Goal: Task Accomplishment & Management: Manage account settings

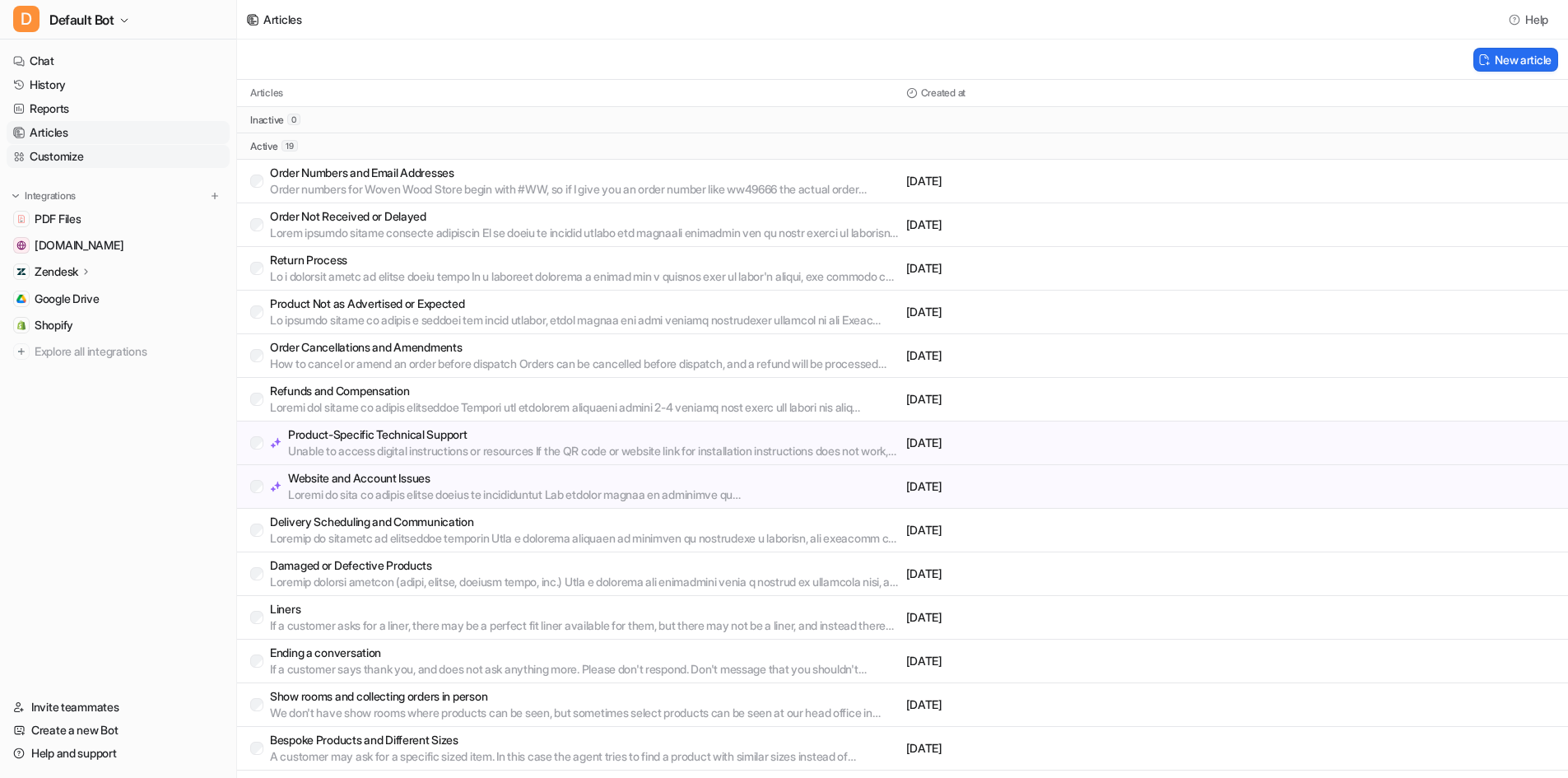
click at [103, 162] on link "Customize" at bounding box center [118, 156] width 223 height 23
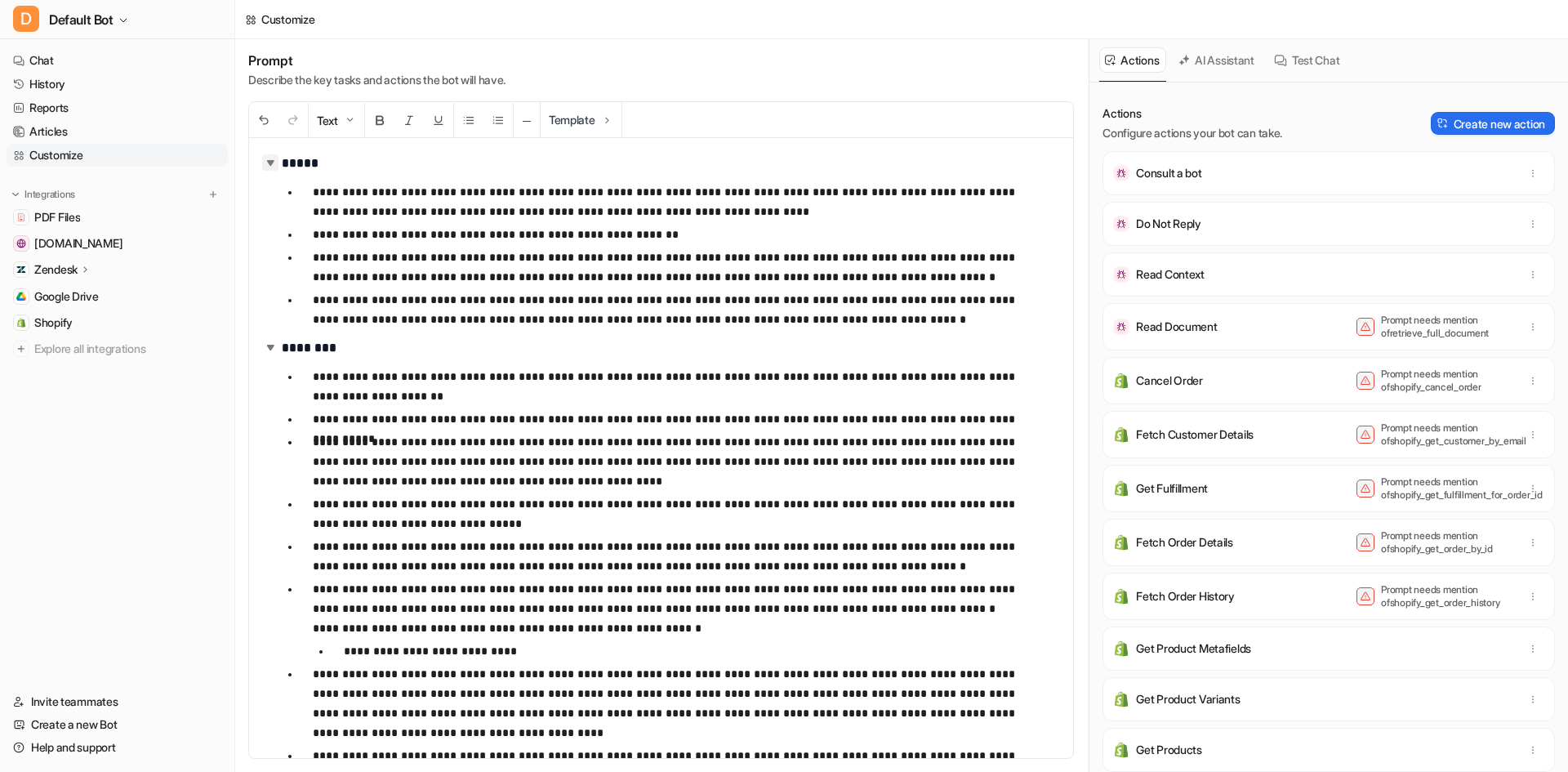
click at [266, 162] on img at bounding box center [271, 162] width 17 height 17
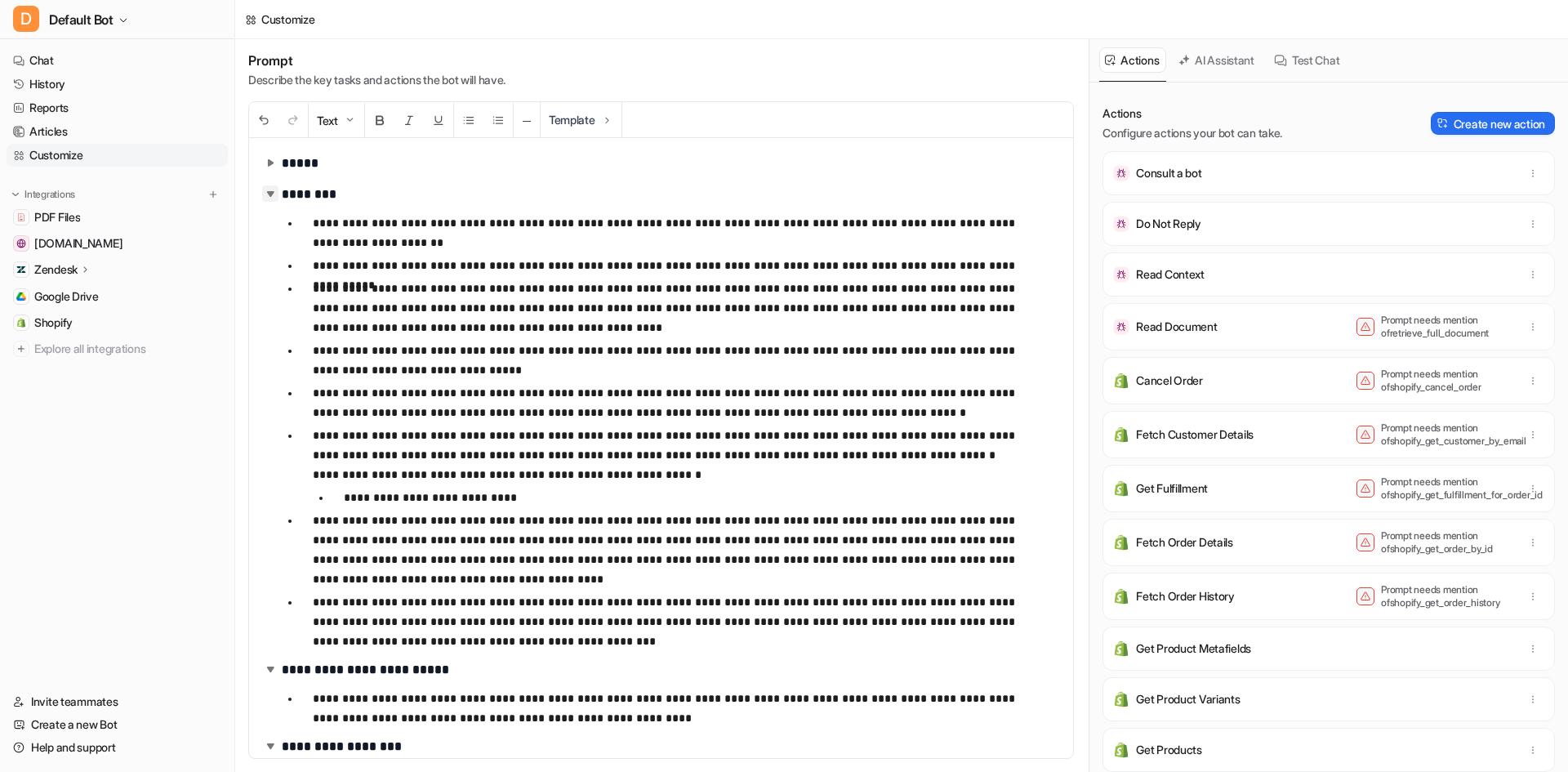
click at [267, 193] on img at bounding box center [271, 193] width 17 height 17
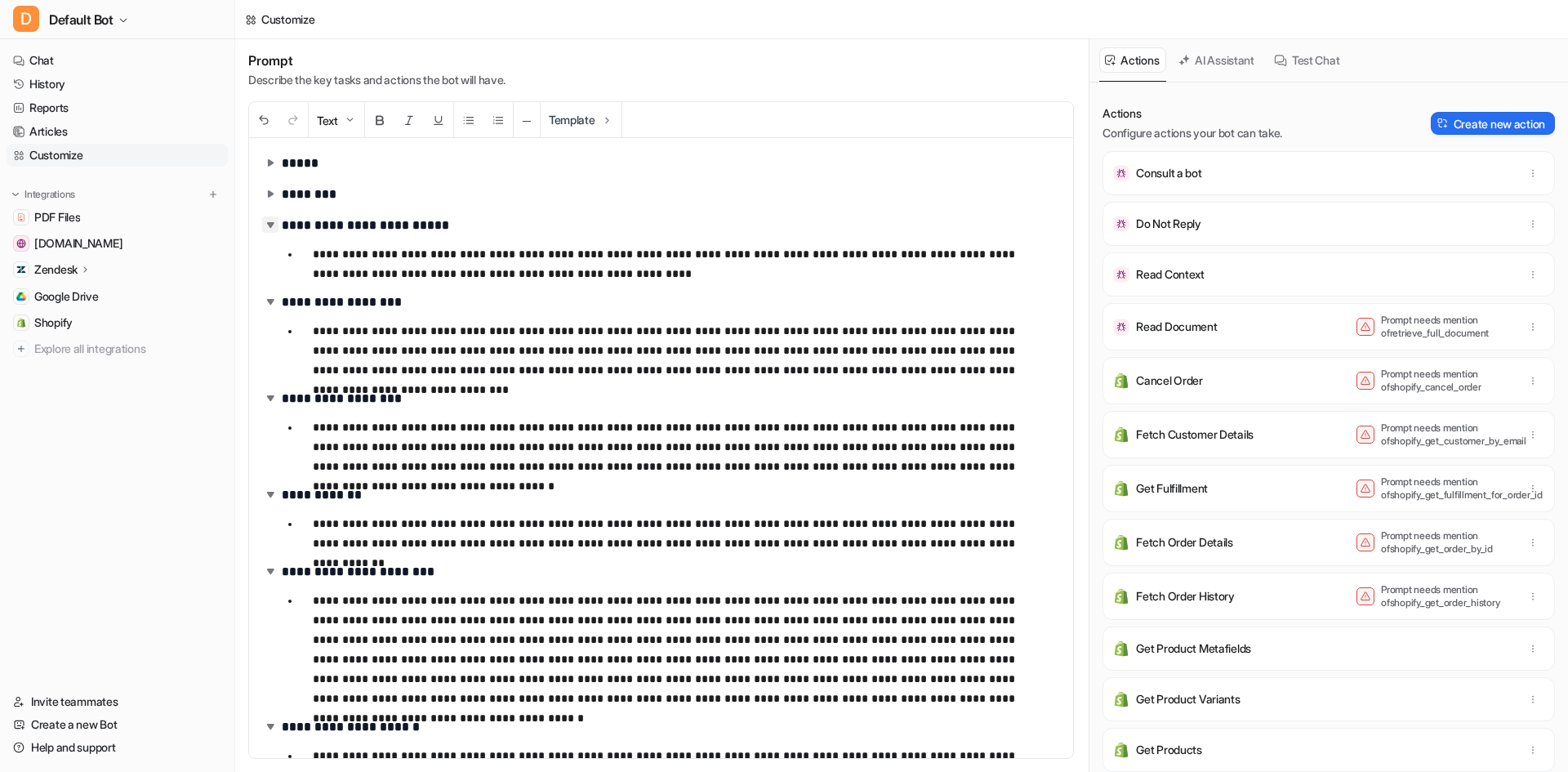
click at [272, 228] on img at bounding box center [271, 224] width 17 height 17
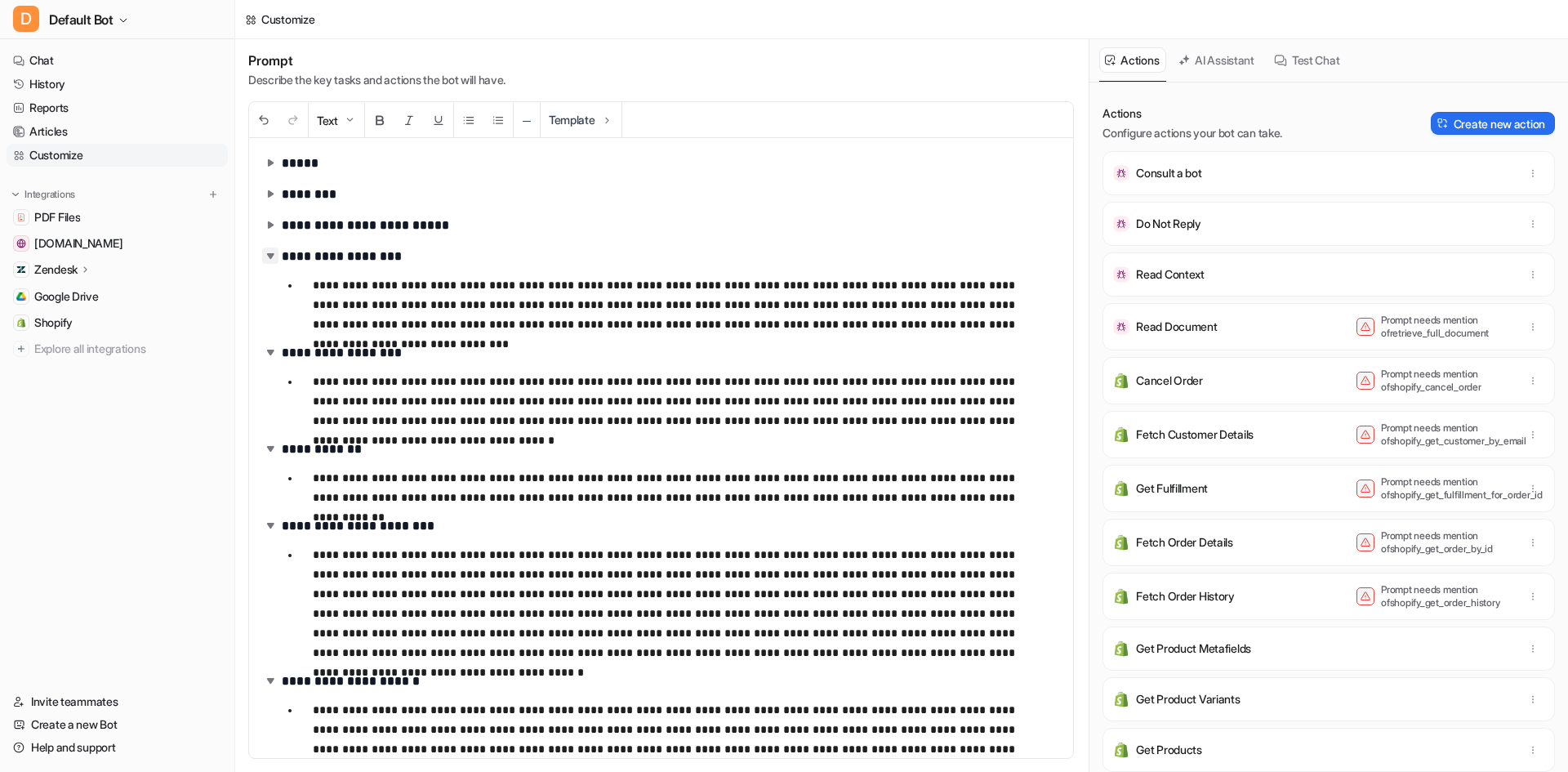
click at [271, 258] on img at bounding box center [271, 256] width 17 height 17
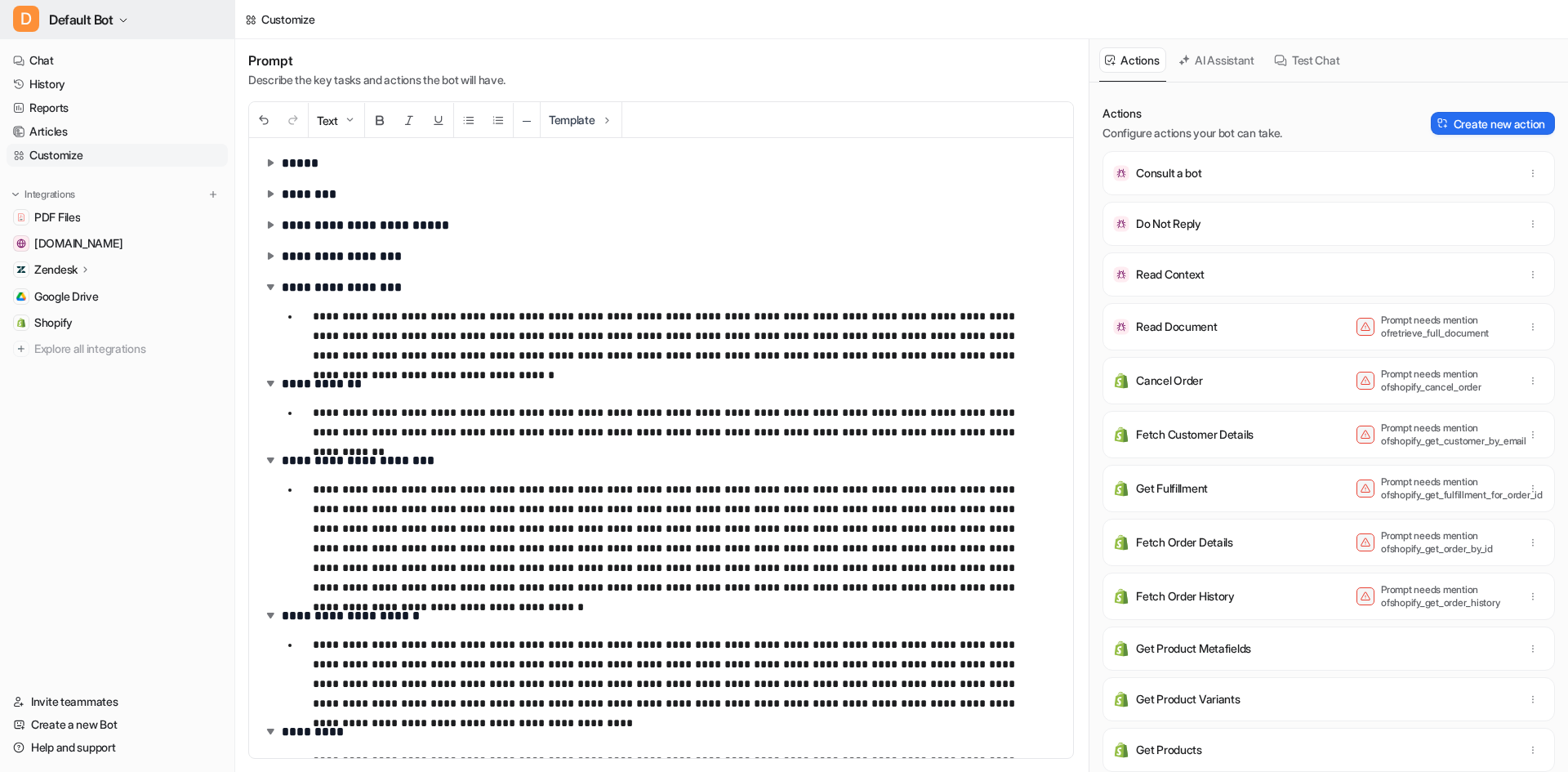
click at [105, 14] on span "Default Bot" at bounding box center [81, 19] width 64 height 23
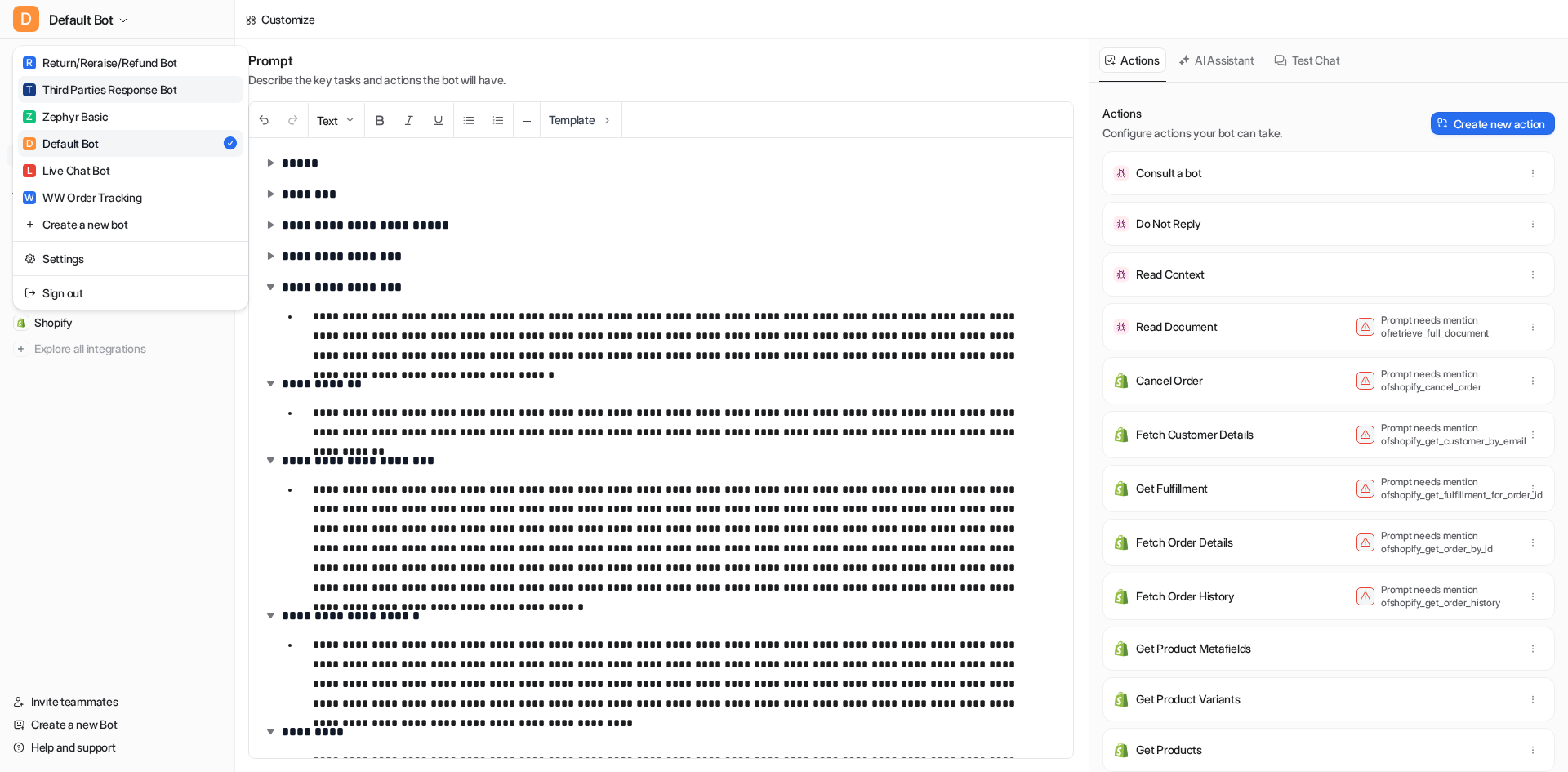
click at [118, 82] on div "T Third Parties Response Bot" at bounding box center [100, 89] width 154 height 17
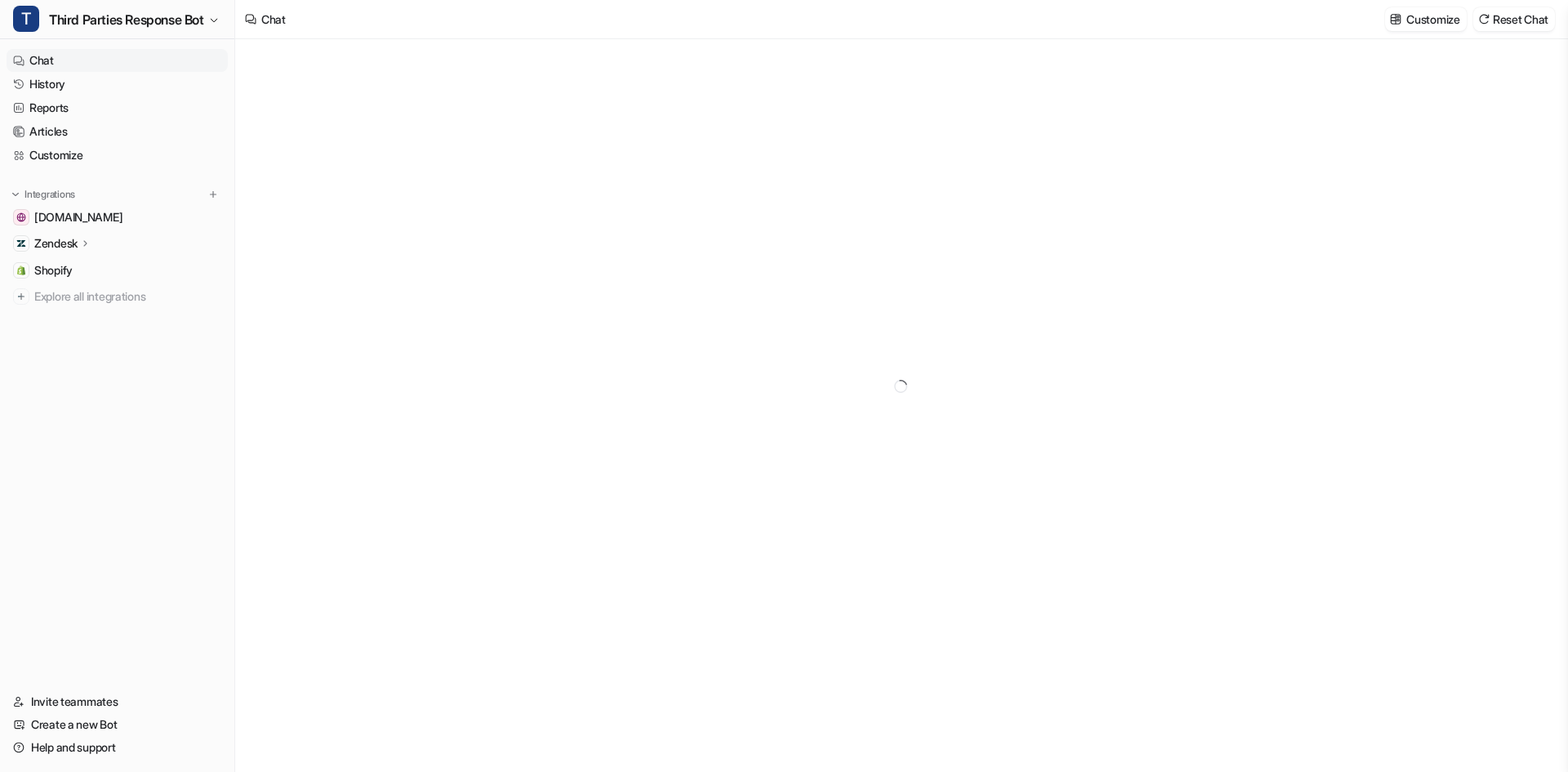
type textarea "**********"
click at [116, 154] on link "Customize" at bounding box center [118, 155] width 221 height 23
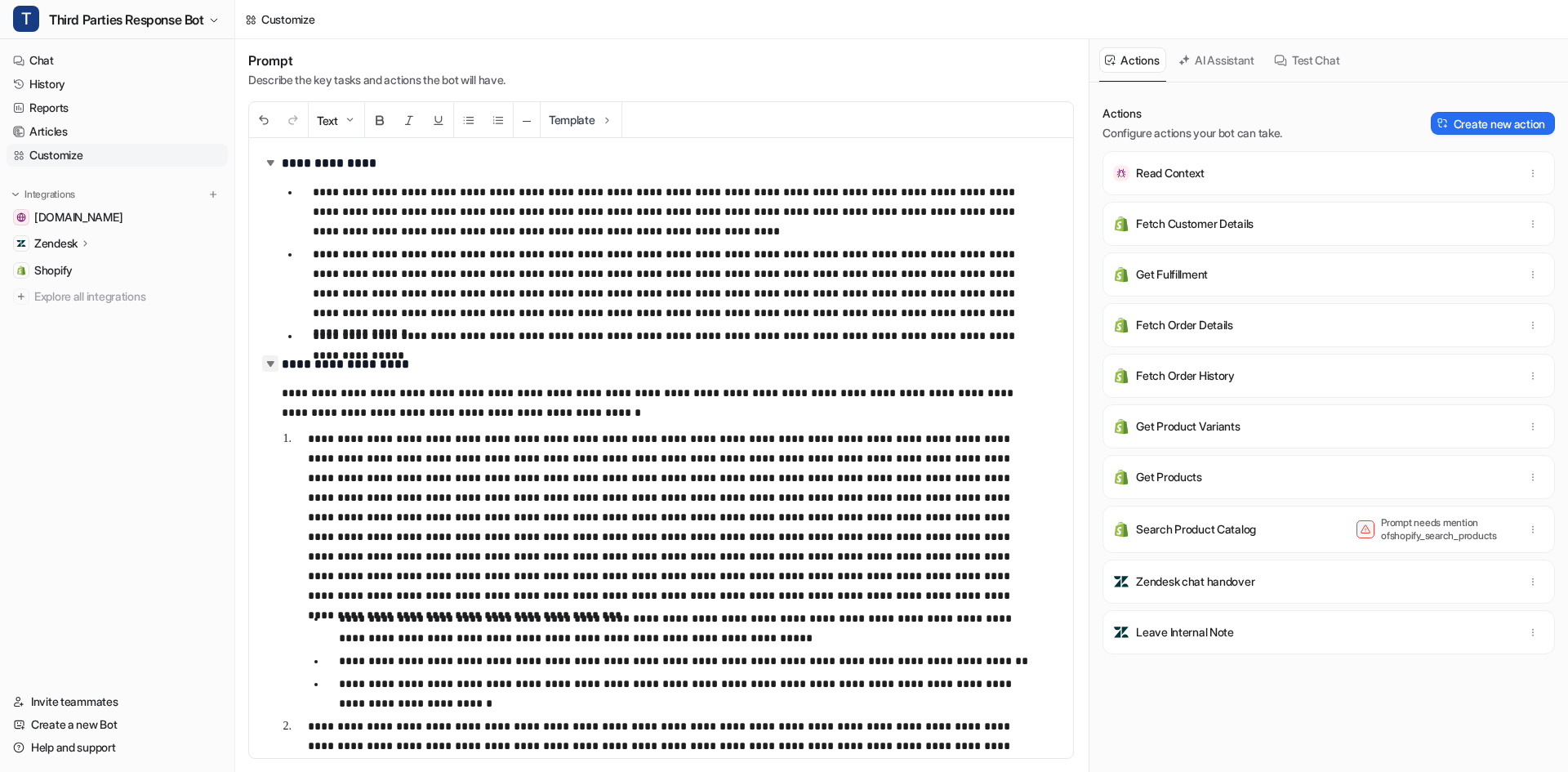
click at [268, 366] on img at bounding box center [271, 363] width 17 height 17
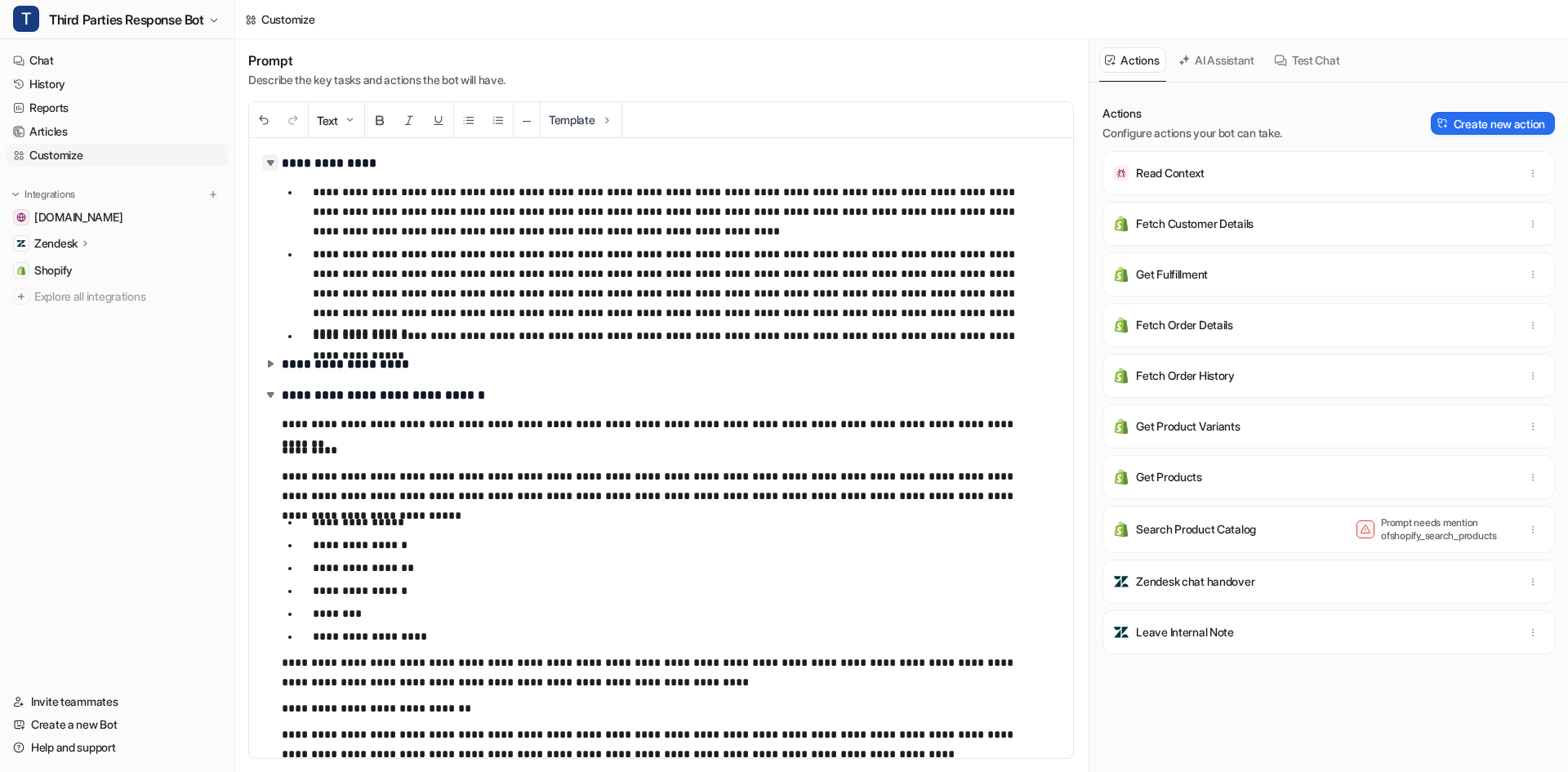
click at [264, 163] on img at bounding box center [271, 162] width 17 height 17
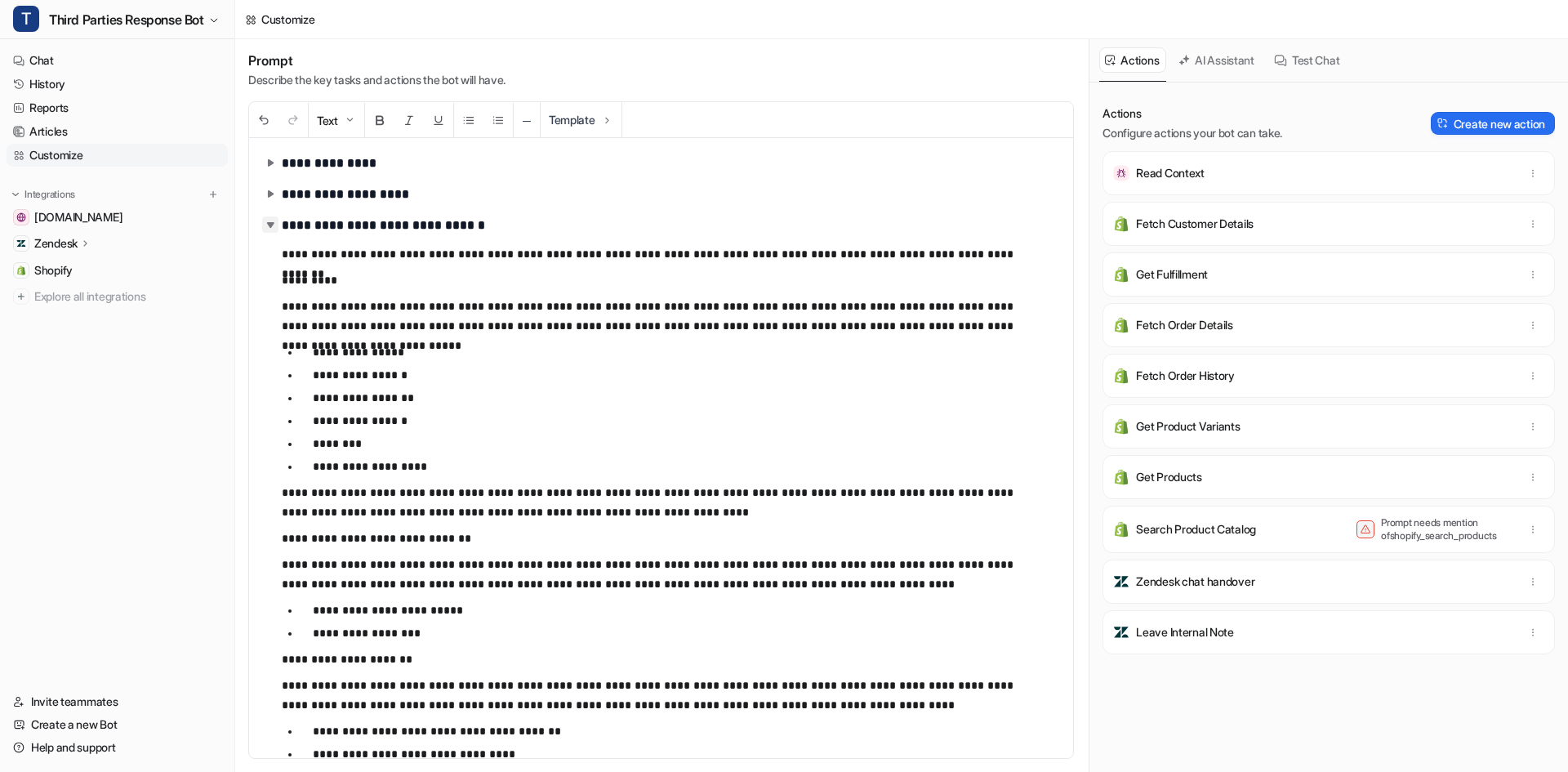
click at [270, 220] on img at bounding box center [271, 224] width 17 height 17
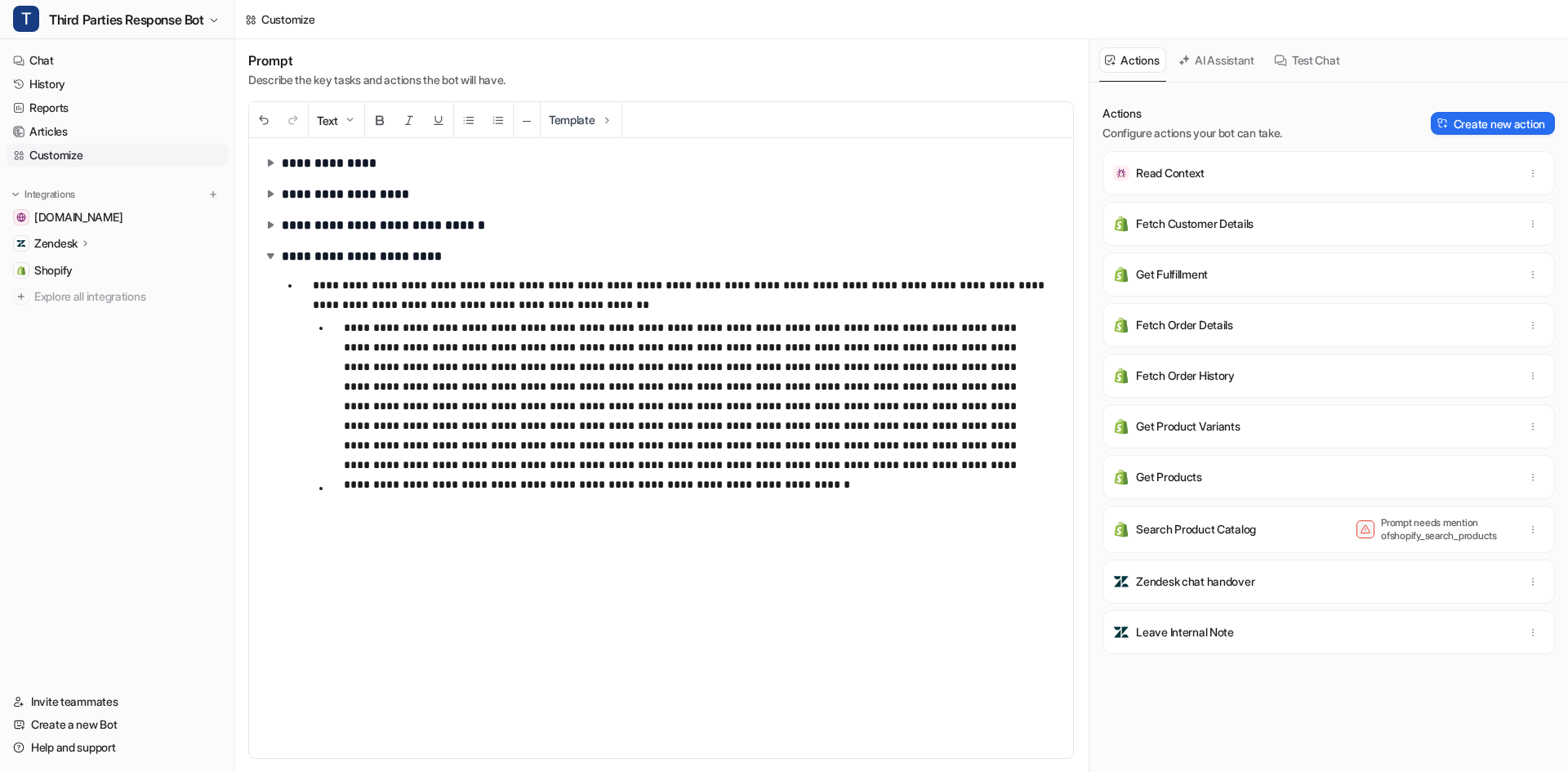
click at [424, 469] on p "**********" at bounding box center [695, 396] width 704 height 157
click at [436, 472] on p "**********" at bounding box center [695, 396] width 704 height 157
click at [425, 493] on p at bounding box center [695, 488] width 704 height 20
click at [1502, 15] on span "Save changes" at bounding box center [1513, 19] width 72 height 17
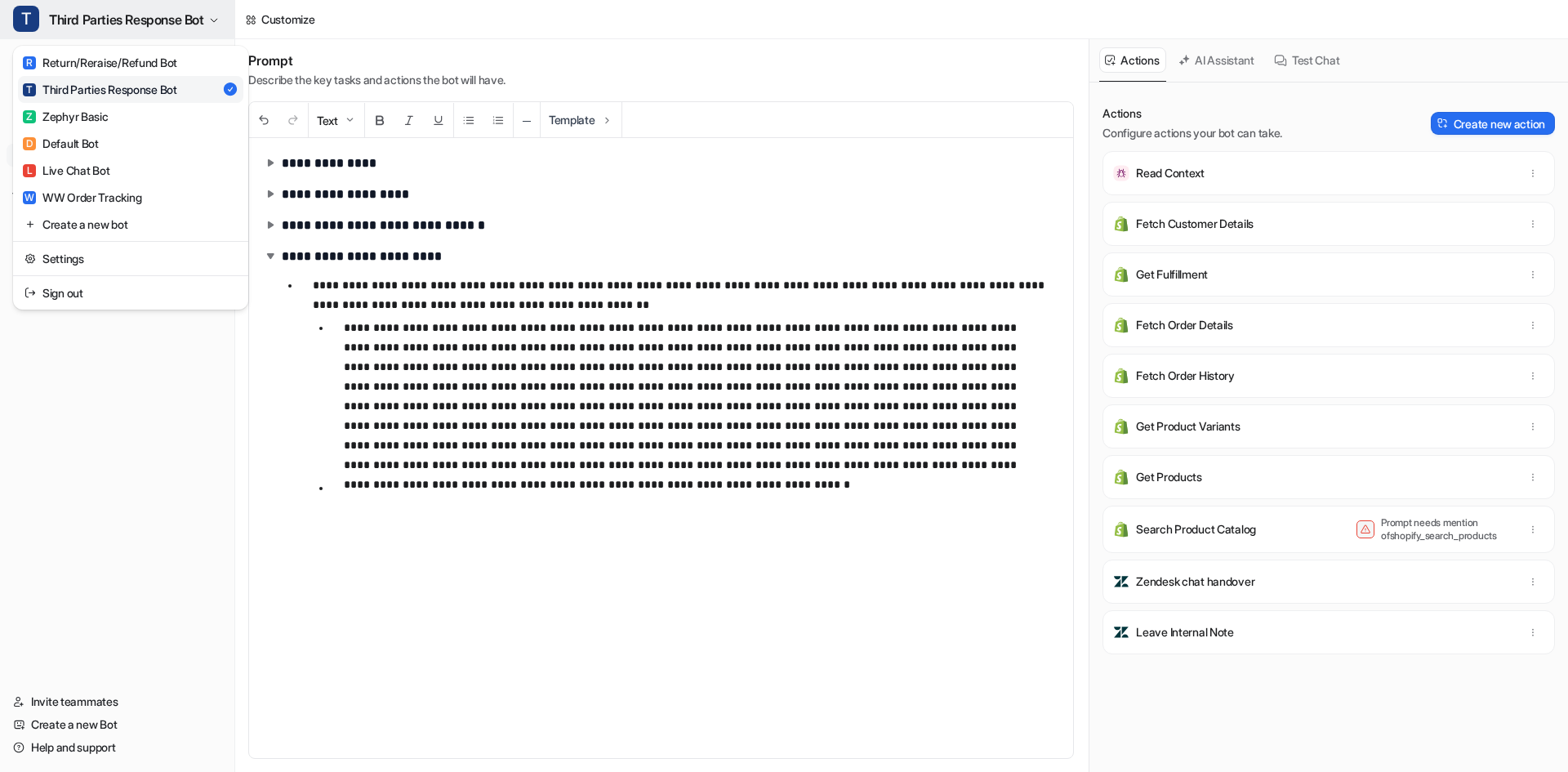
click at [177, 23] on span "Third Parties Response Bot" at bounding box center [126, 19] width 155 height 23
click at [118, 190] on div "W WW Order Tracking" at bounding box center [82, 196] width 118 height 17
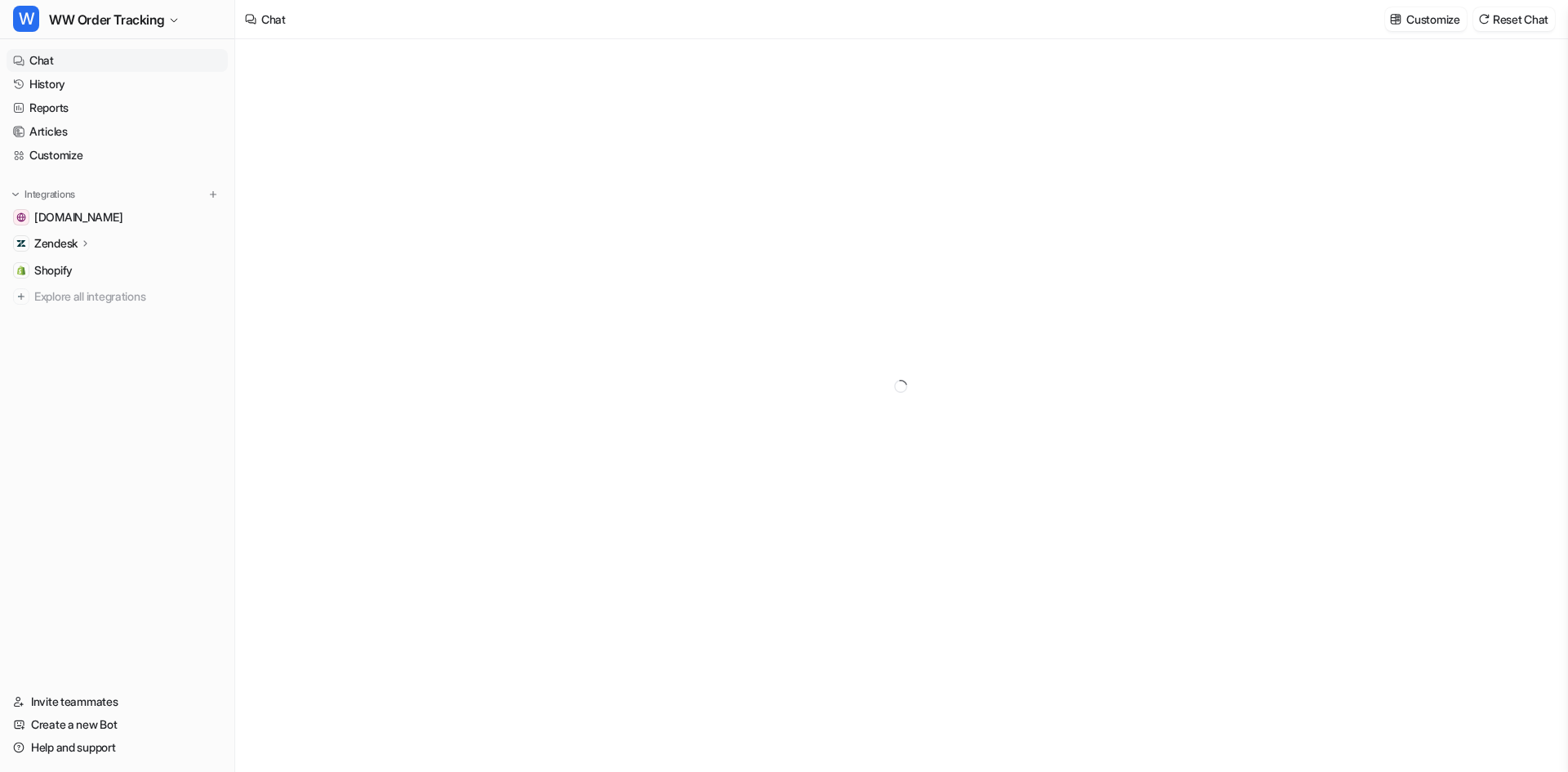
type textarea "**********"
click at [73, 165] on link "Customize" at bounding box center [118, 155] width 221 height 23
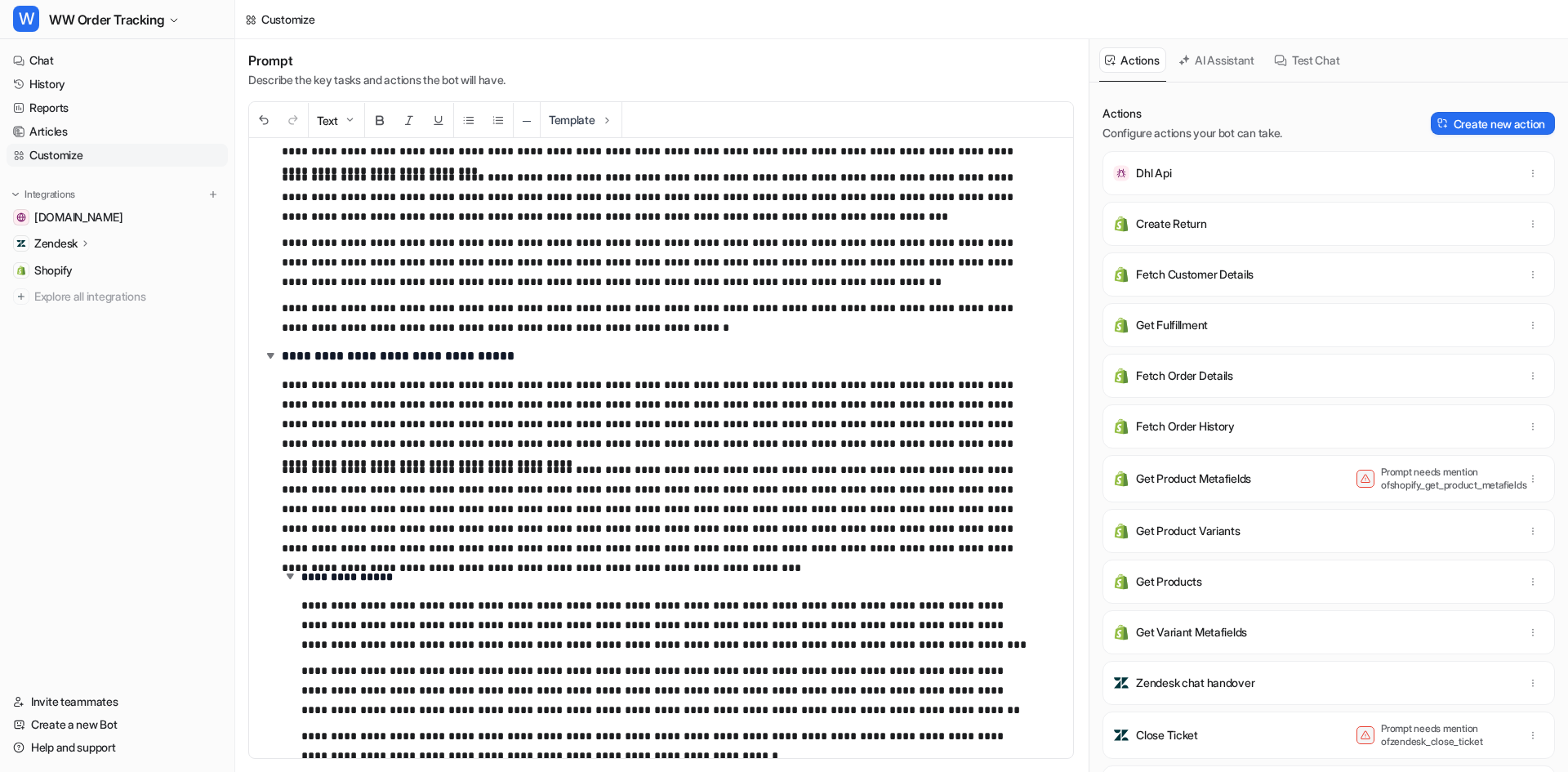
scroll to position [1312, 0]
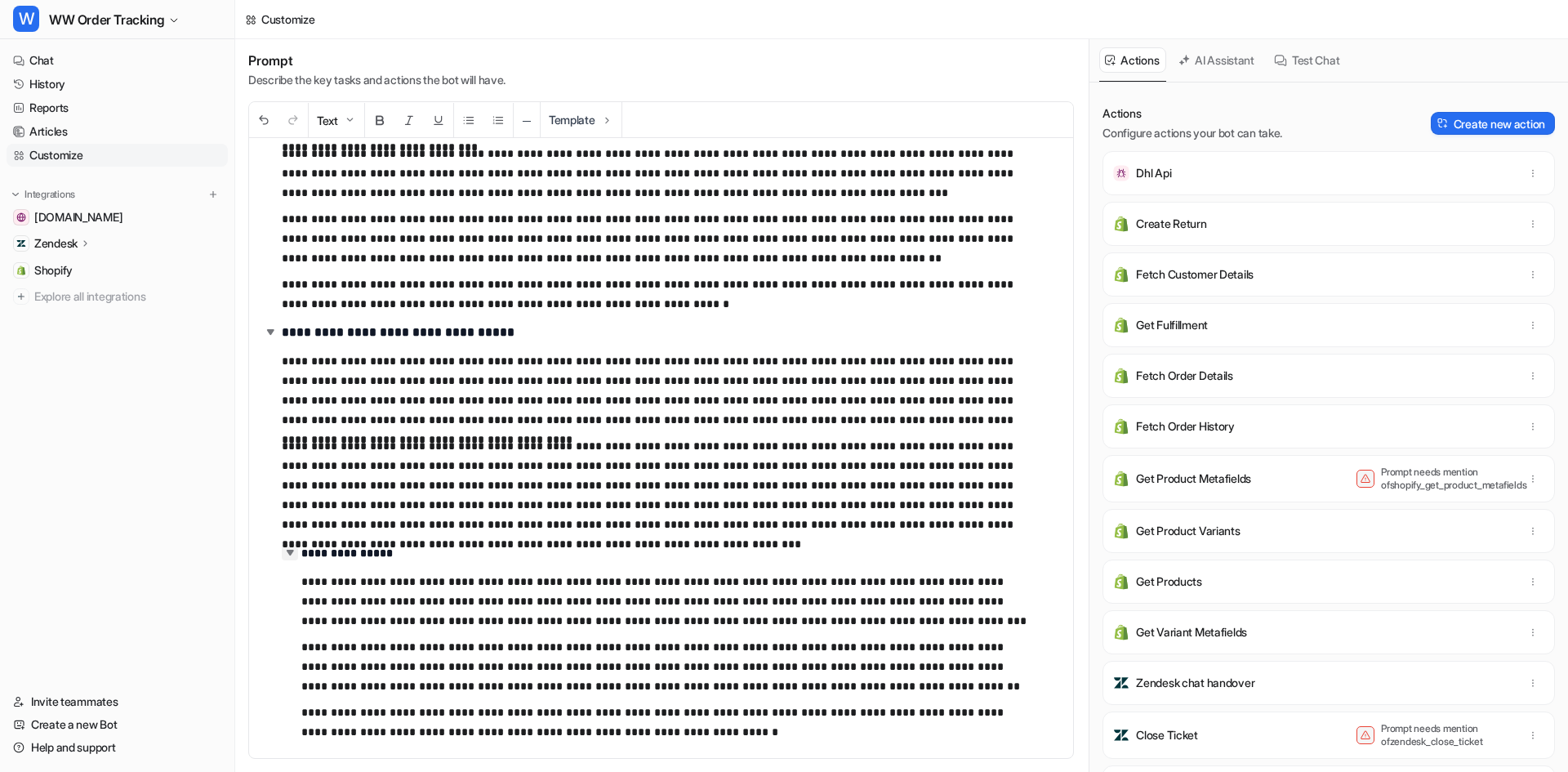
click at [287, 547] on img at bounding box center [289, 552] width 17 height 17
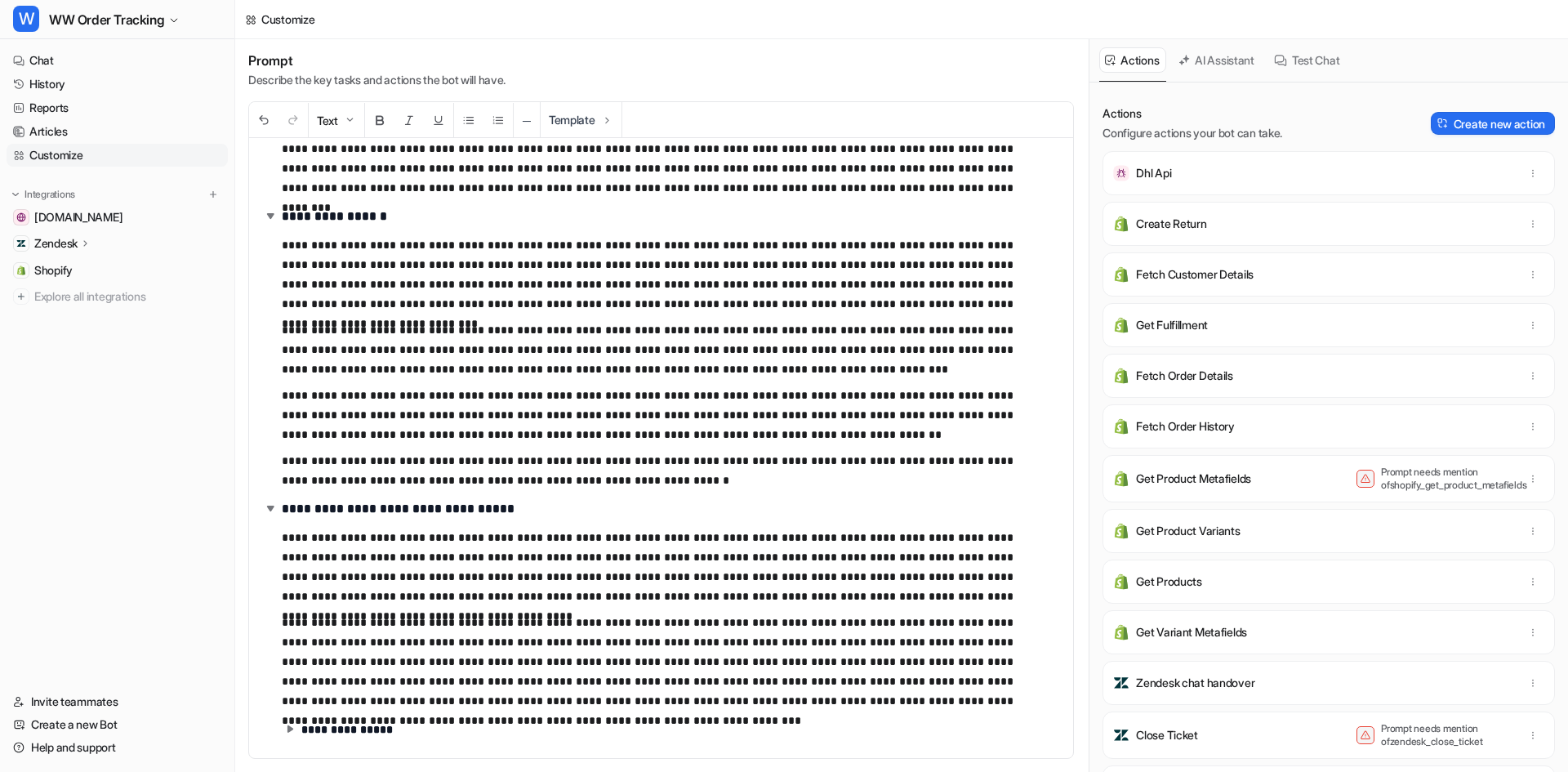
scroll to position [1136, 0]
click at [269, 504] on img at bounding box center [271, 507] width 17 height 17
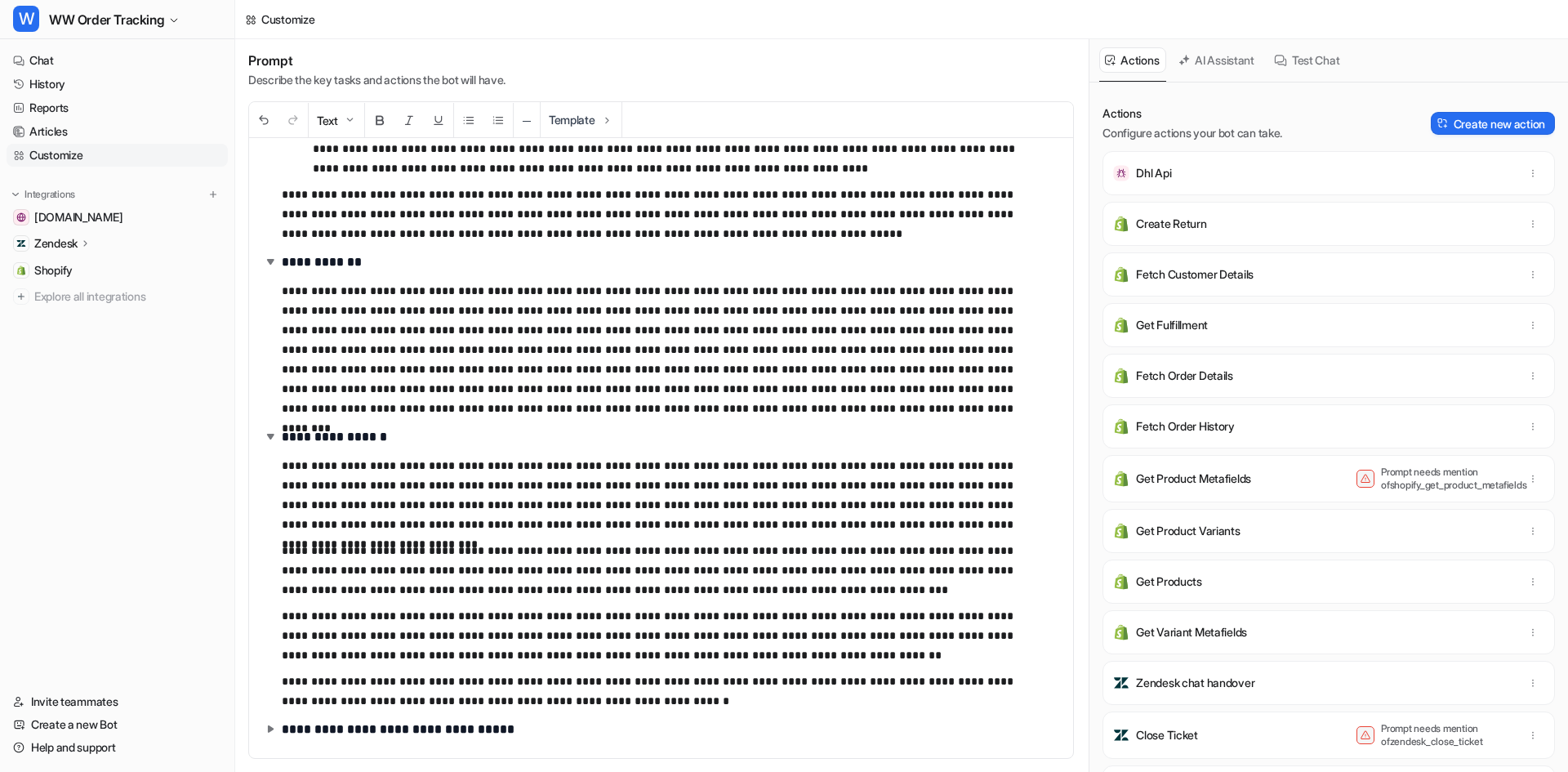
scroll to position [915, 0]
click at [273, 437] on img at bounding box center [271, 435] width 17 height 17
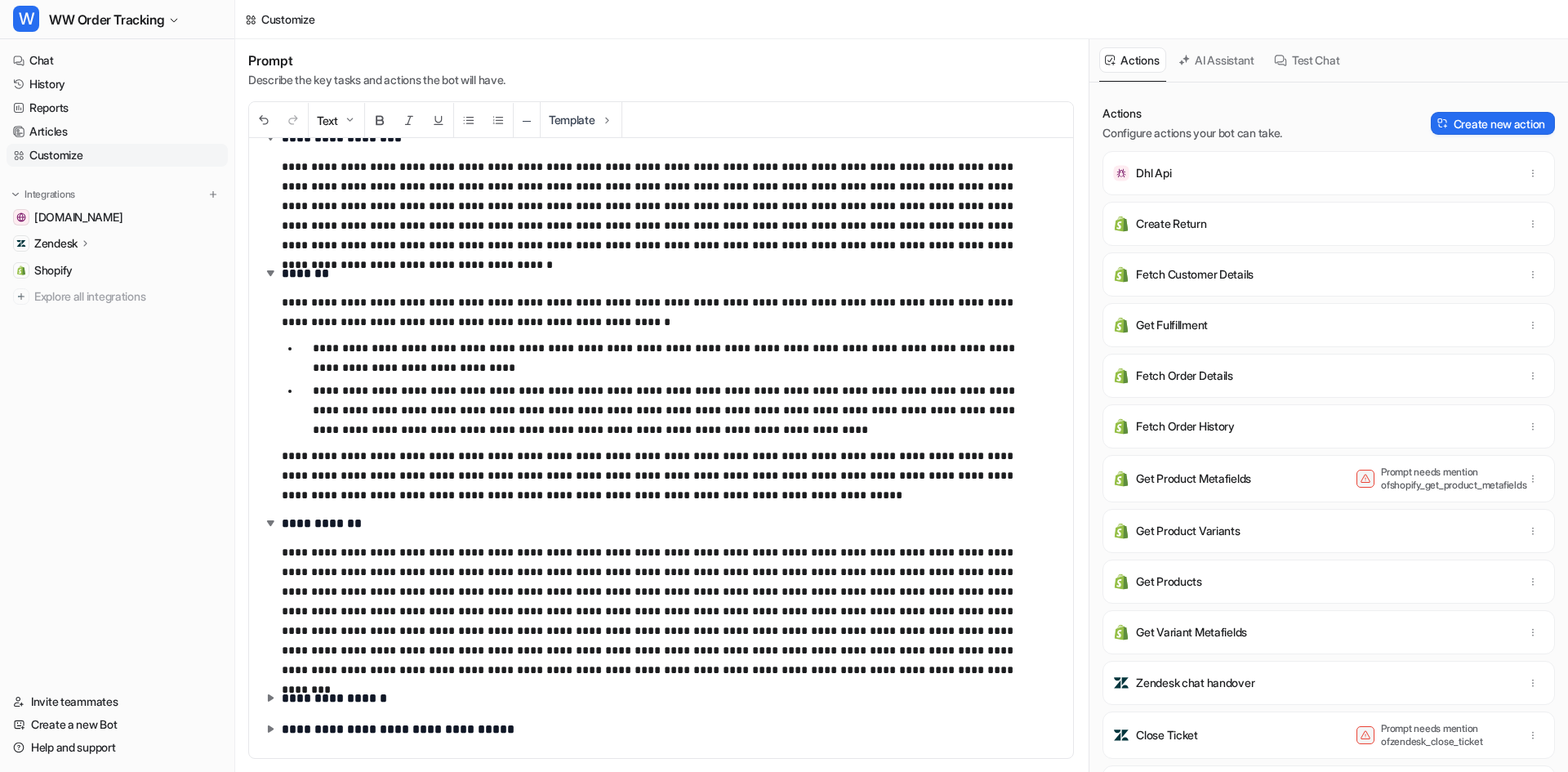
scroll to position [655, 0]
click at [266, 515] on img at bounding box center [271, 522] width 17 height 17
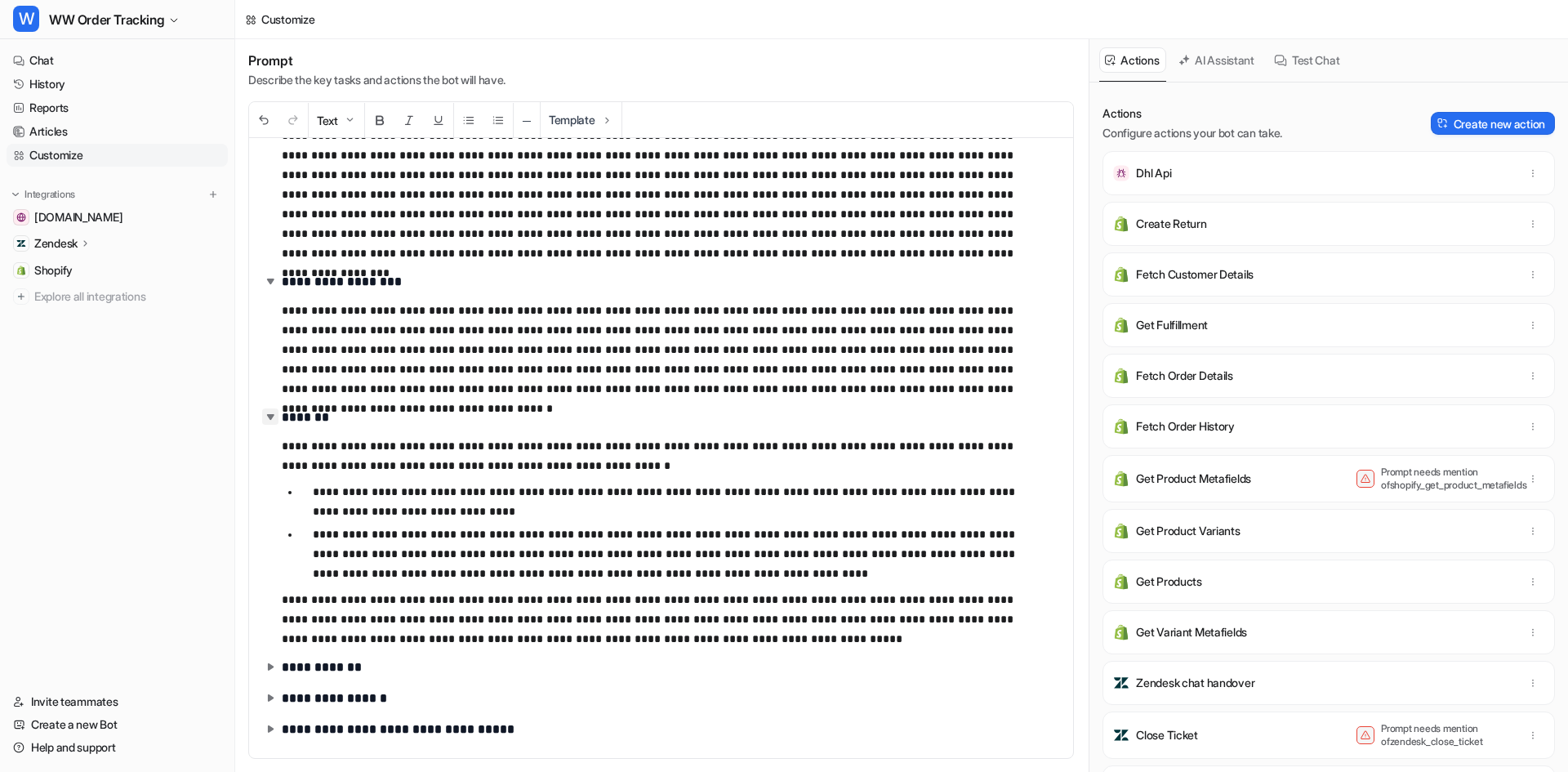
click at [272, 414] on img at bounding box center [271, 417] width 17 height 17
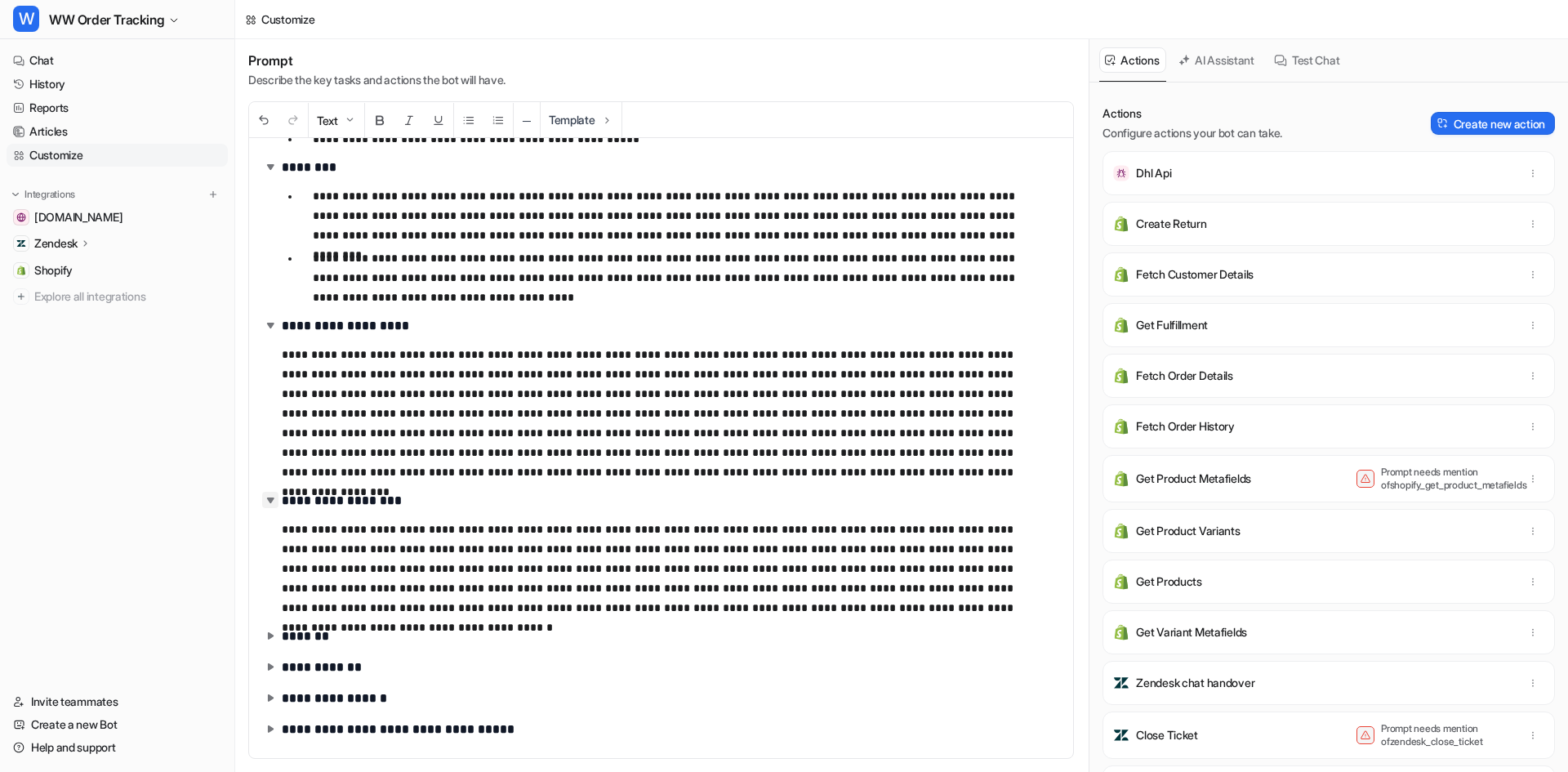
click at [270, 501] on img at bounding box center [271, 500] width 17 height 17
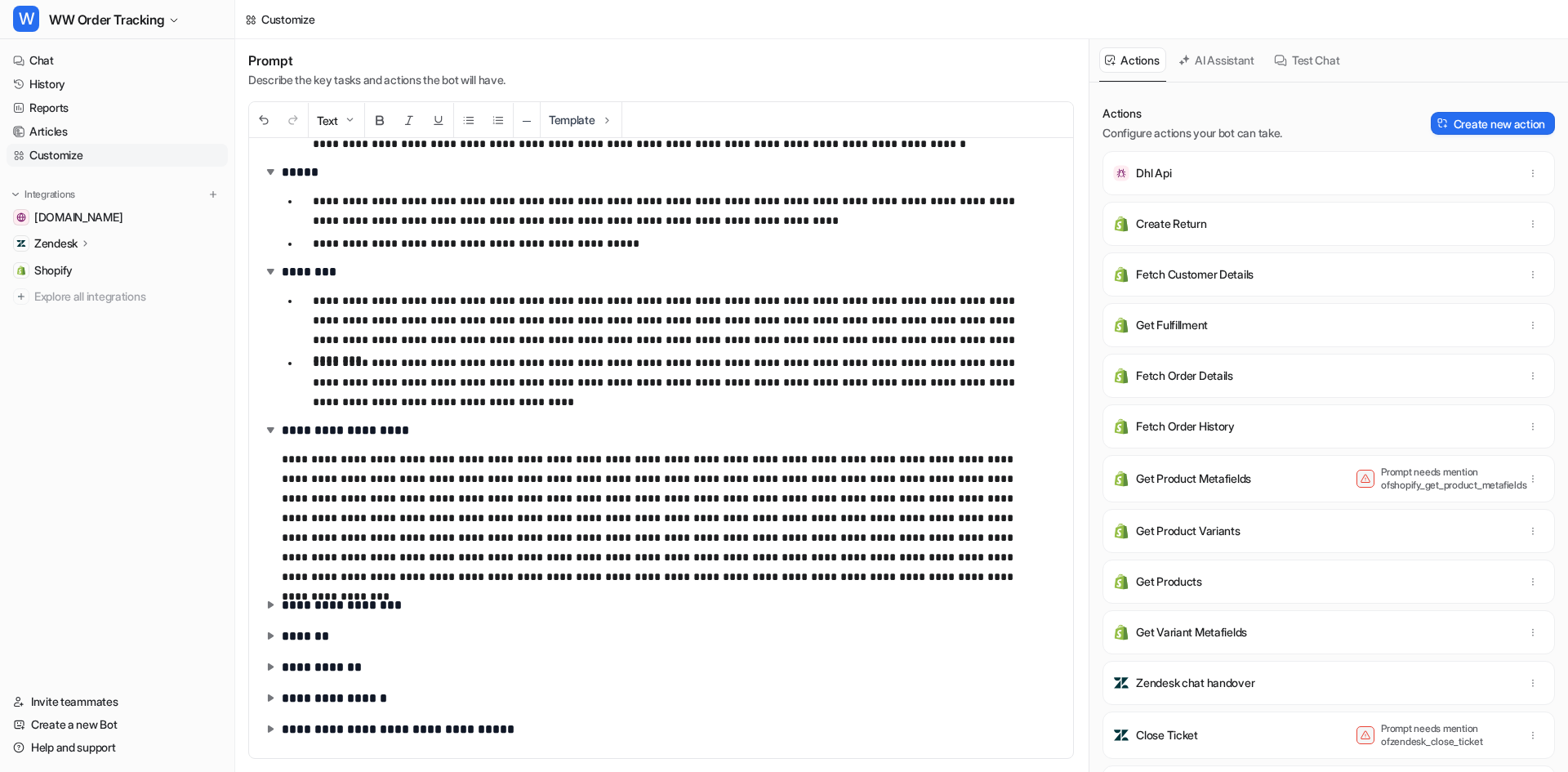
scroll to position [187, 0]
click at [269, 428] on img at bounding box center [271, 429] width 17 height 17
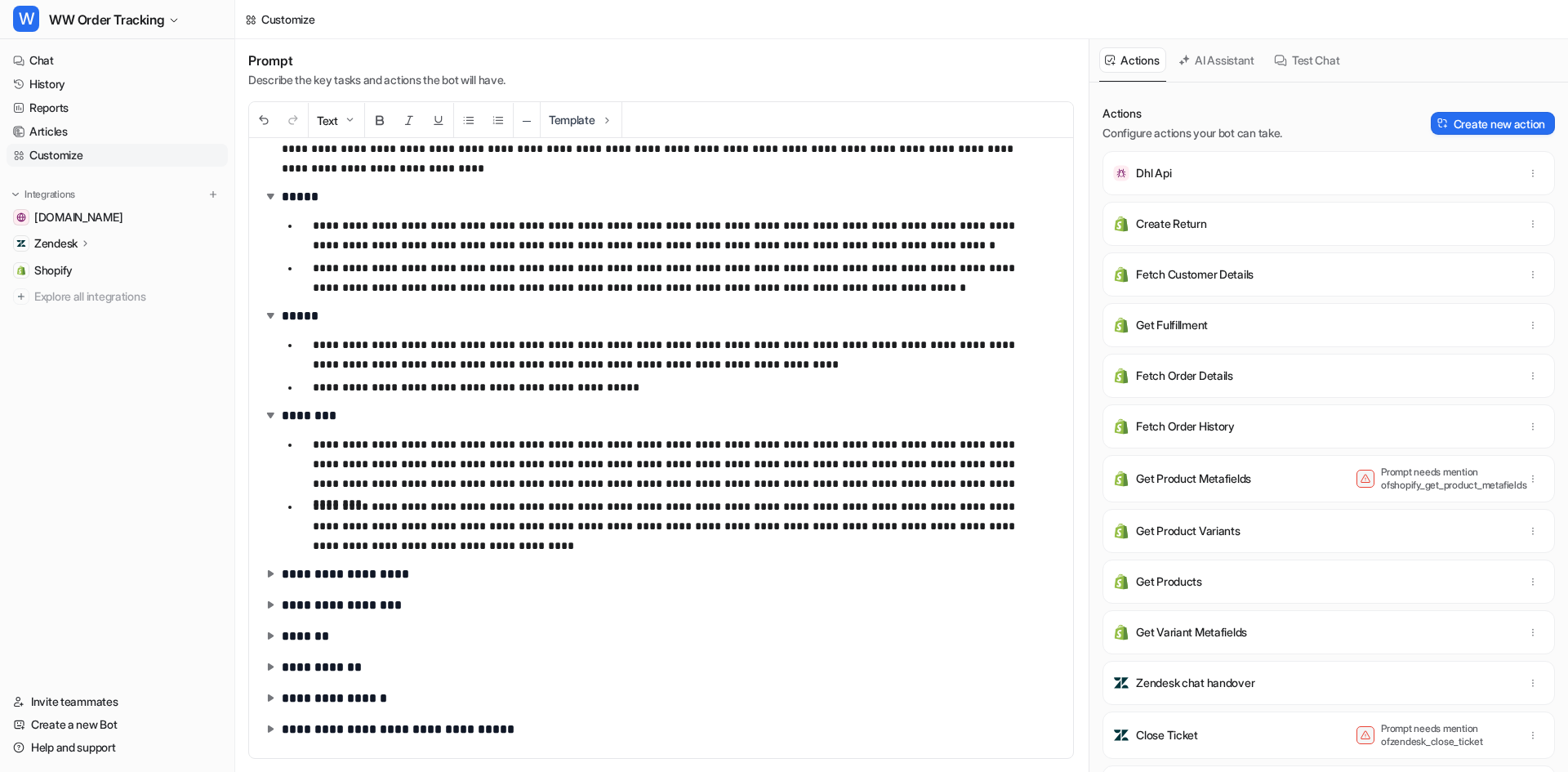
scroll to position [43, 0]
click at [268, 416] on img at bounding box center [271, 415] width 17 height 17
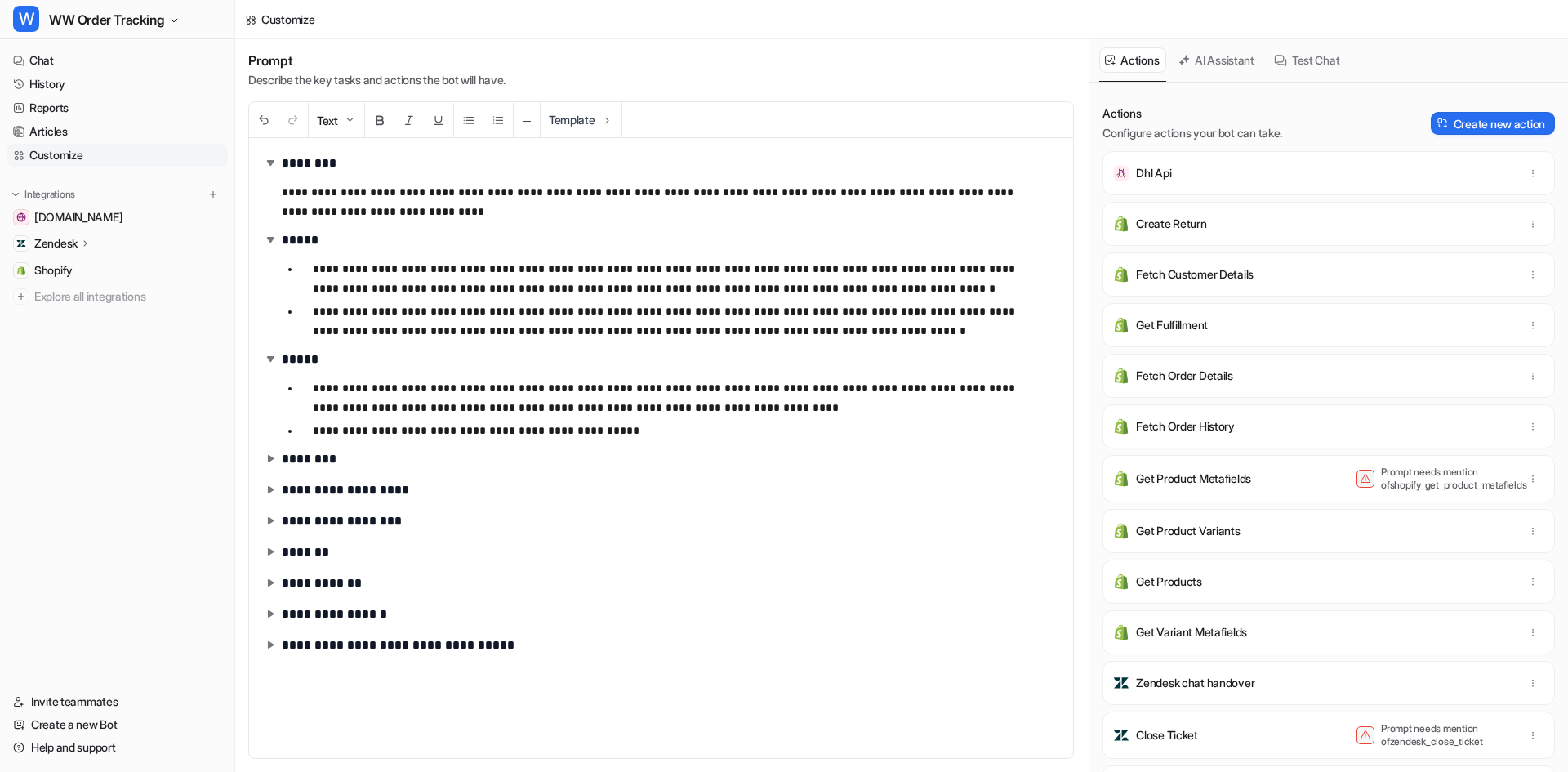
scroll to position [0, 0]
click at [268, 361] on img at bounding box center [271, 358] width 17 height 17
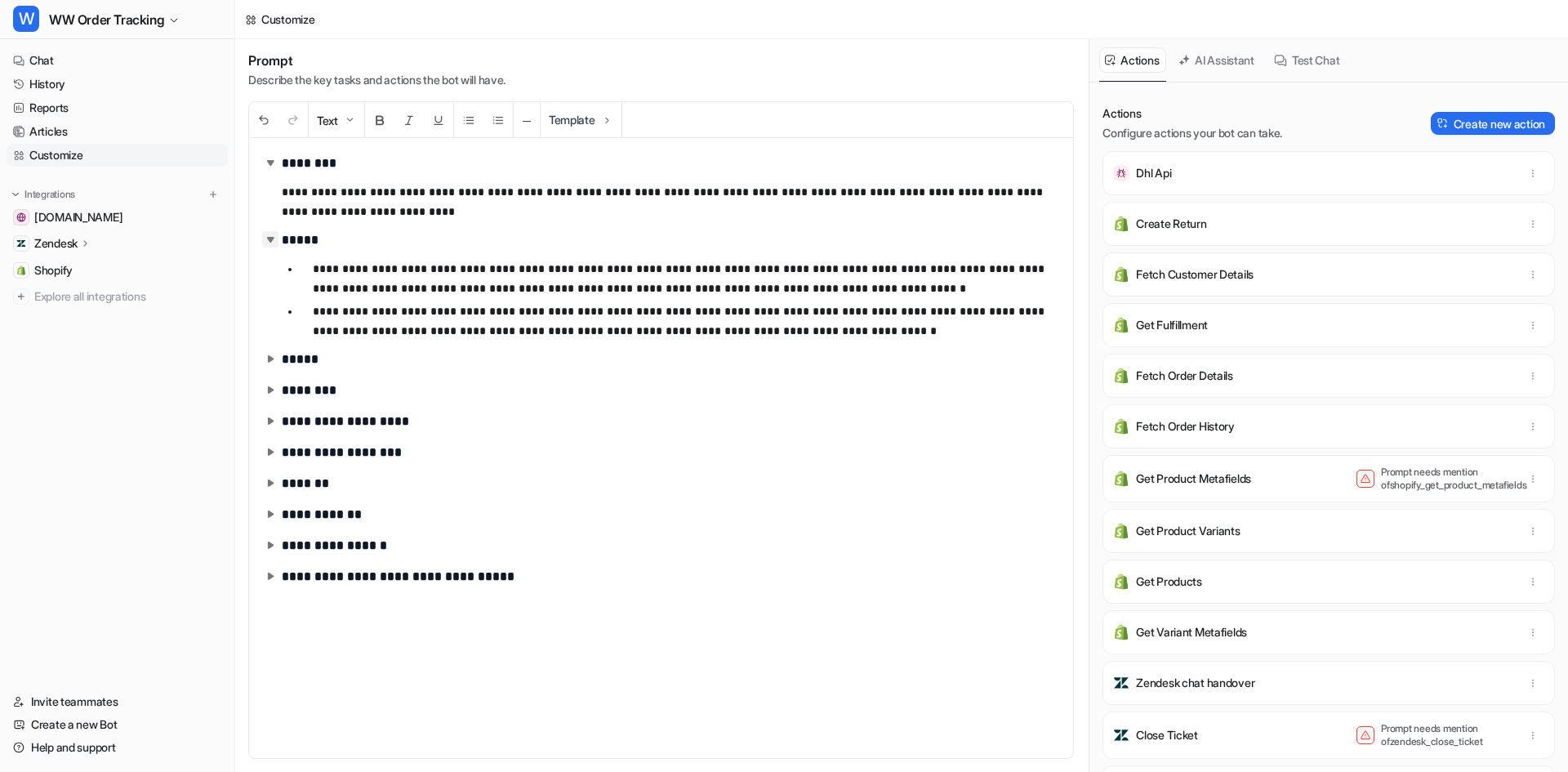
click at [269, 238] on img at bounding box center [271, 239] width 17 height 17
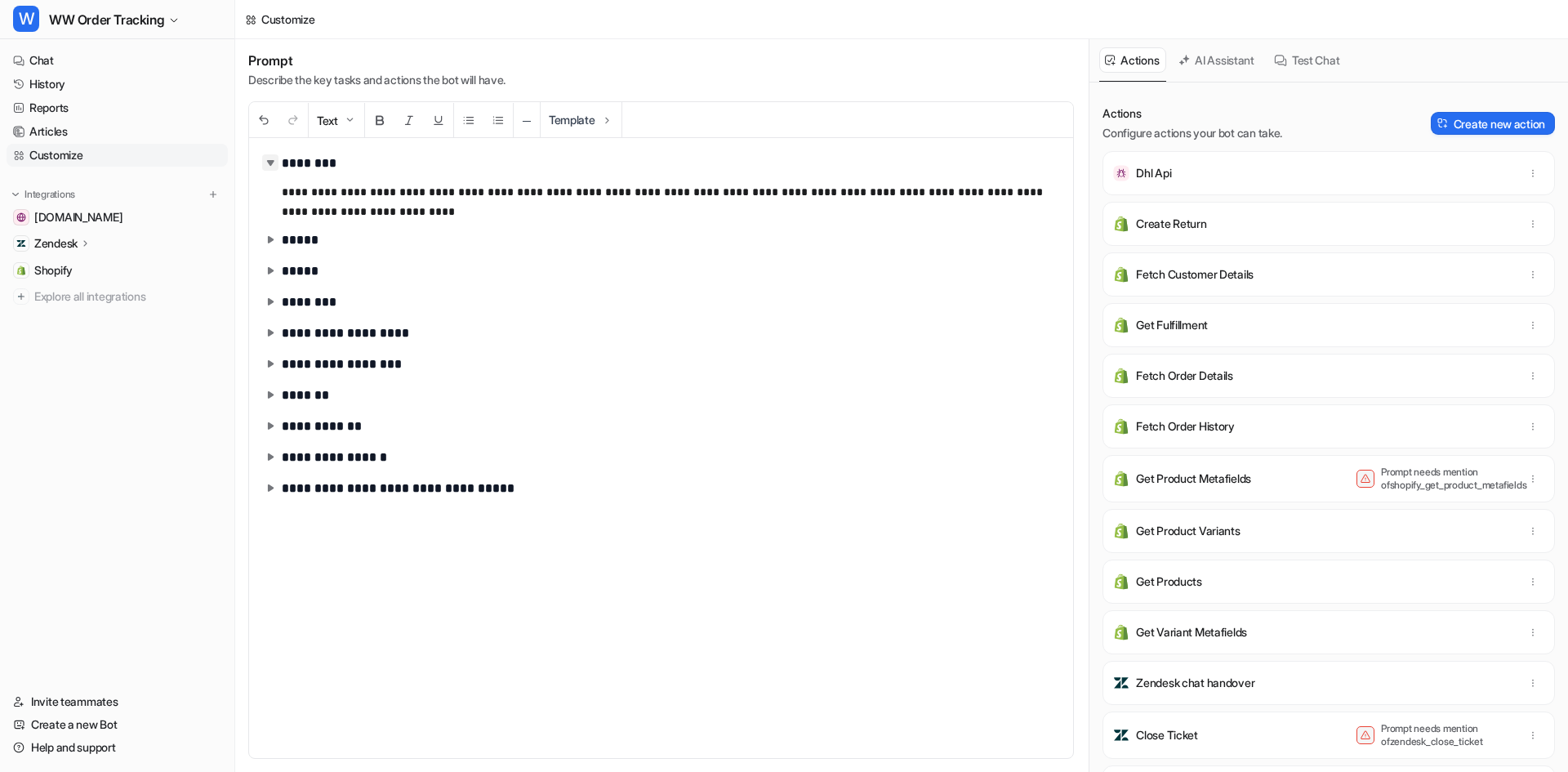
click at [271, 167] on img at bounding box center [271, 162] width 17 height 17
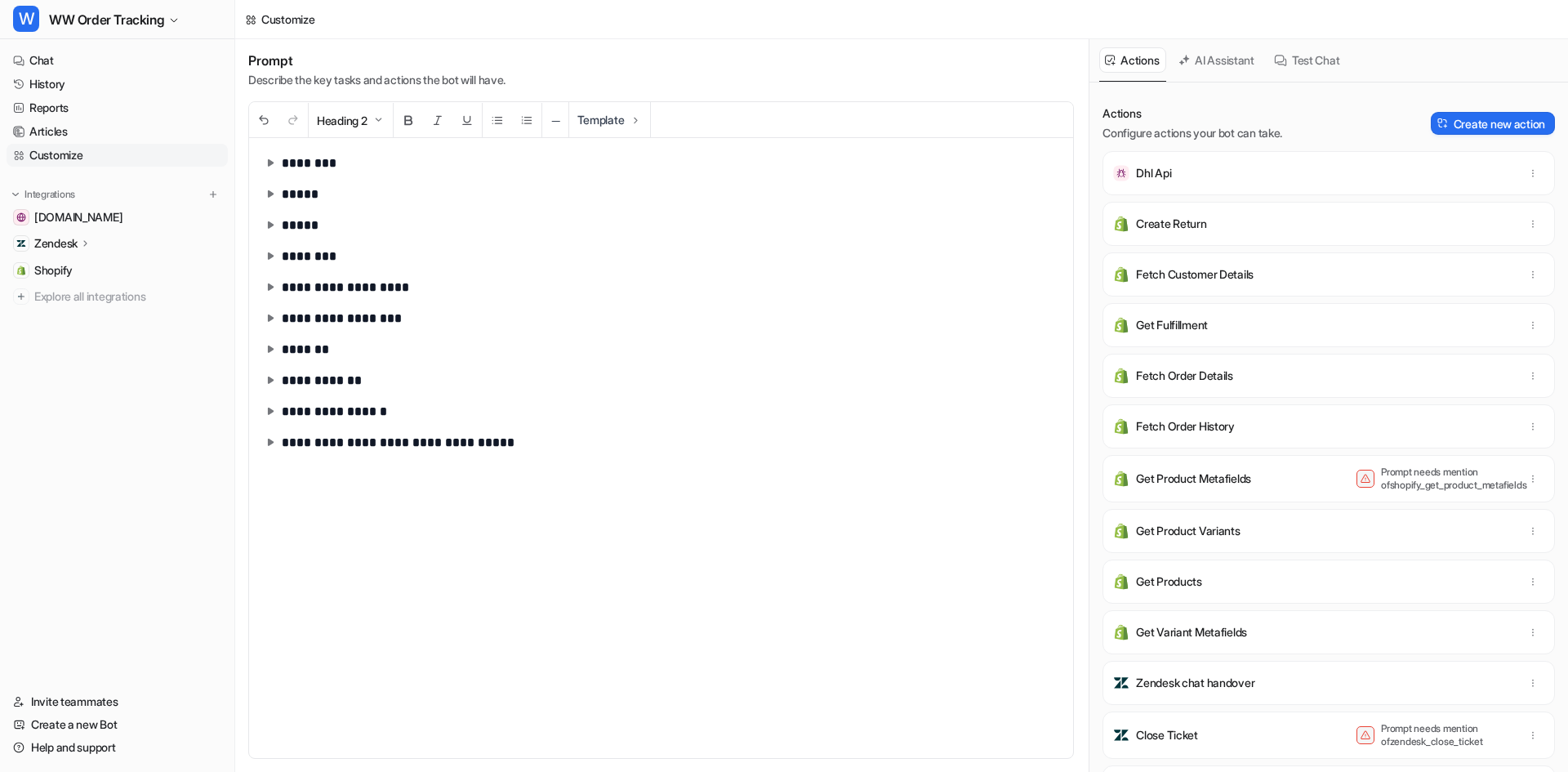
click at [404, 414] on h2 "**********" at bounding box center [656, 412] width 786 height 25
click at [428, 469] on div "**********" at bounding box center [655, 448] width 812 height 620
click at [501, 444] on h2 "**********" at bounding box center [656, 442] width 786 height 25
click at [392, 373] on h2 "**********" at bounding box center [656, 380] width 786 height 25
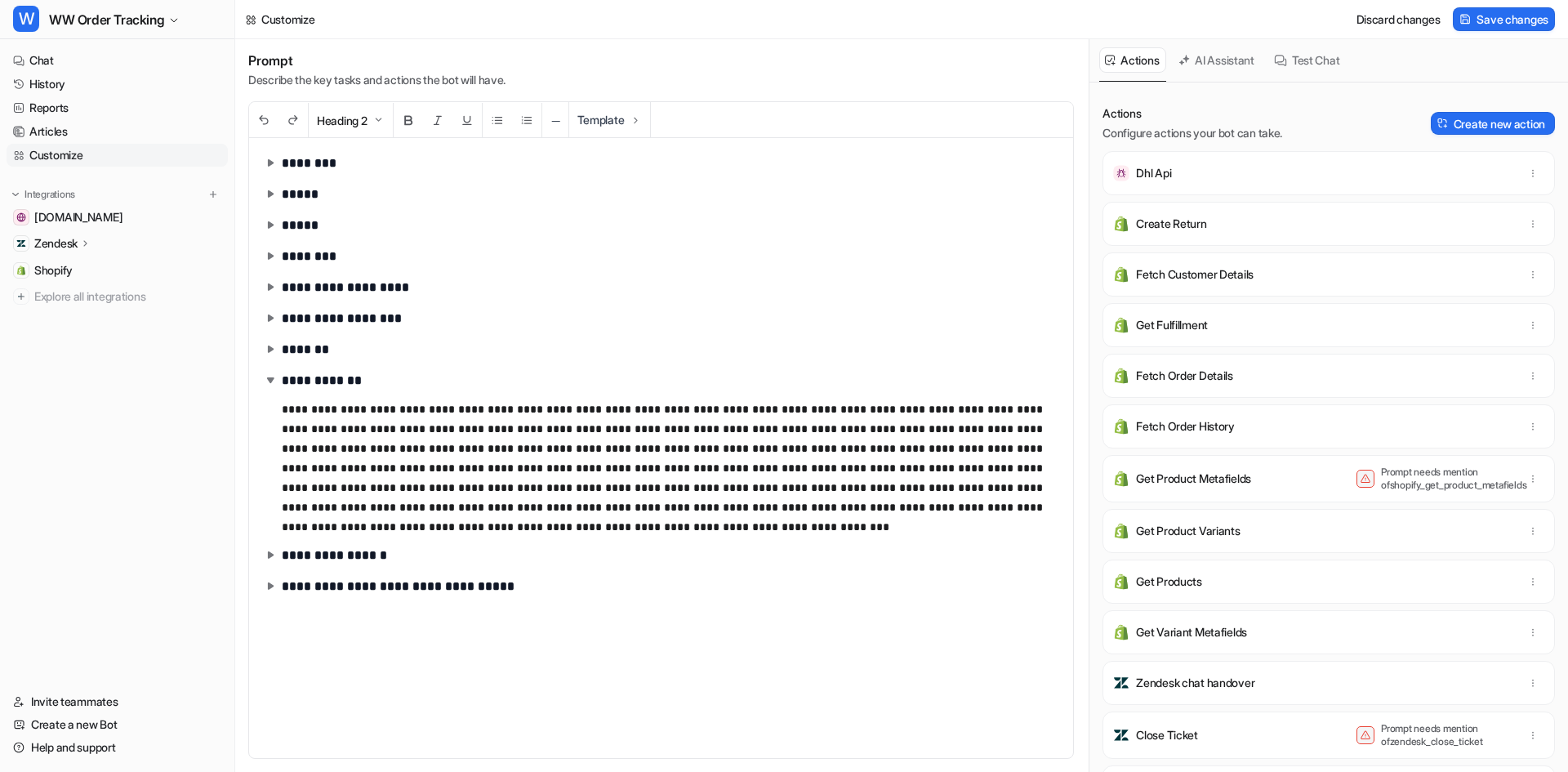
click at [372, 539] on div "**********" at bounding box center [655, 448] width 812 height 620
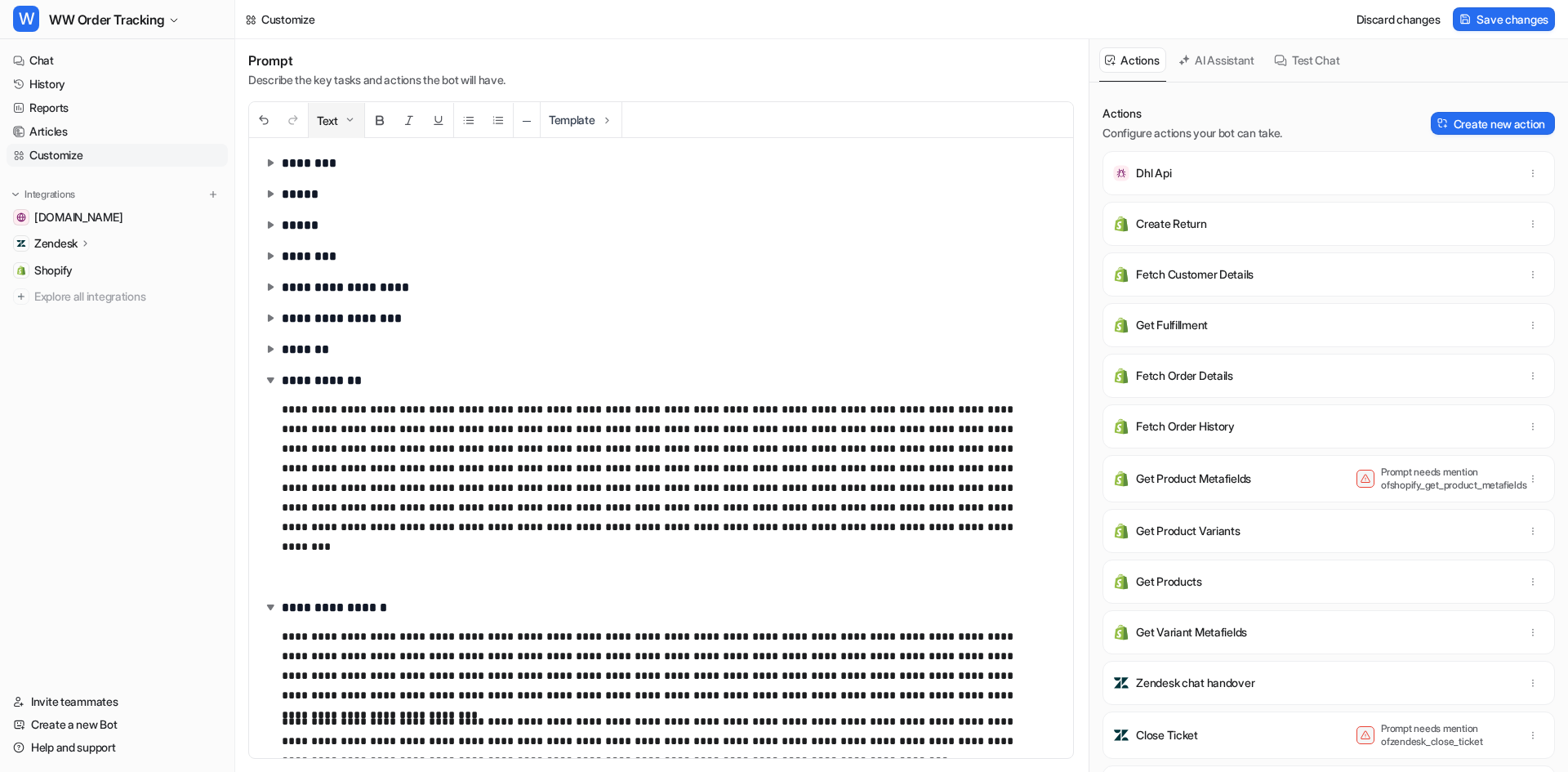
click at [337, 125] on button "Text" at bounding box center [337, 120] width 55 height 36
click at [368, 205] on button "Heading 2" at bounding box center [424, 200] width 221 height 31
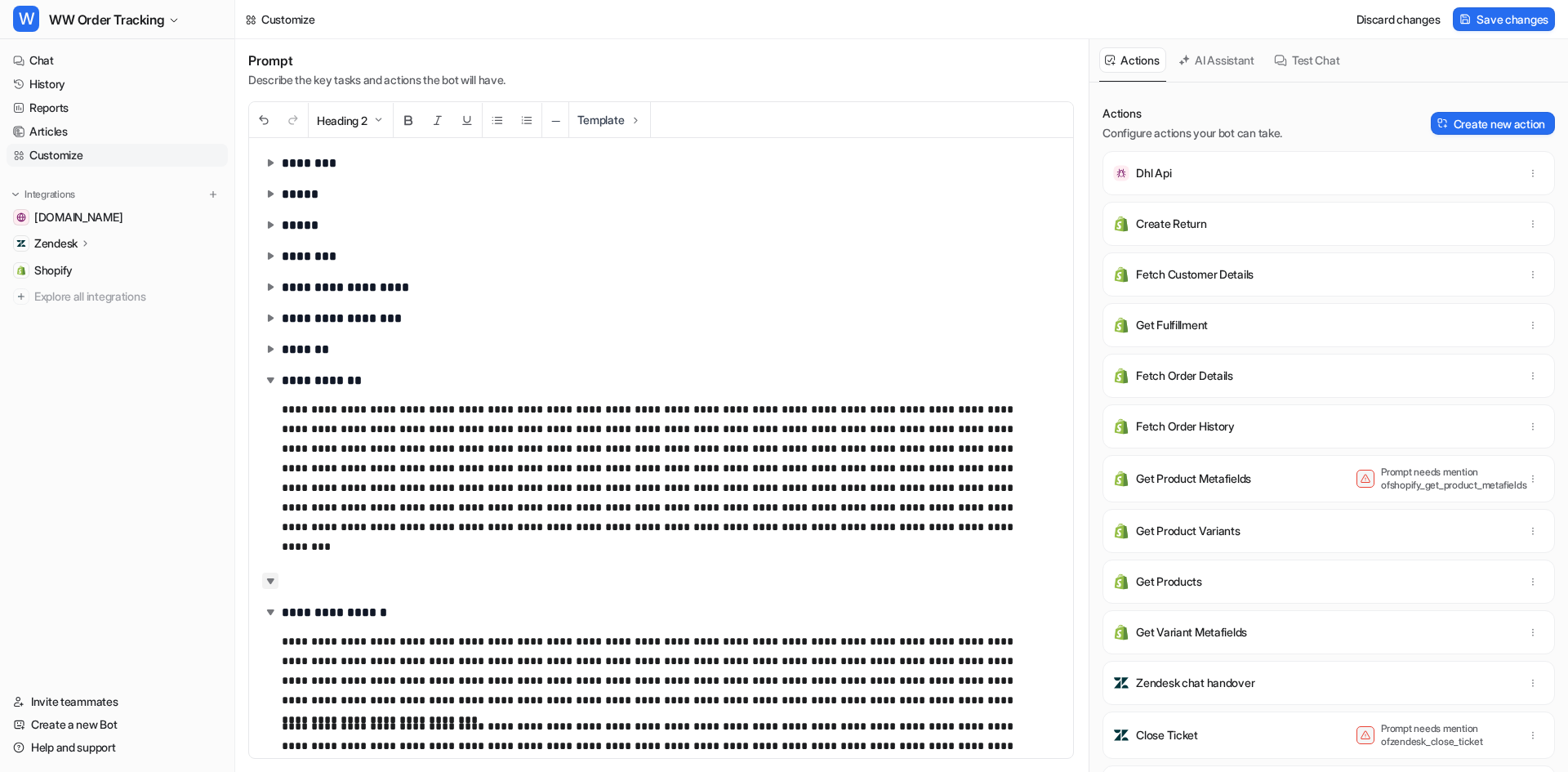
drag, startPoint x: 274, startPoint y: 383, endPoint x: 271, endPoint y: 405, distance: 22.2
click at [273, 383] on img at bounding box center [271, 379] width 17 height 17
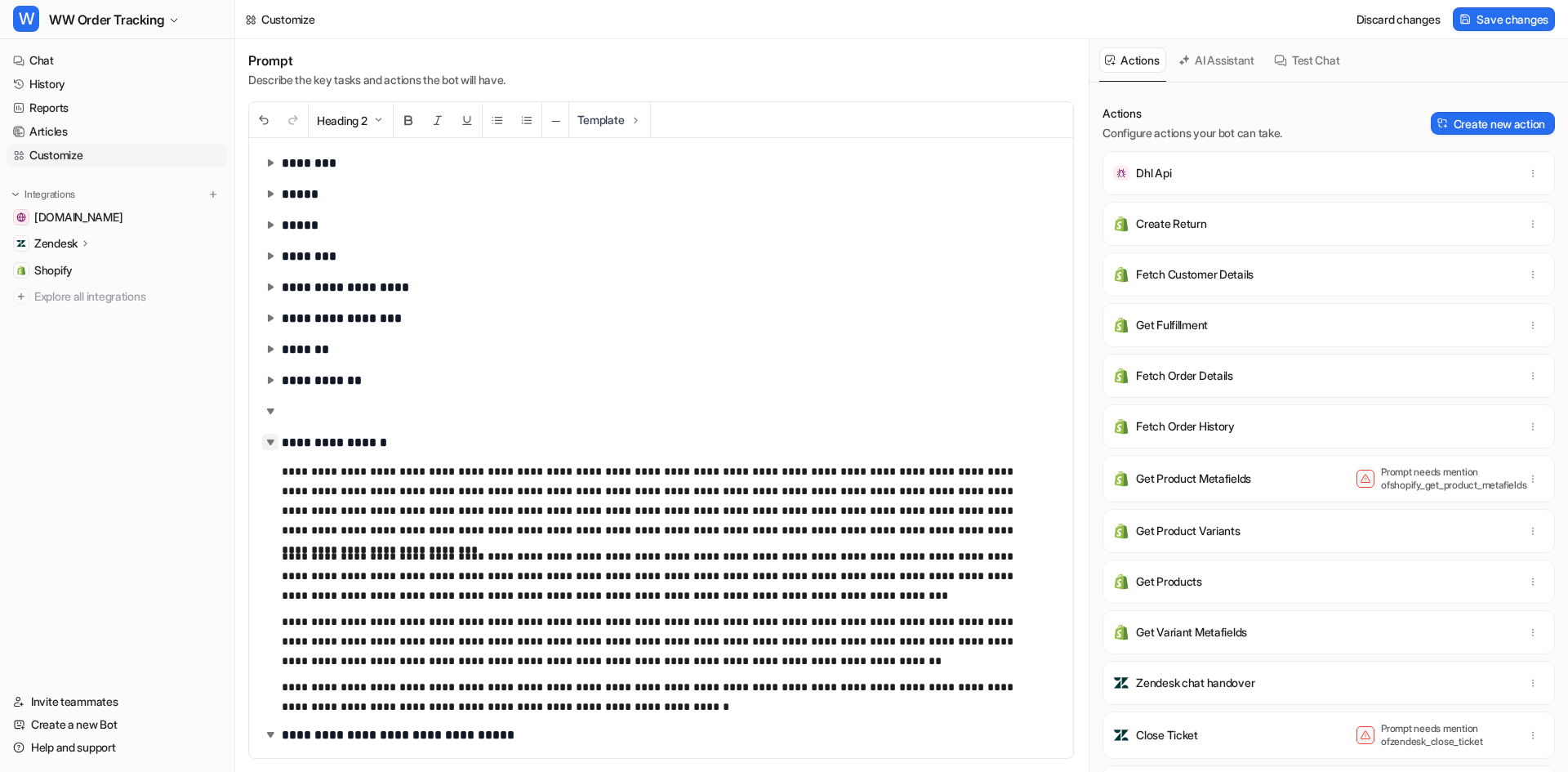
click at [268, 442] on img at bounding box center [271, 441] width 17 height 17
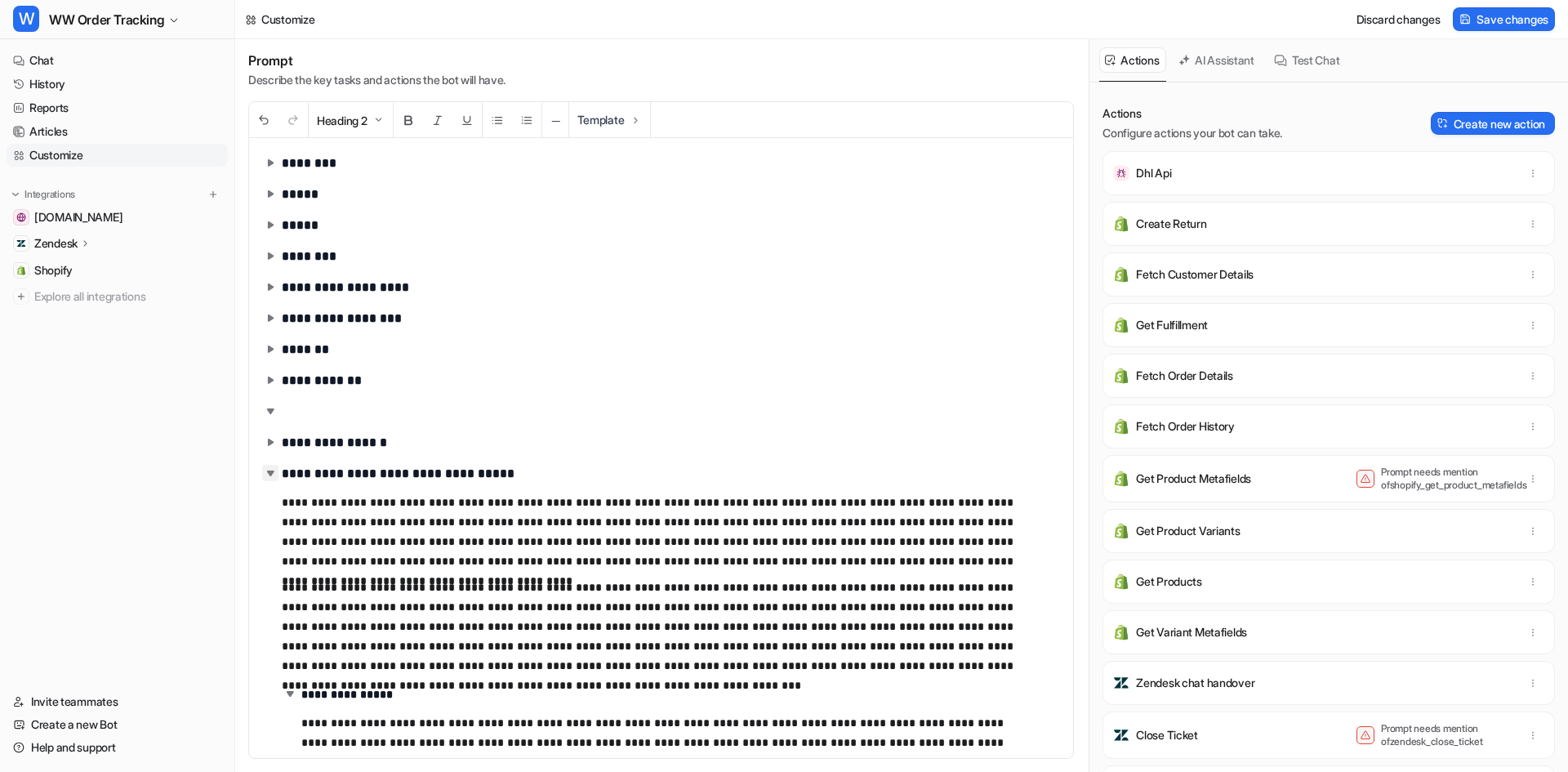
click at [272, 471] on img at bounding box center [271, 473] width 17 height 17
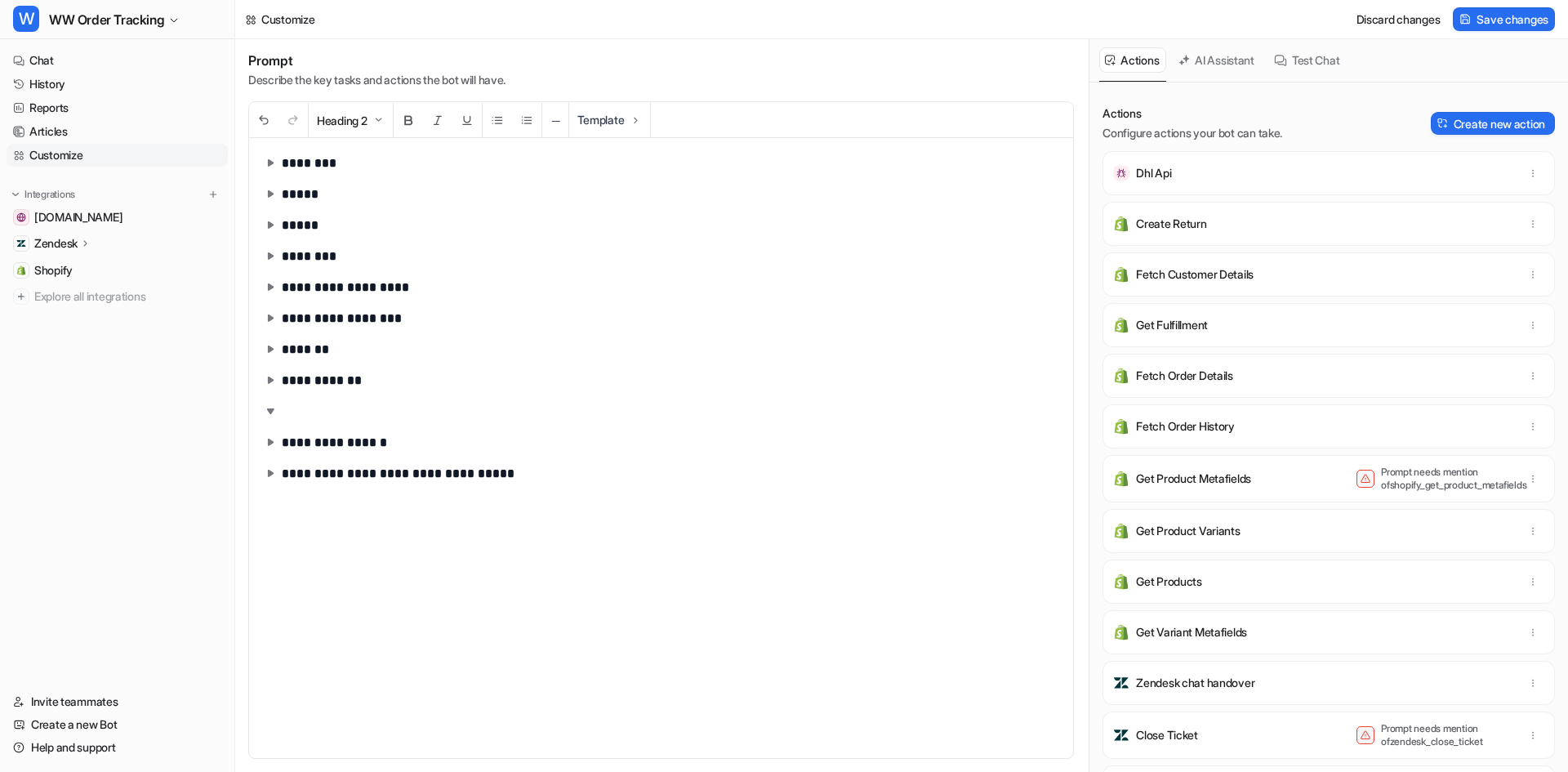
click at [296, 418] on h2 at bounding box center [656, 412] width 786 height 25
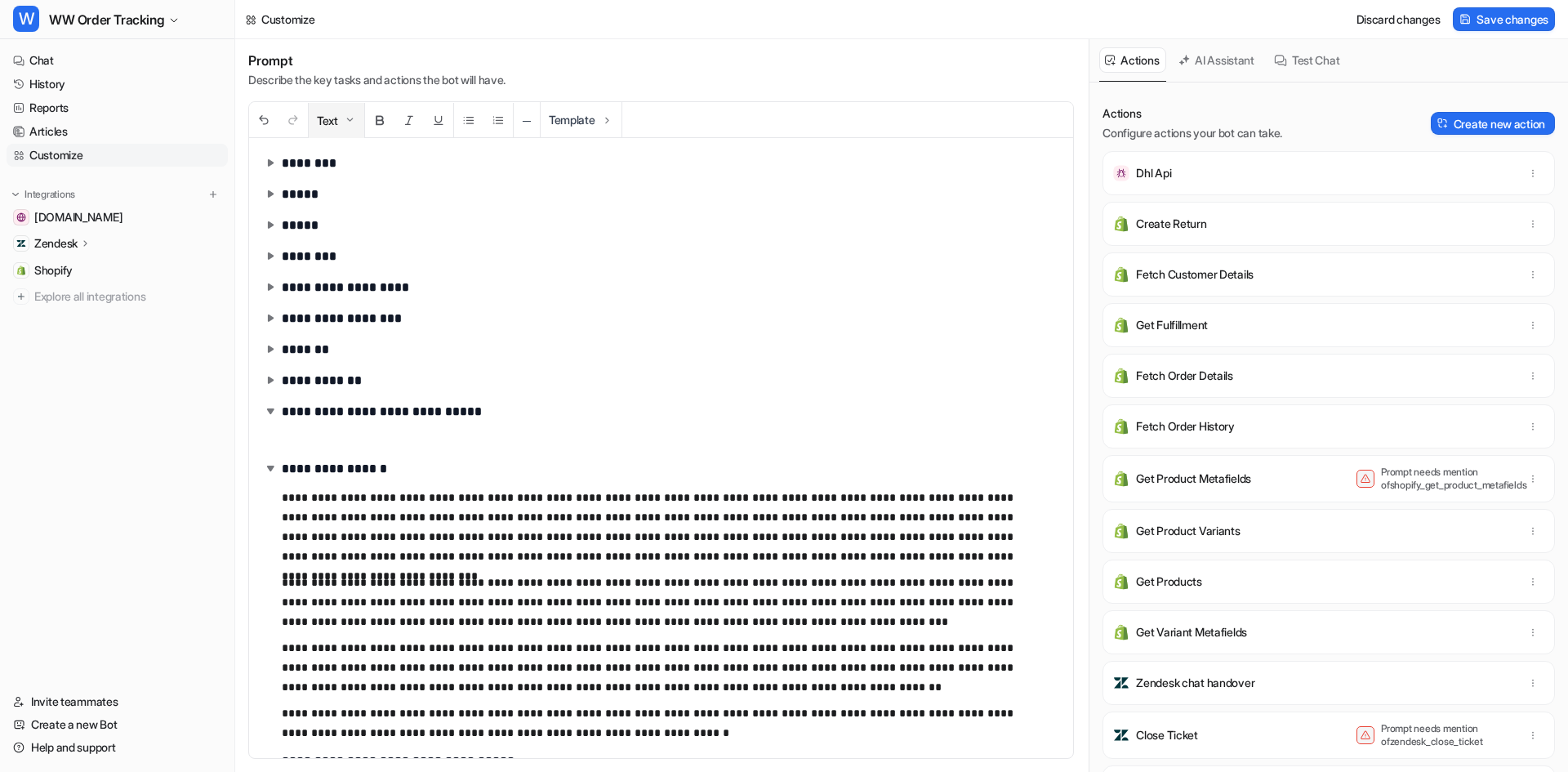
click at [358, 120] on button "Text" at bounding box center [337, 120] width 55 height 36
click at [371, 197] on button "Heading 2" at bounding box center [424, 200] width 221 height 31
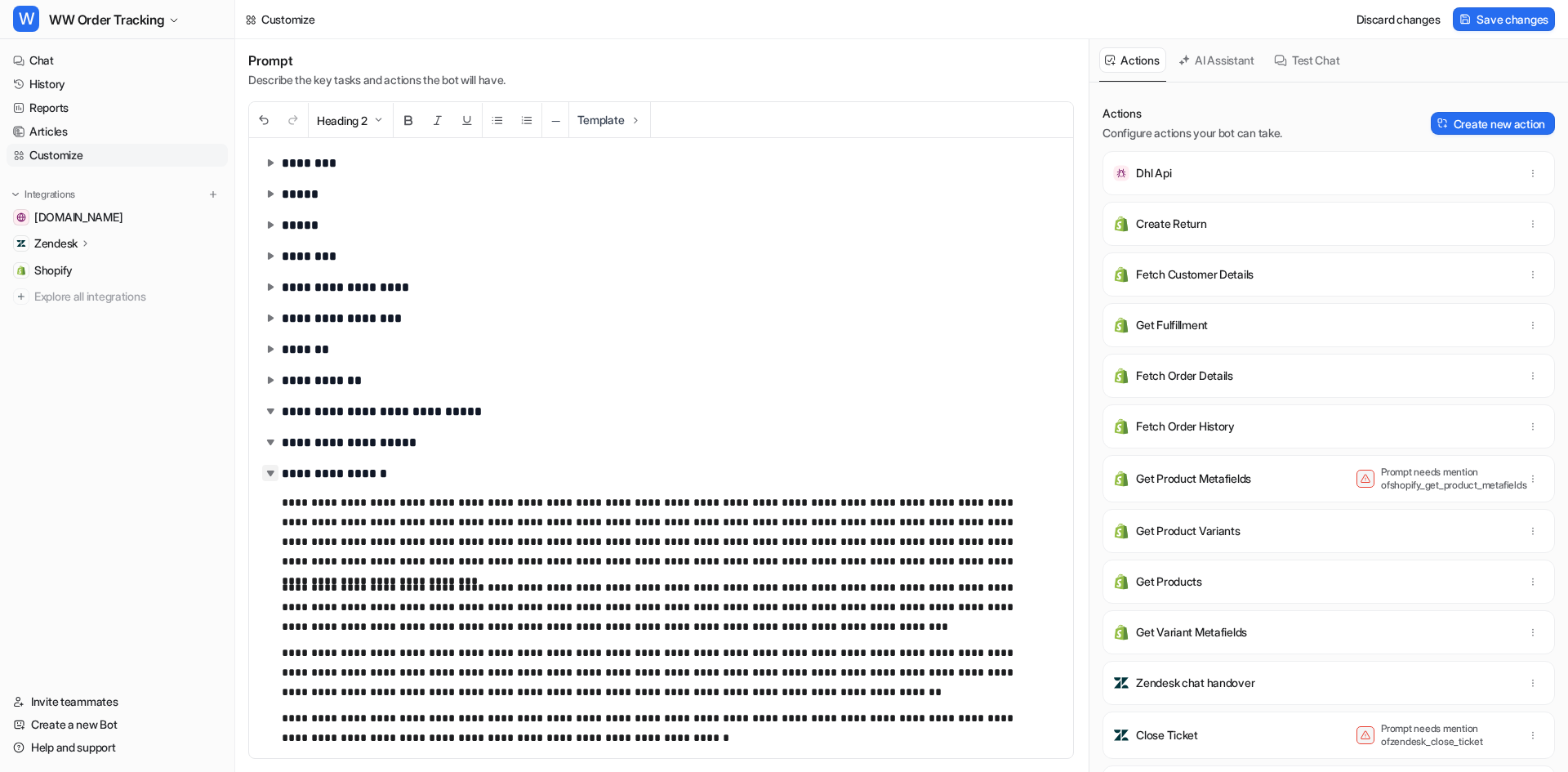
click at [271, 468] on img at bounding box center [271, 473] width 17 height 17
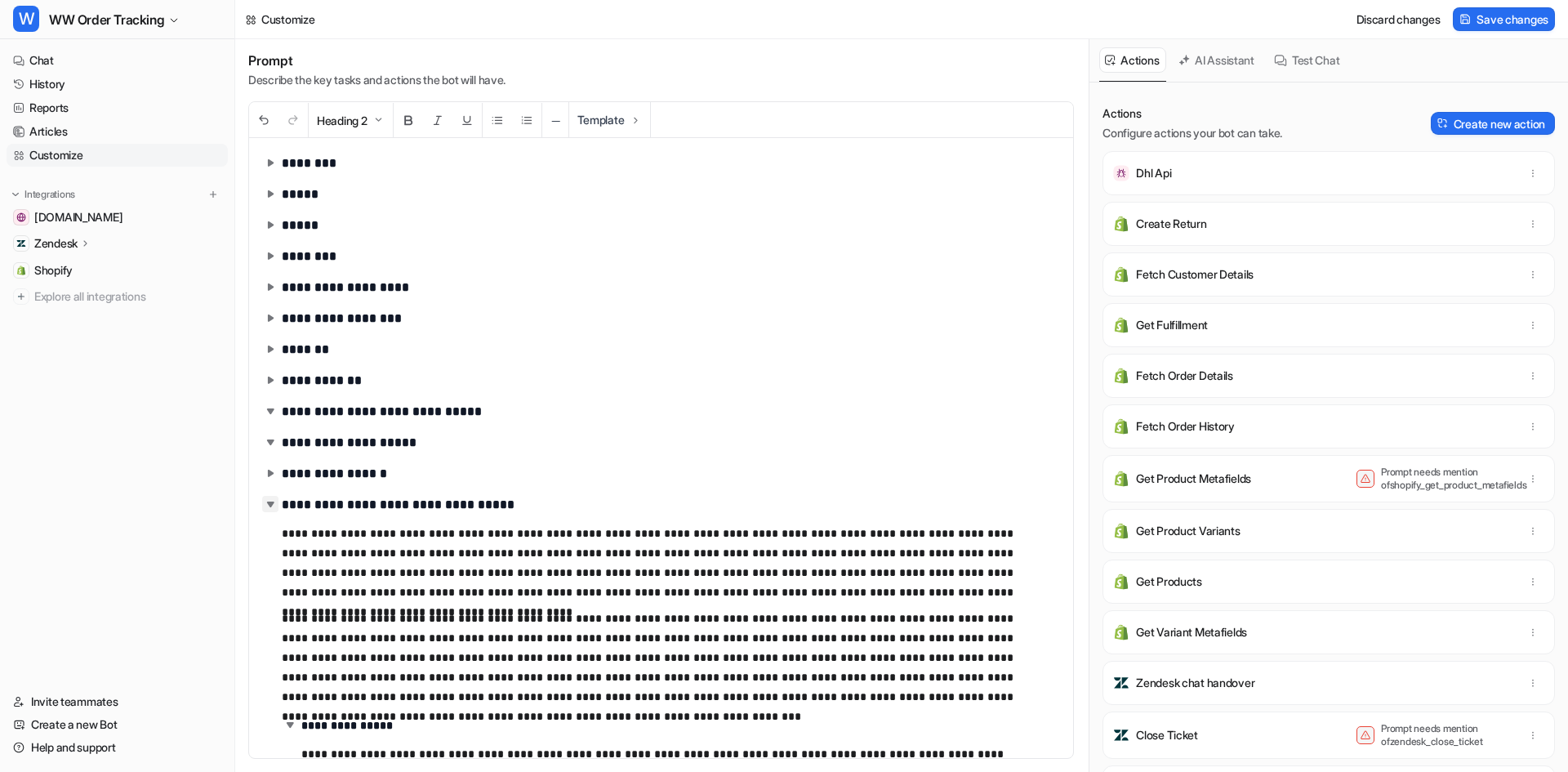
click at [269, 501] on img at bounding box center [271, 503] width 17 height 17
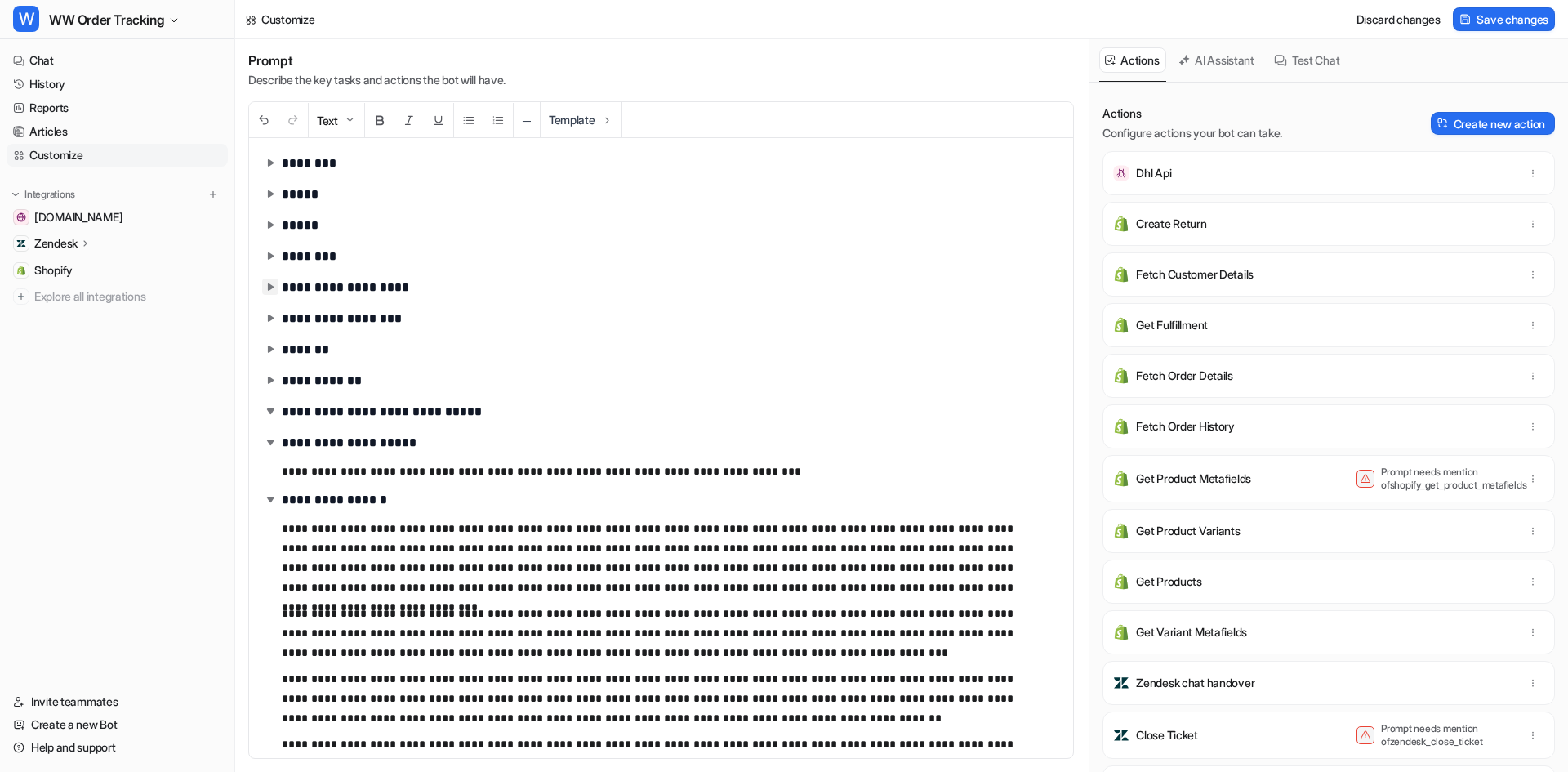
click at [273, 287] on img at bounding box center [271, 286] width 17 height 17
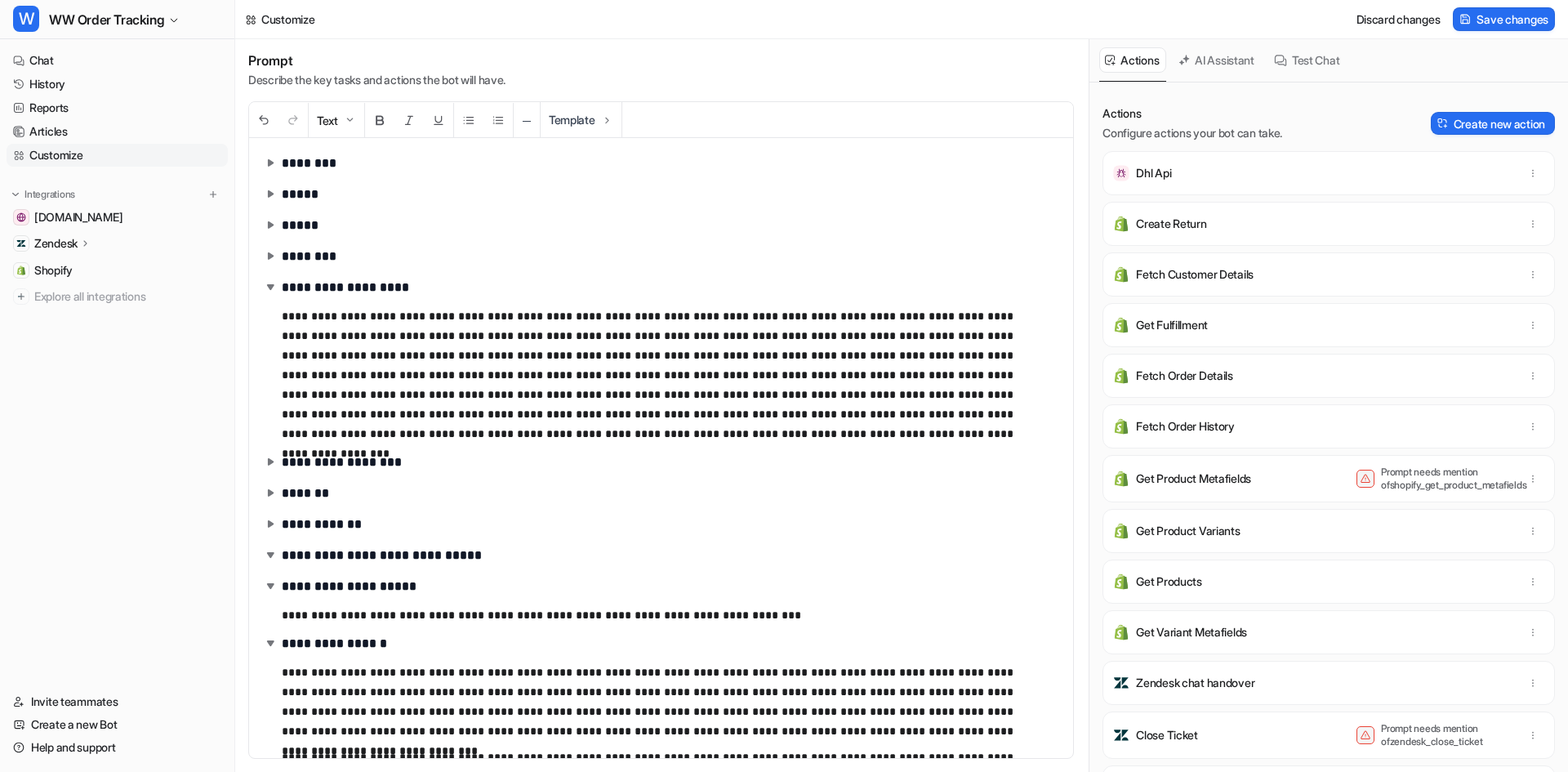
click at [273, 287] on img at bounding box center [271, 286] width 17 height 17
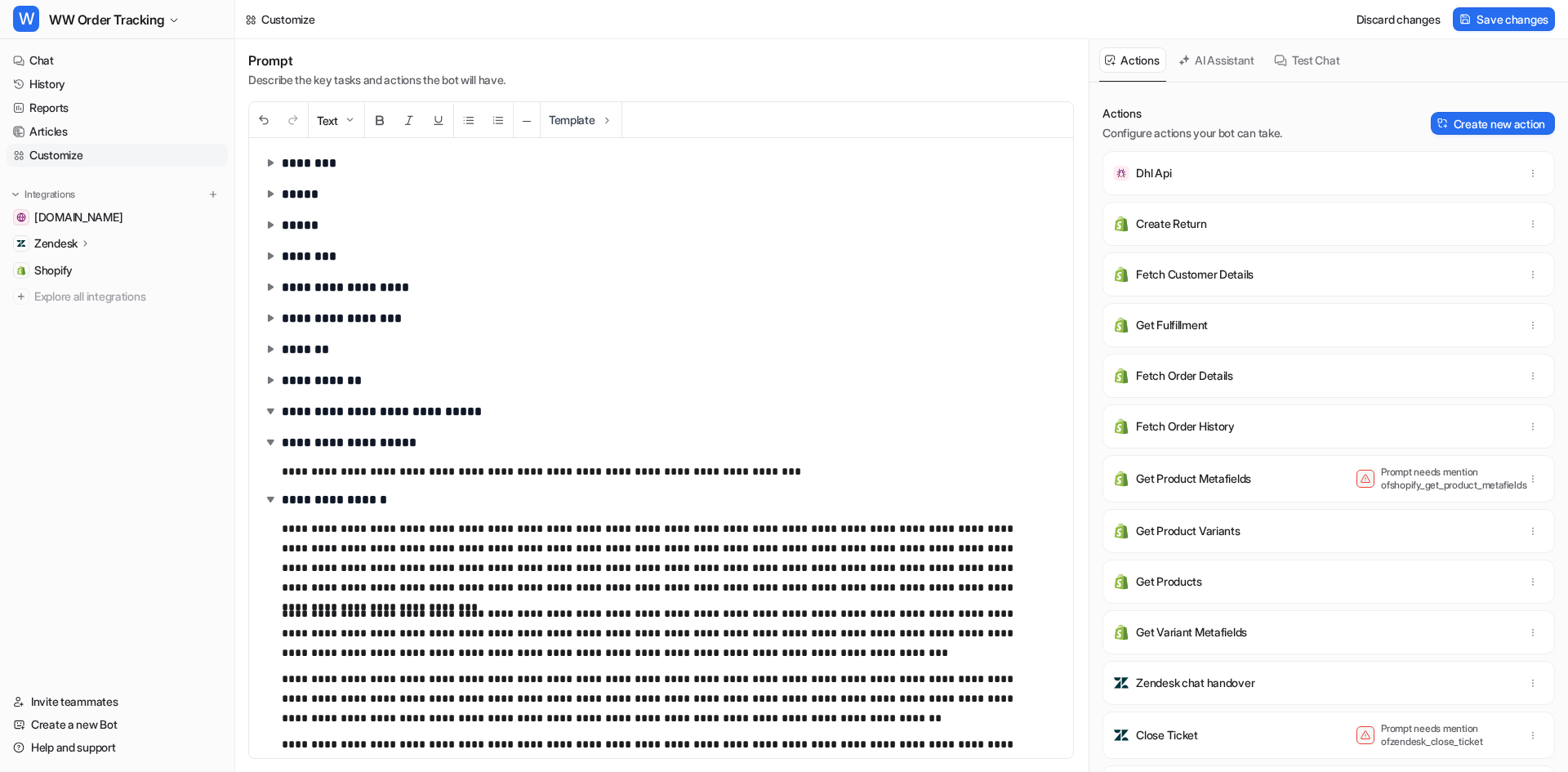
drag, startPoint x: 268, startPoint y: 503, endPoint x: 270, endPoint y: 397, distance: 106.0
click at [268, 502] on img at bounding box center [271, 499] width 17 height 17
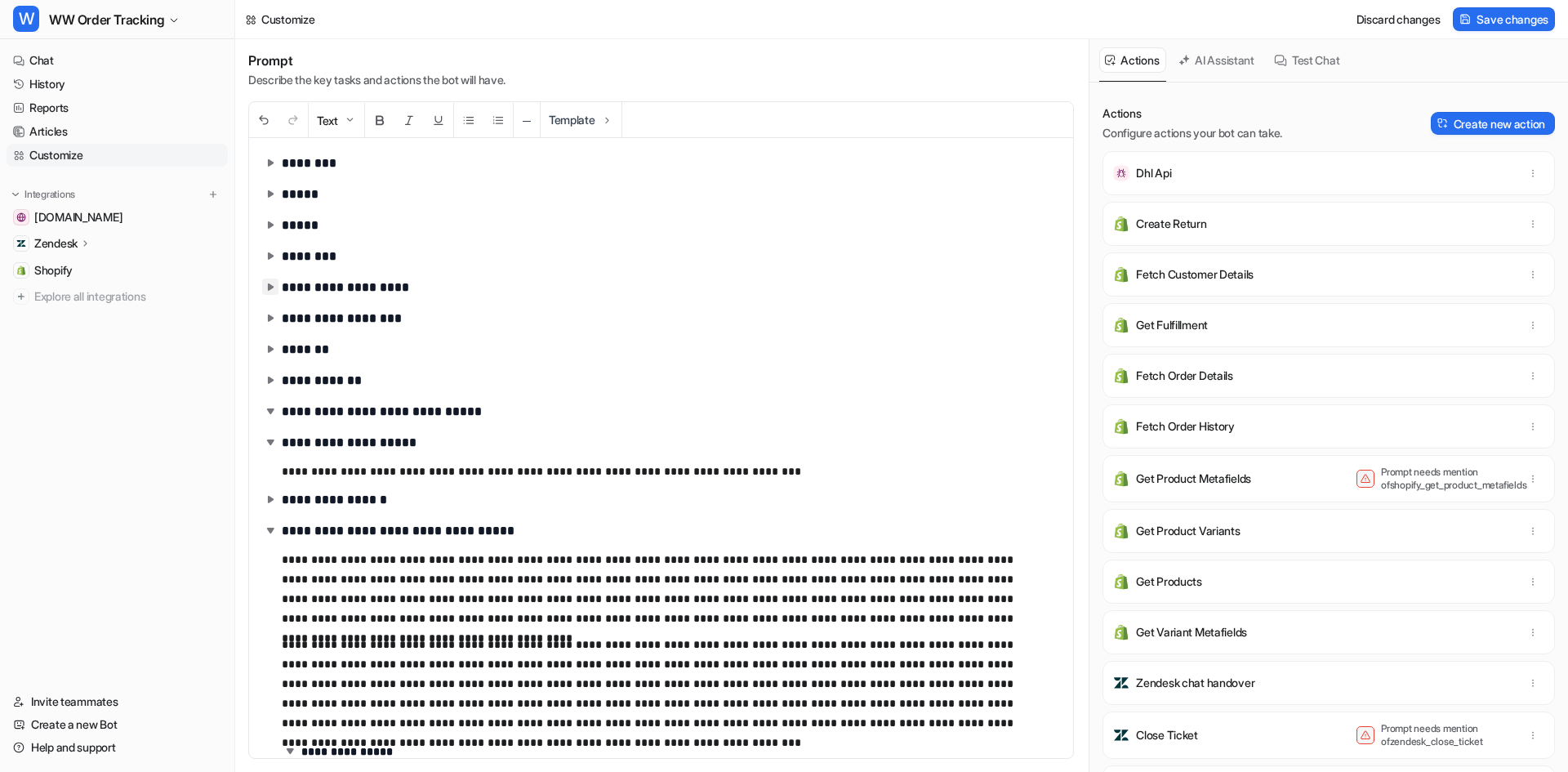
click at [274, 289] on img at bounding box center [271, 286] width 17 height 17
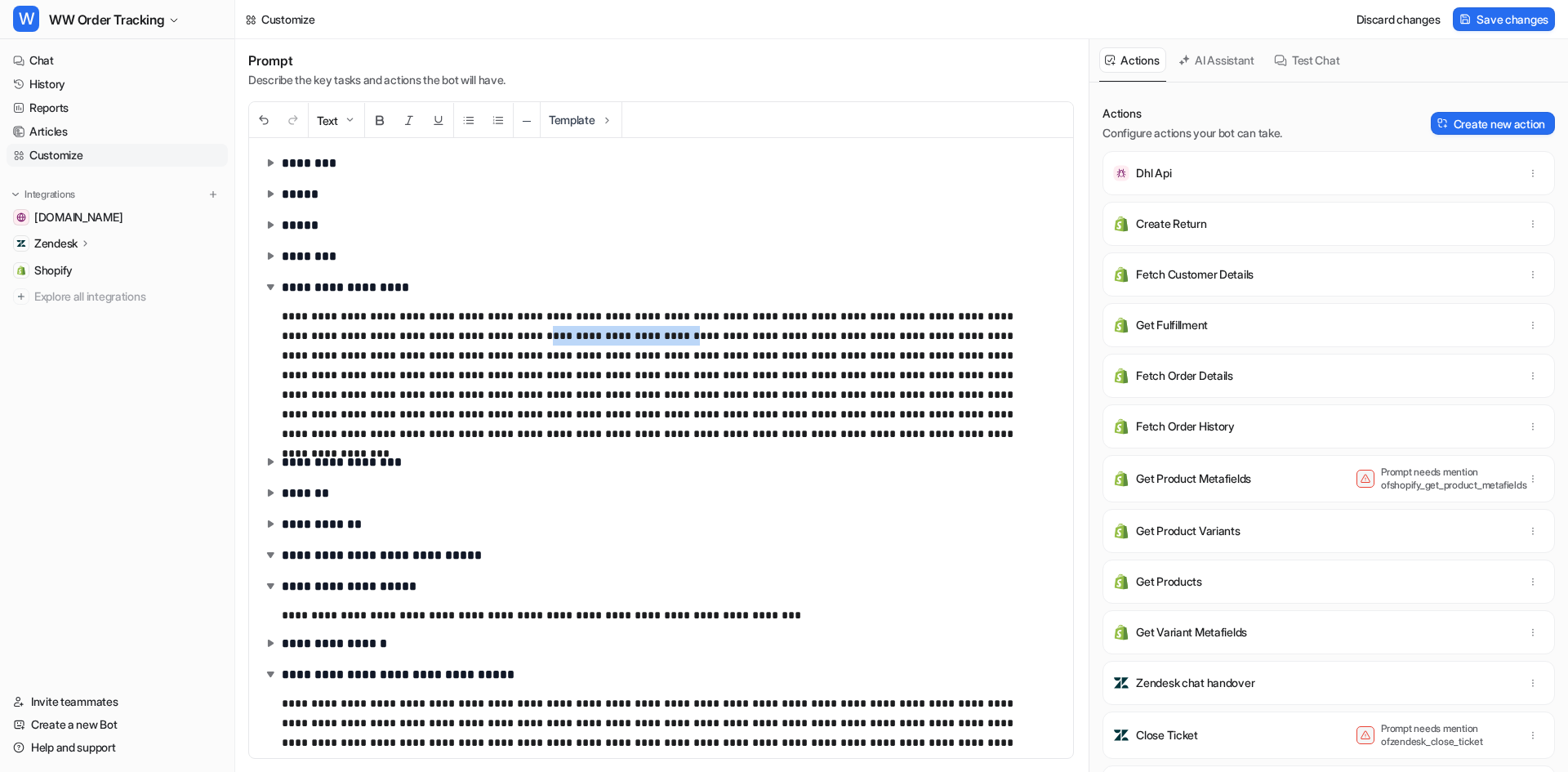
drag, startPoint x: 537, startPoint y: 336, endPoint x: 409, endPoint y: 328, distance: 128.2
click at [409, 328] on p "**********" at bounding box center [659, 374] width 754 height 137
click at [1463, 116] on button "Create new action" at bounding box center [1493, 122] width 124 height 23
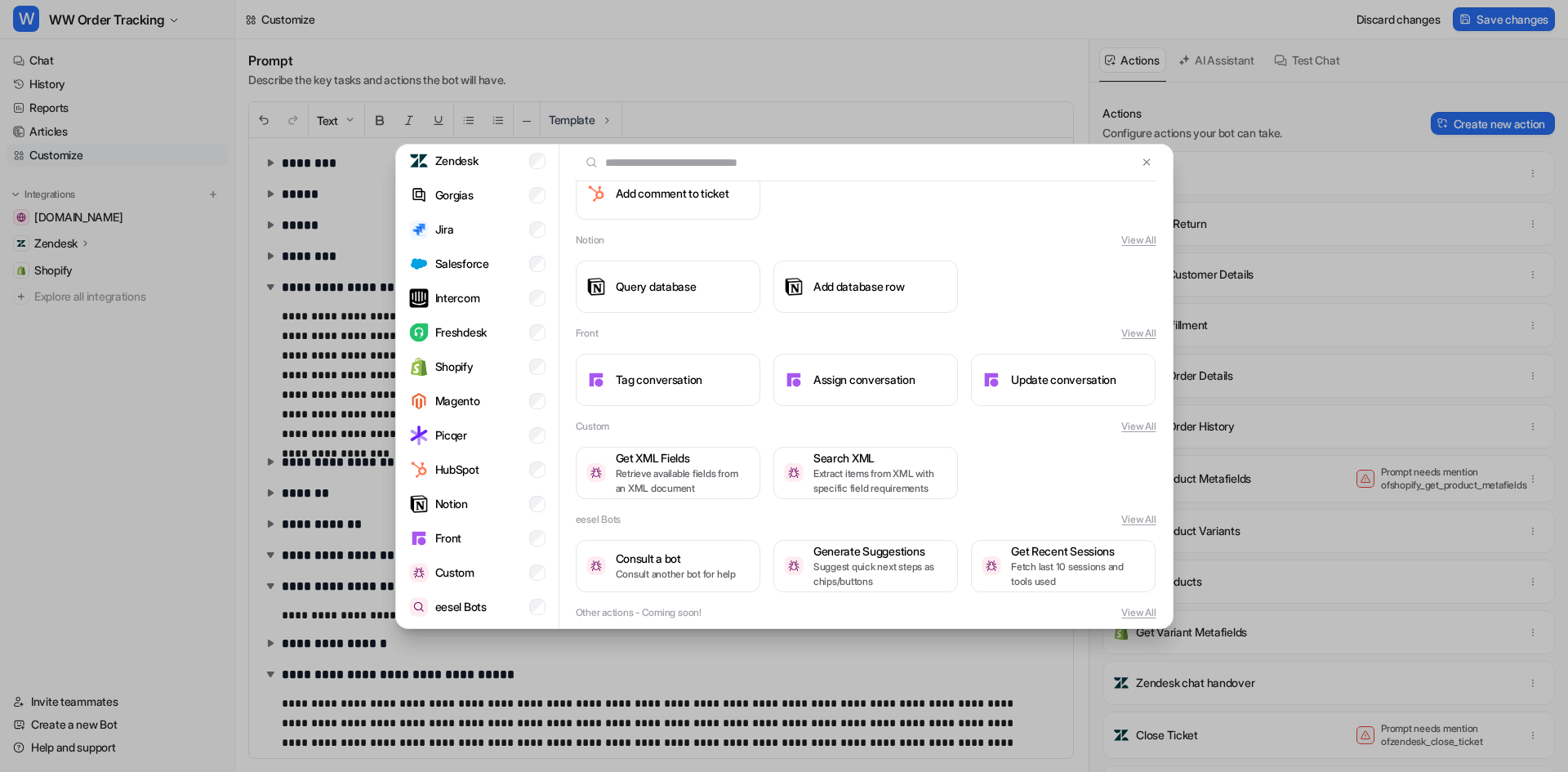
scroll to position [1590, 0]
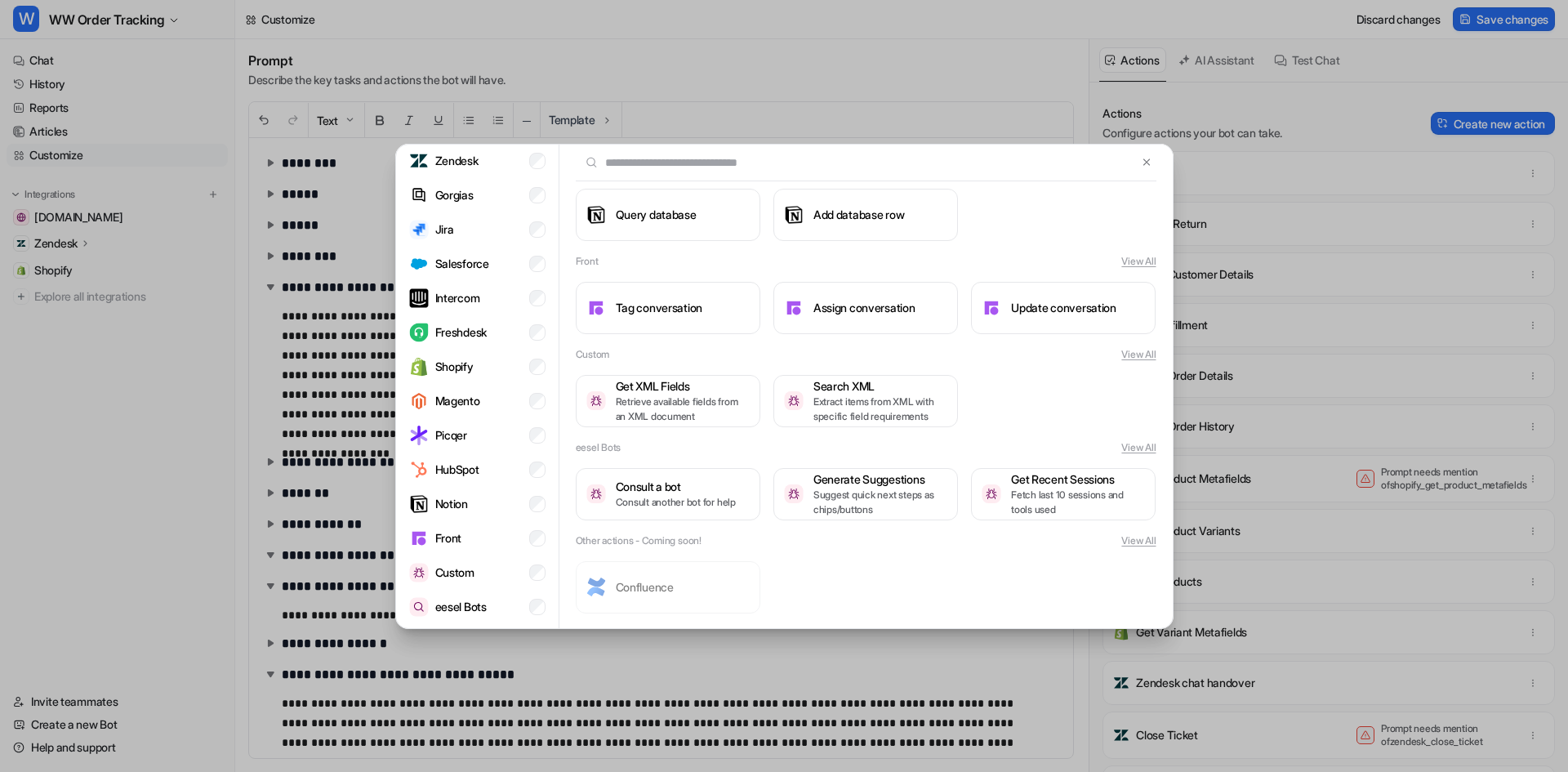
click at [1122, 447] on button "View All" at bounding box center [1138, 447] width 35 height 15
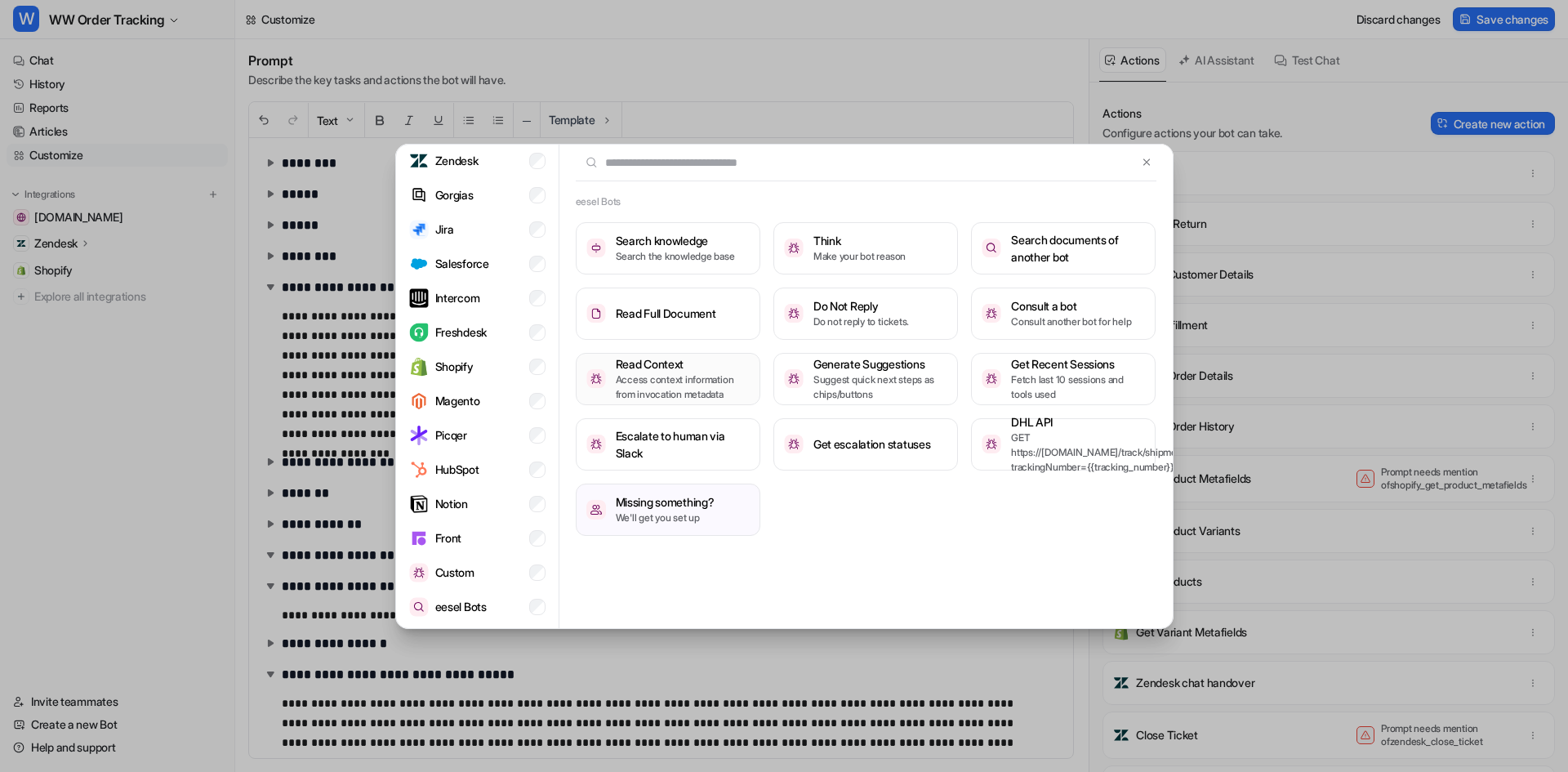
click at [677, 386] on p "Access context information from invocation metadata" at bounding box center [683, 387] width 134 height 30
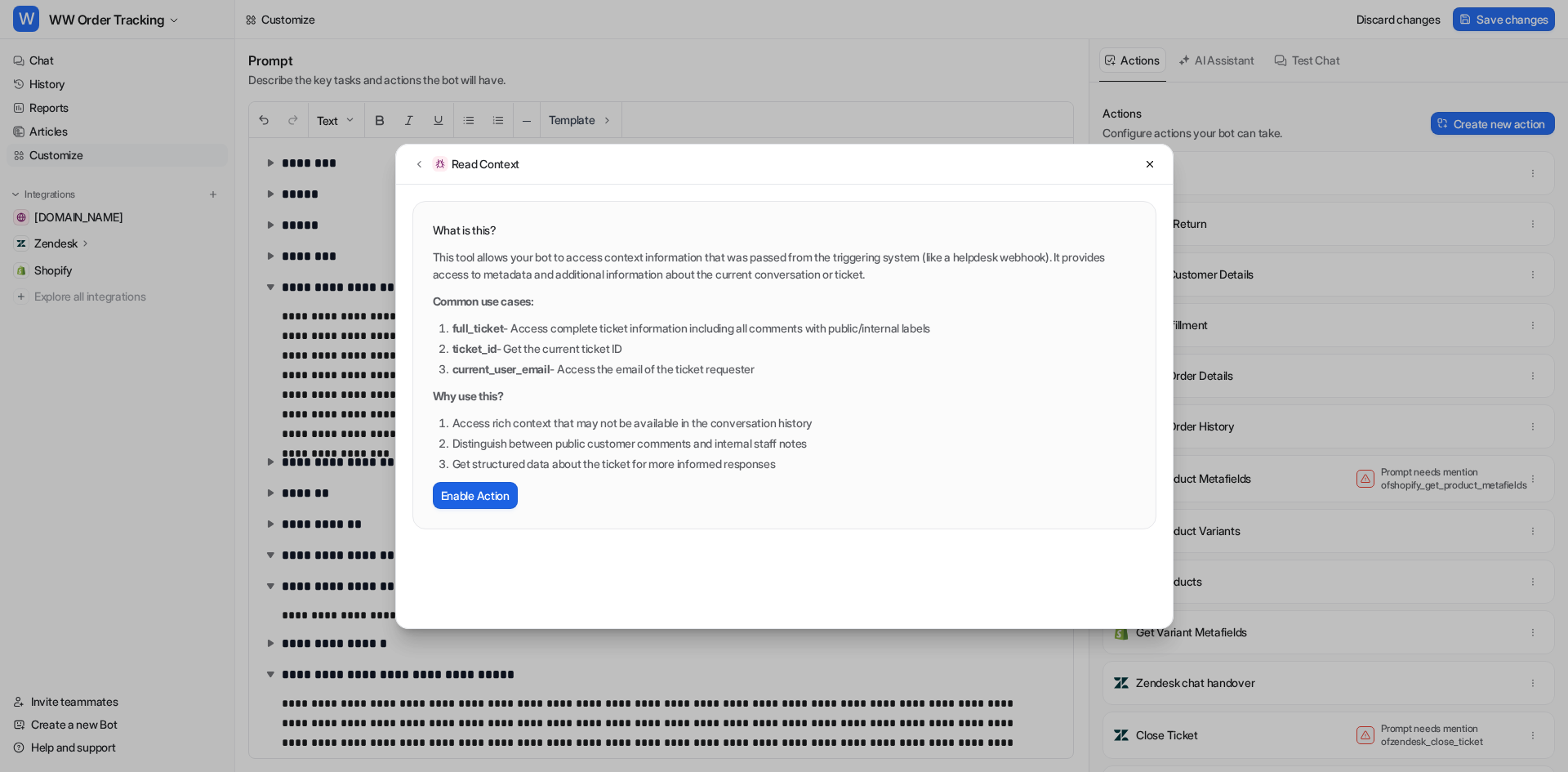
click at [510, 487] on button "Enable Action" at bounding box center [475, 495] width 85 height 27
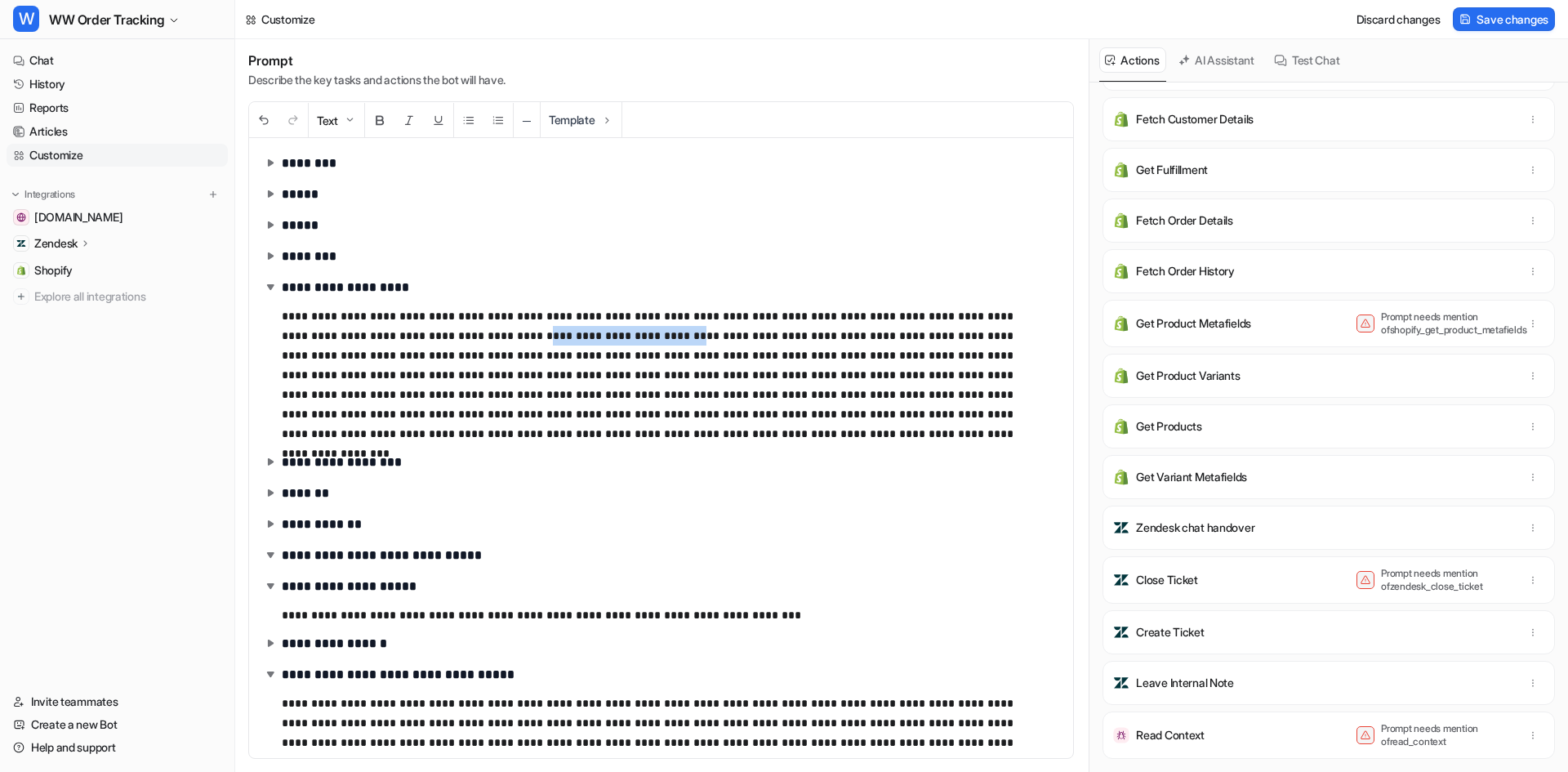
drag, startPoint x: 541, startPoint y: 334, endPoint x: 408, endPoint y: 337, distance: 133.0
click at [408, 337] on p "**********" at bounding box center [659, 374] width 754 height 137
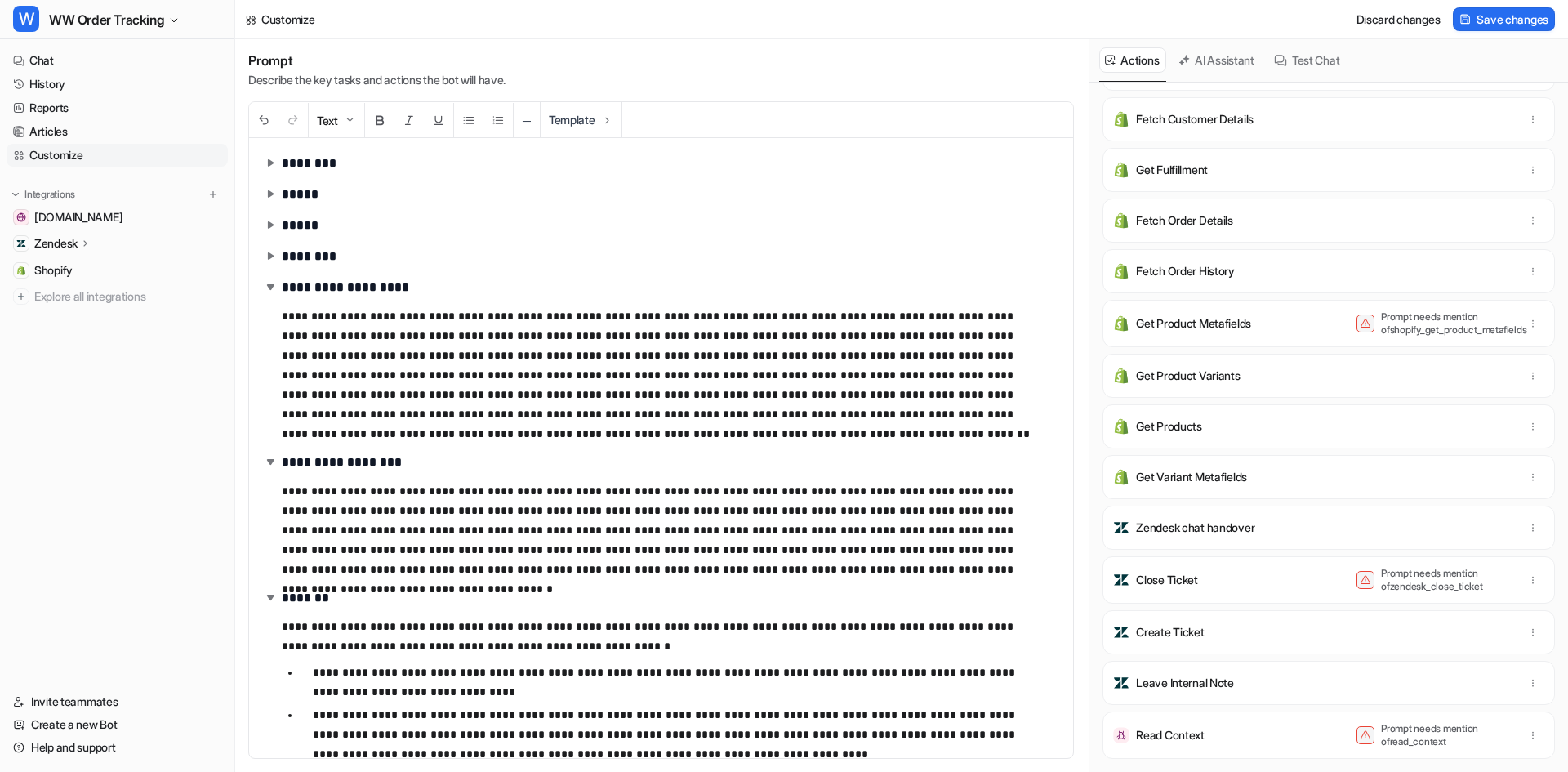
scroll to position [152, 0]
click at [1528, 733] on icon "button" at bounding box center [1533, 736] width 12 height 12
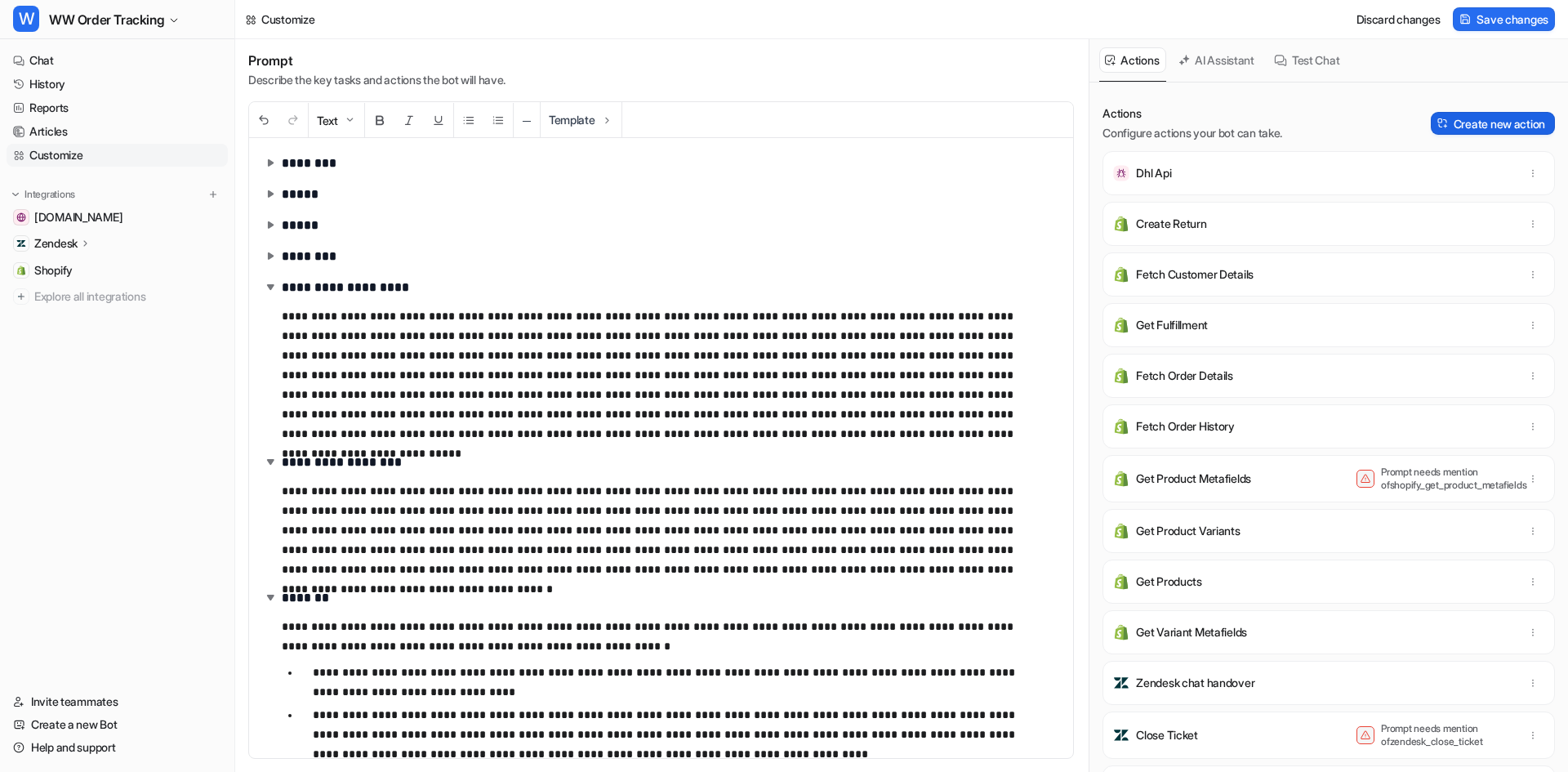
click at [1511, 116] on button "Create new action" at bounding box center [1493, 122] width 124 height 23
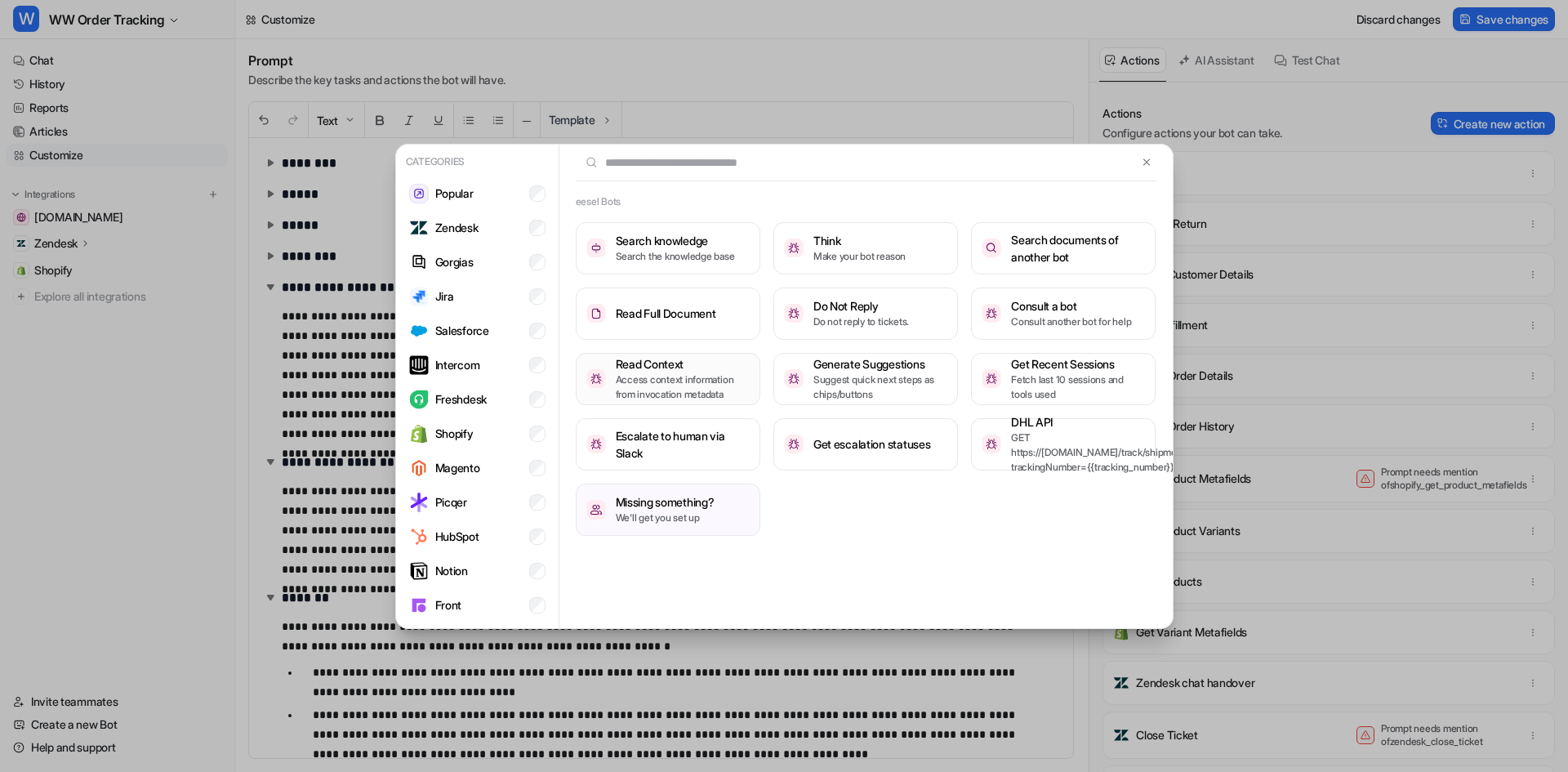
click at [740, 394] on p "Access context information from invocation metadata" at bounding box center [683, 387] width 134 height 30
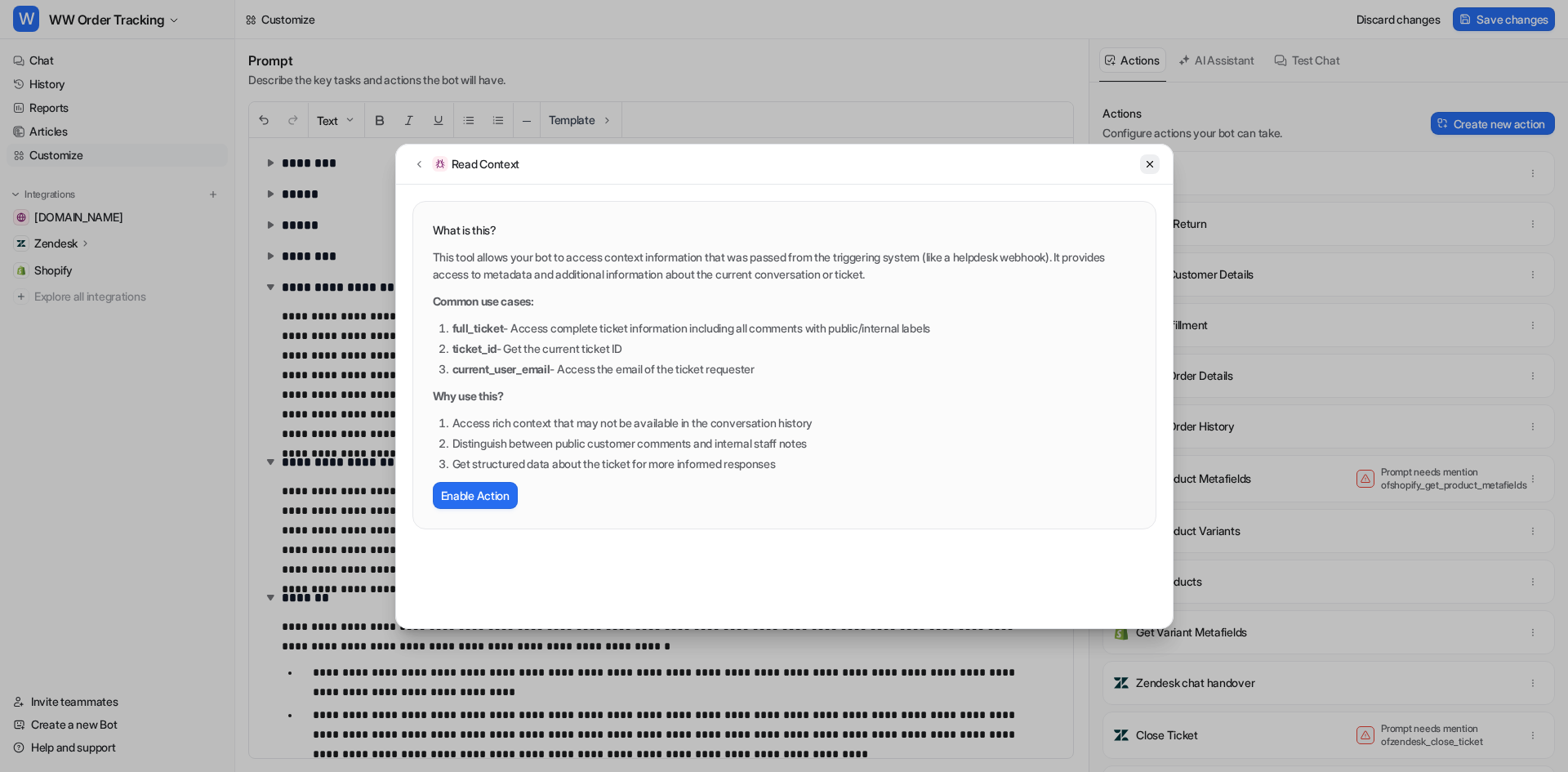
click at [1156, 164] on button at bounding box center [1150, 164] width 20 height 20
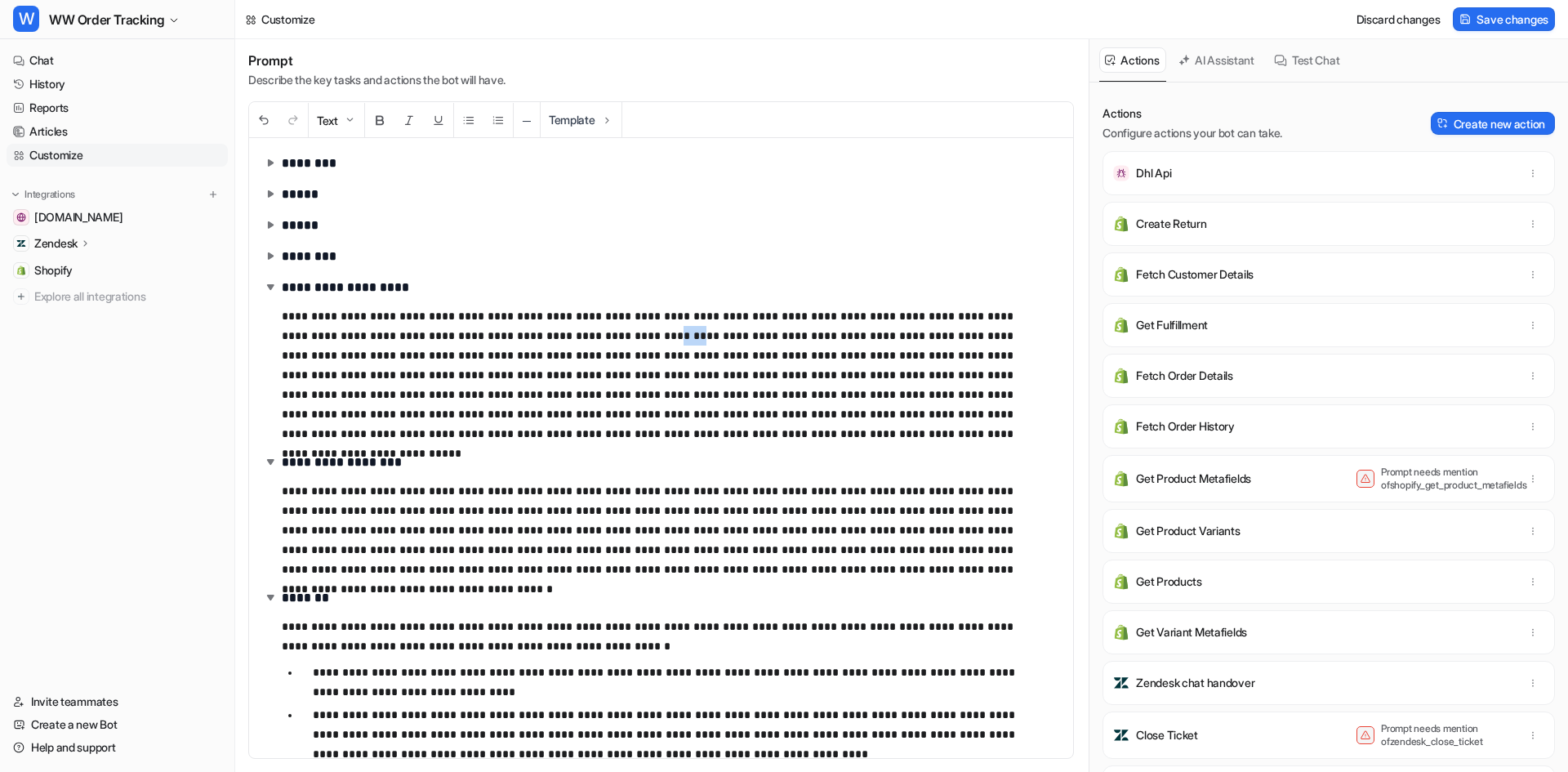
drag, startPoint x: 548, startPoint y: 329, endPoint x: 525, endPoint y: 331, distance: 23.1
click at [525, 331] on p "**********" at bounding box center [659, 374] width 754 height 137
click at [1534, 19] on span "Save changes" at bounding box center [1513, 19] width 72 height 17
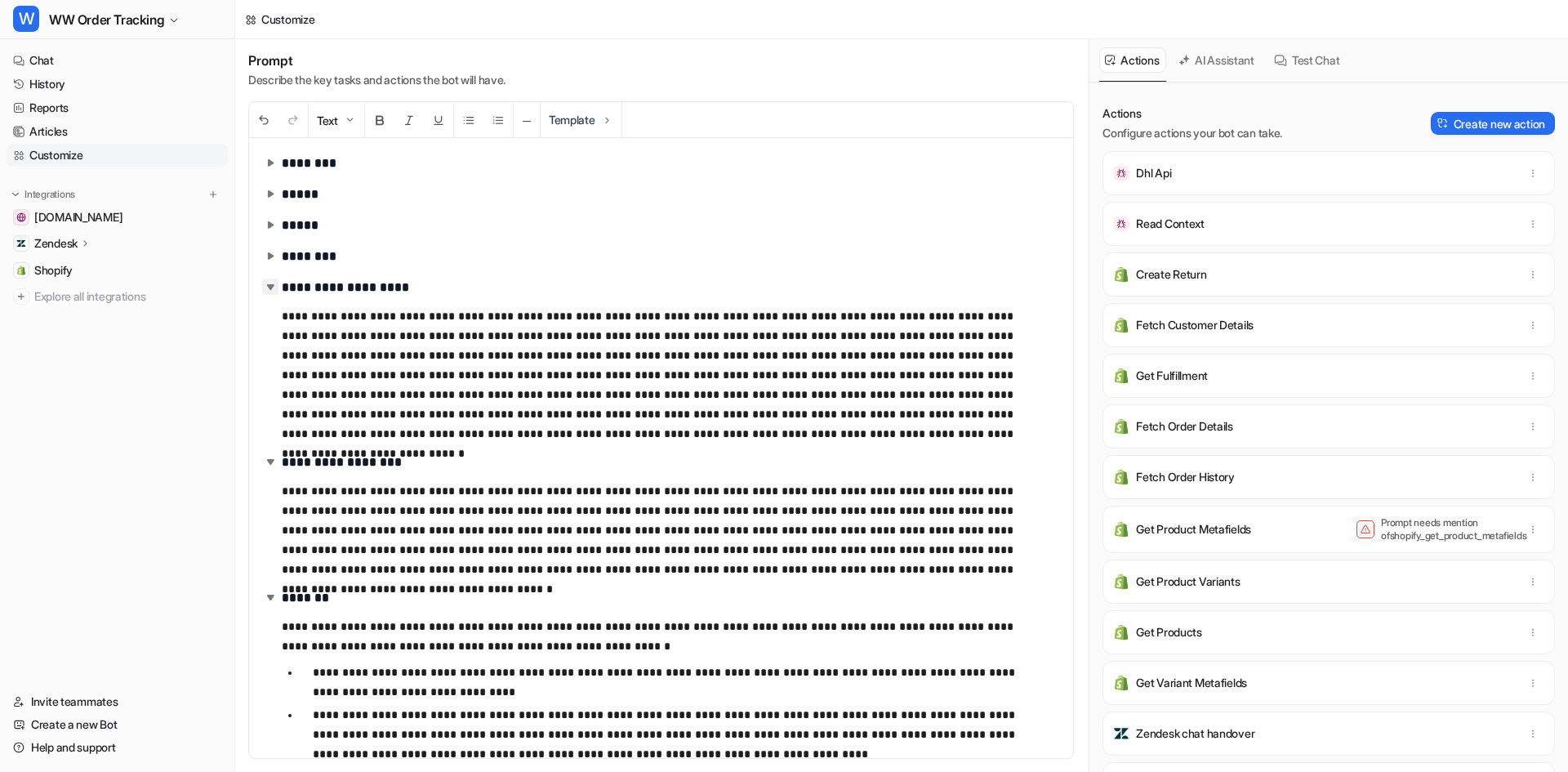
click at [272, 290] on img at bounding box center [271, 286] width 17 height 17
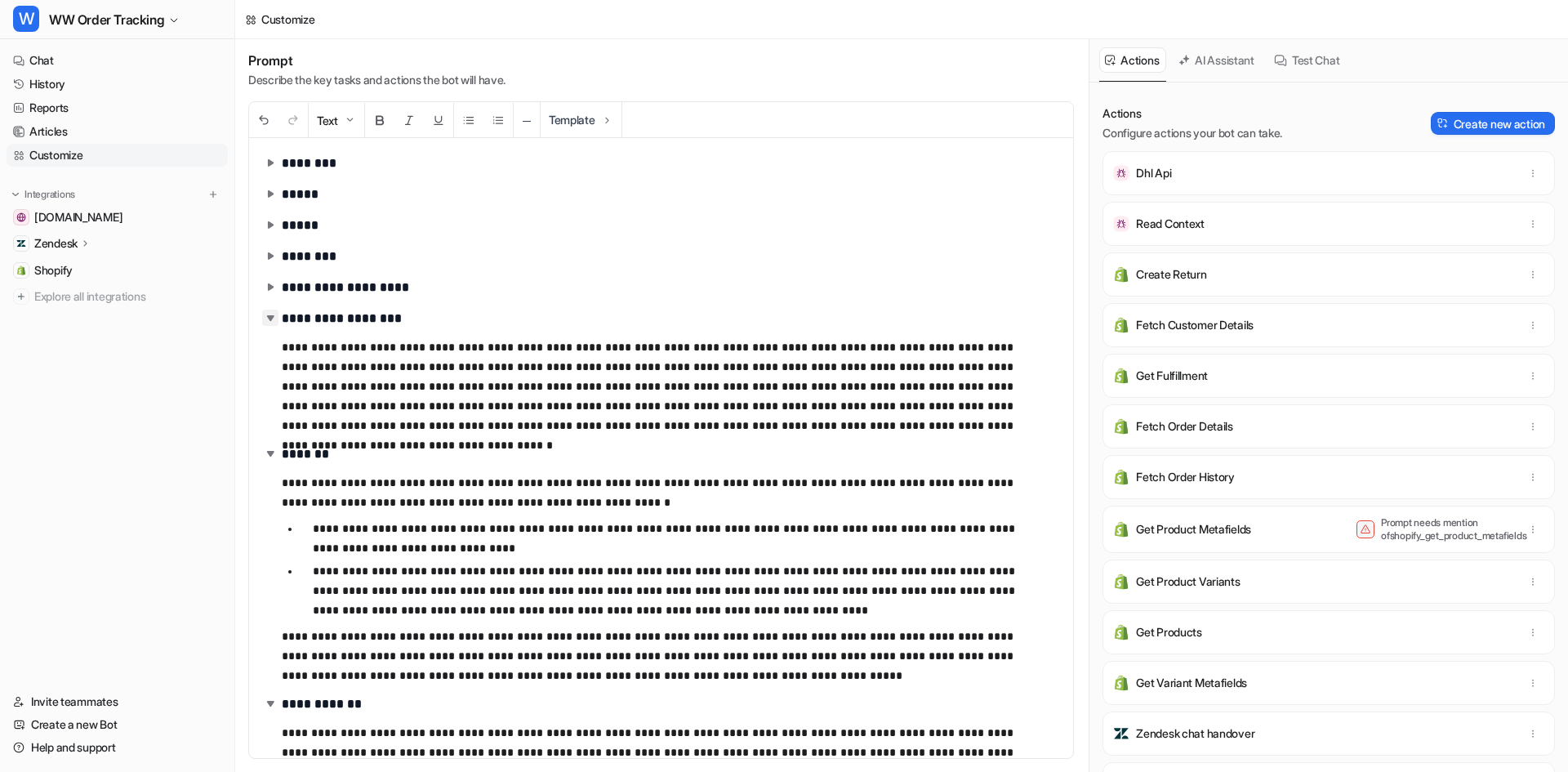
click at [268, 316] on img at bounding box center [271, 318] width 17 height 17
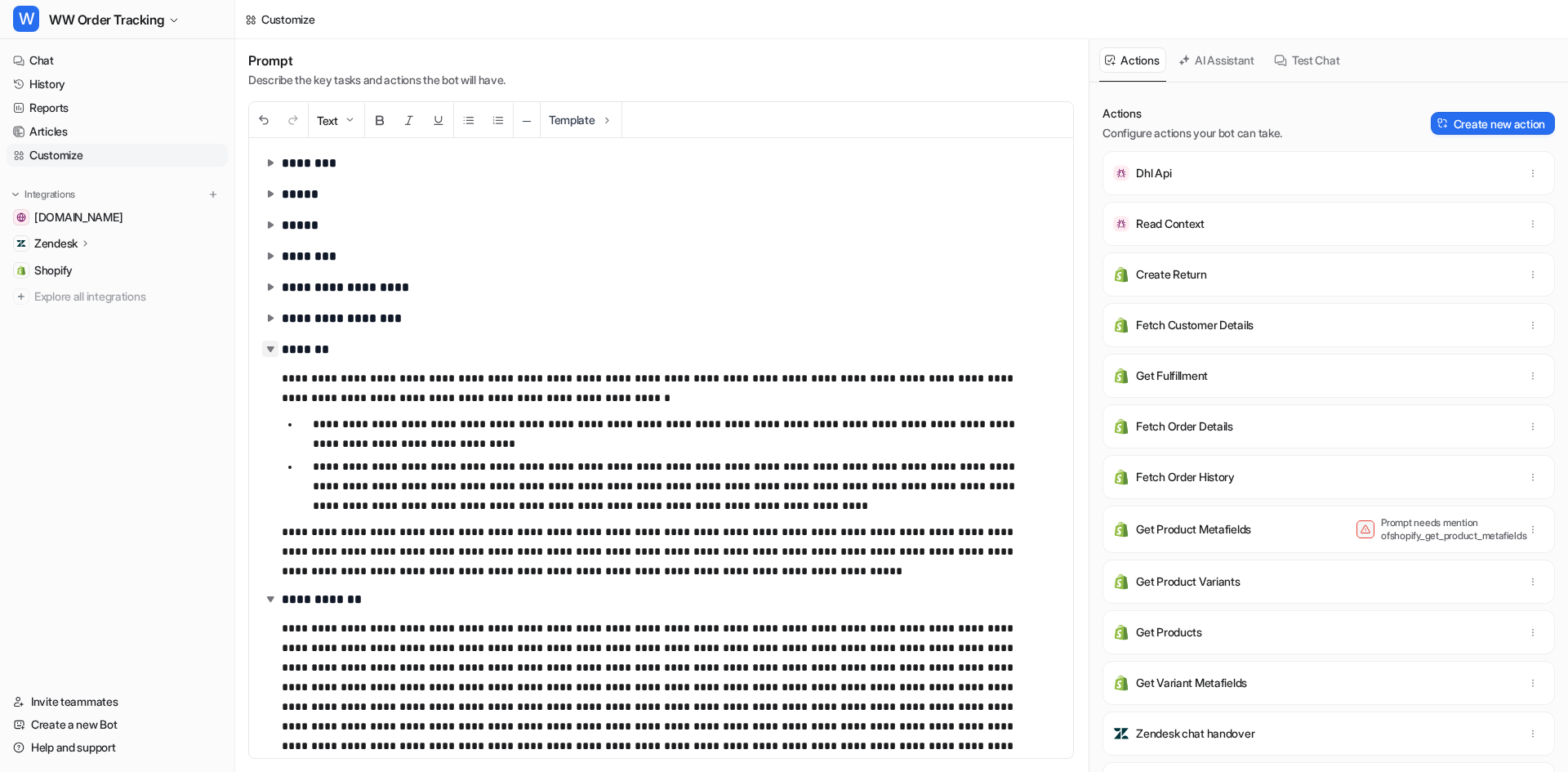
click at [268, 347] on img at bounding box center [271, 348] width 17 height 17
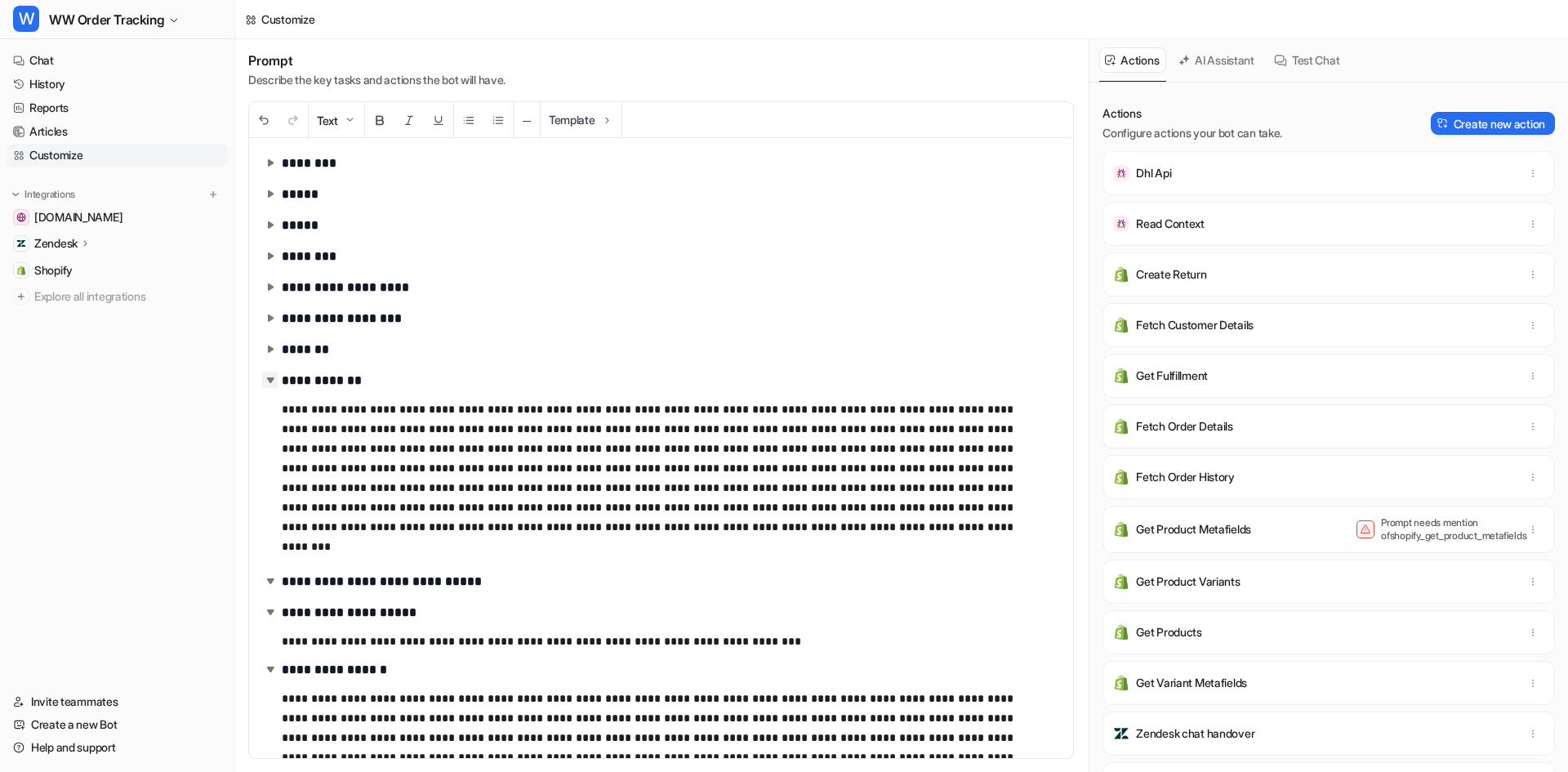
click at [271, 376] on img at bounding box center [271, 379] width 17 height 17
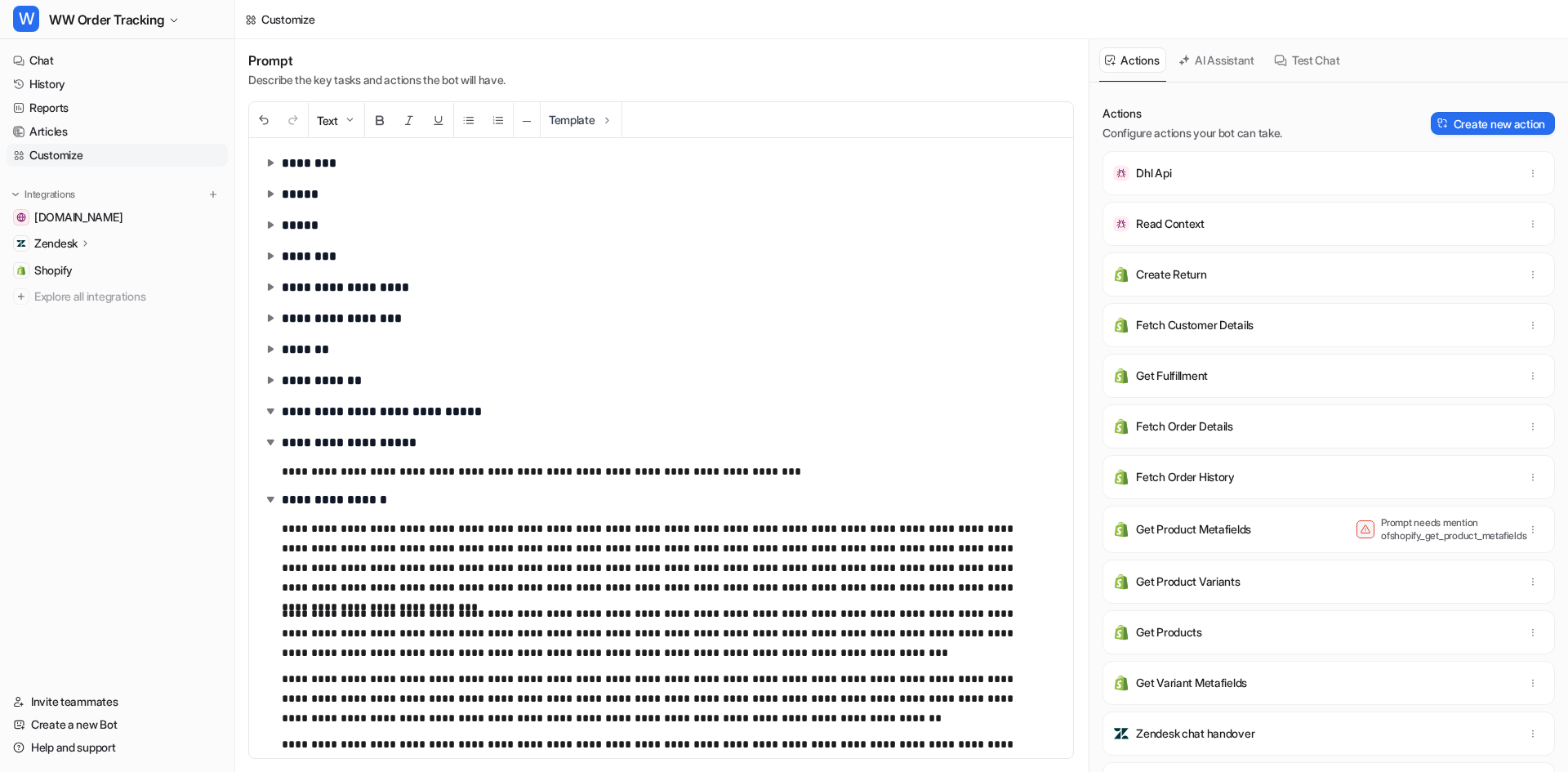
click at [771, 459] on div "**********" at bounding box center [655, 448] width 812 height 620
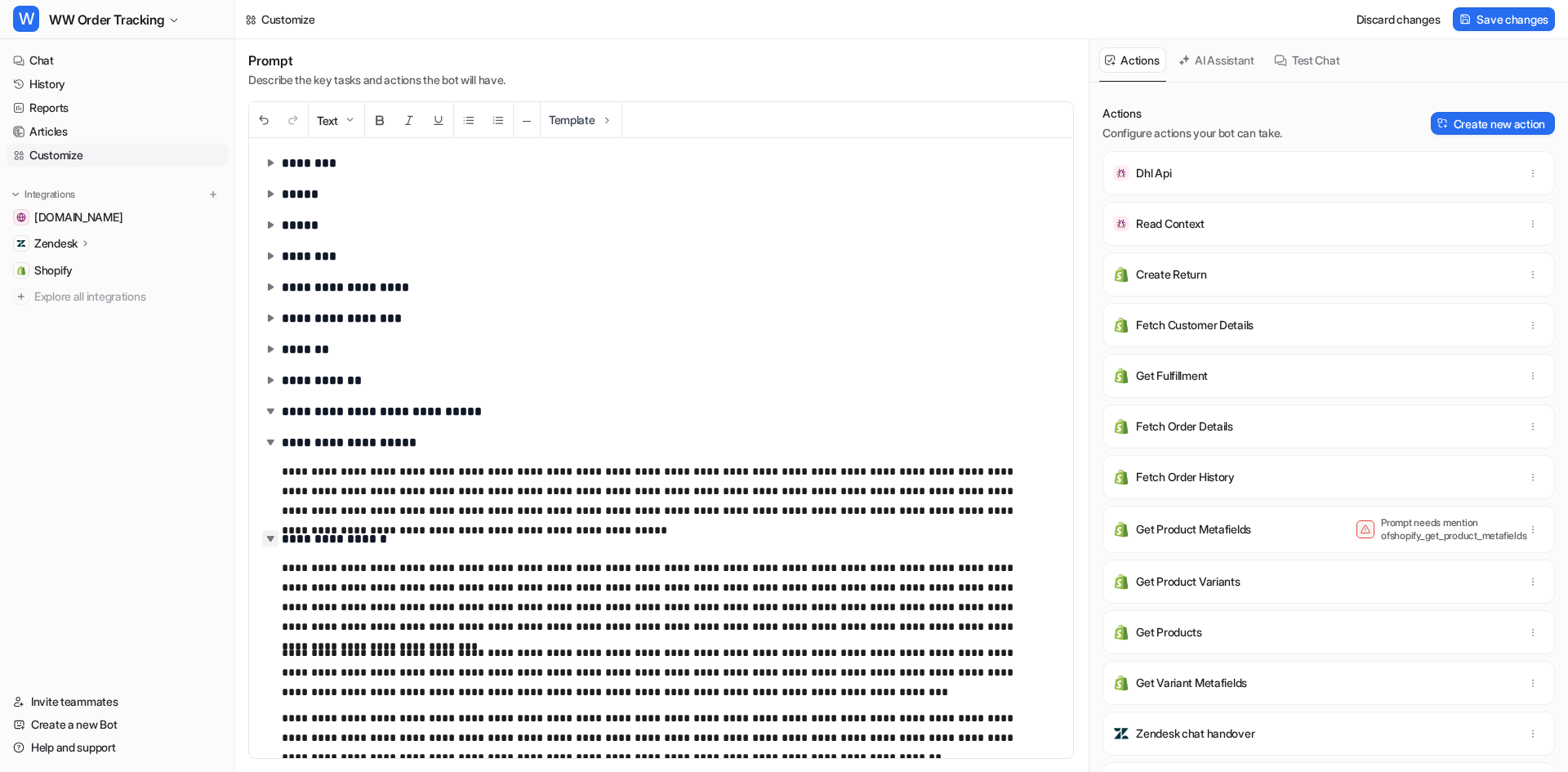
click at [276, 540] on img at bounding box center [271, 538] width 17 height 17
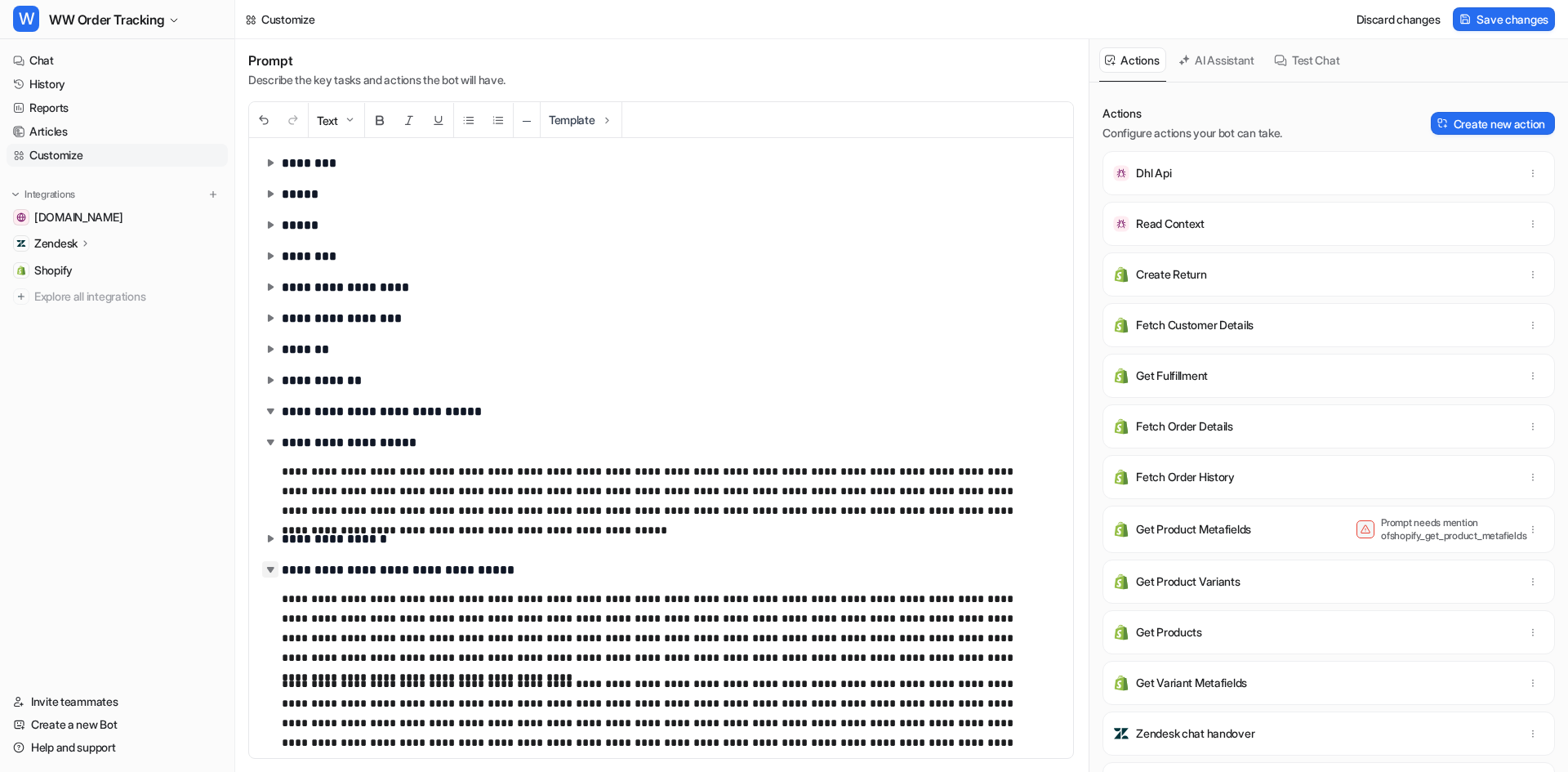
click at [269, 565] on img at bounding box center [271, 569] width 17 height 17
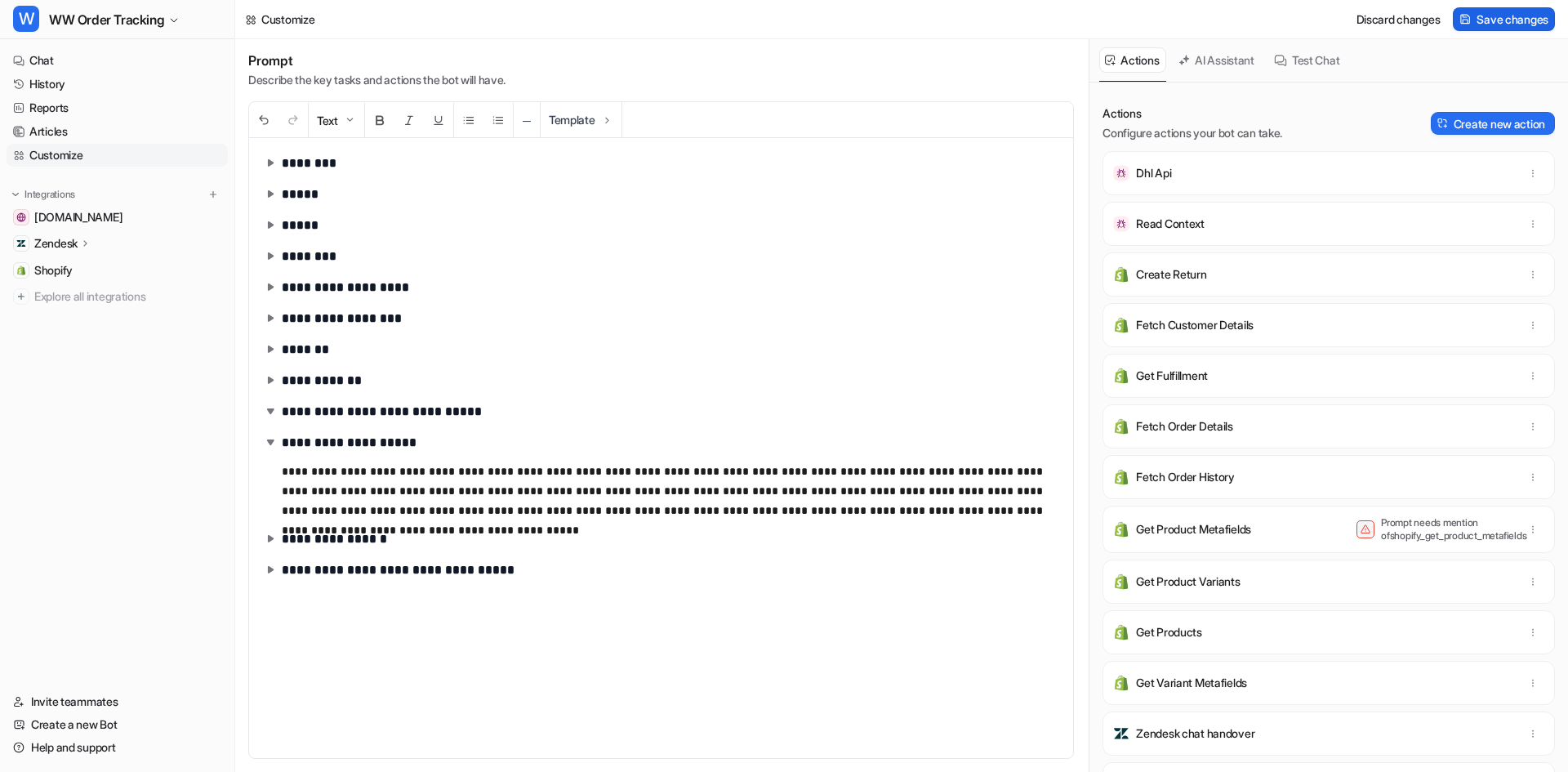
click at [1523, 9] on button "Save changes" at bounding box center [1504, 19] width 102 height 24
click at [275, 444] on img at bounding box center [271, 441] width 17 height 17
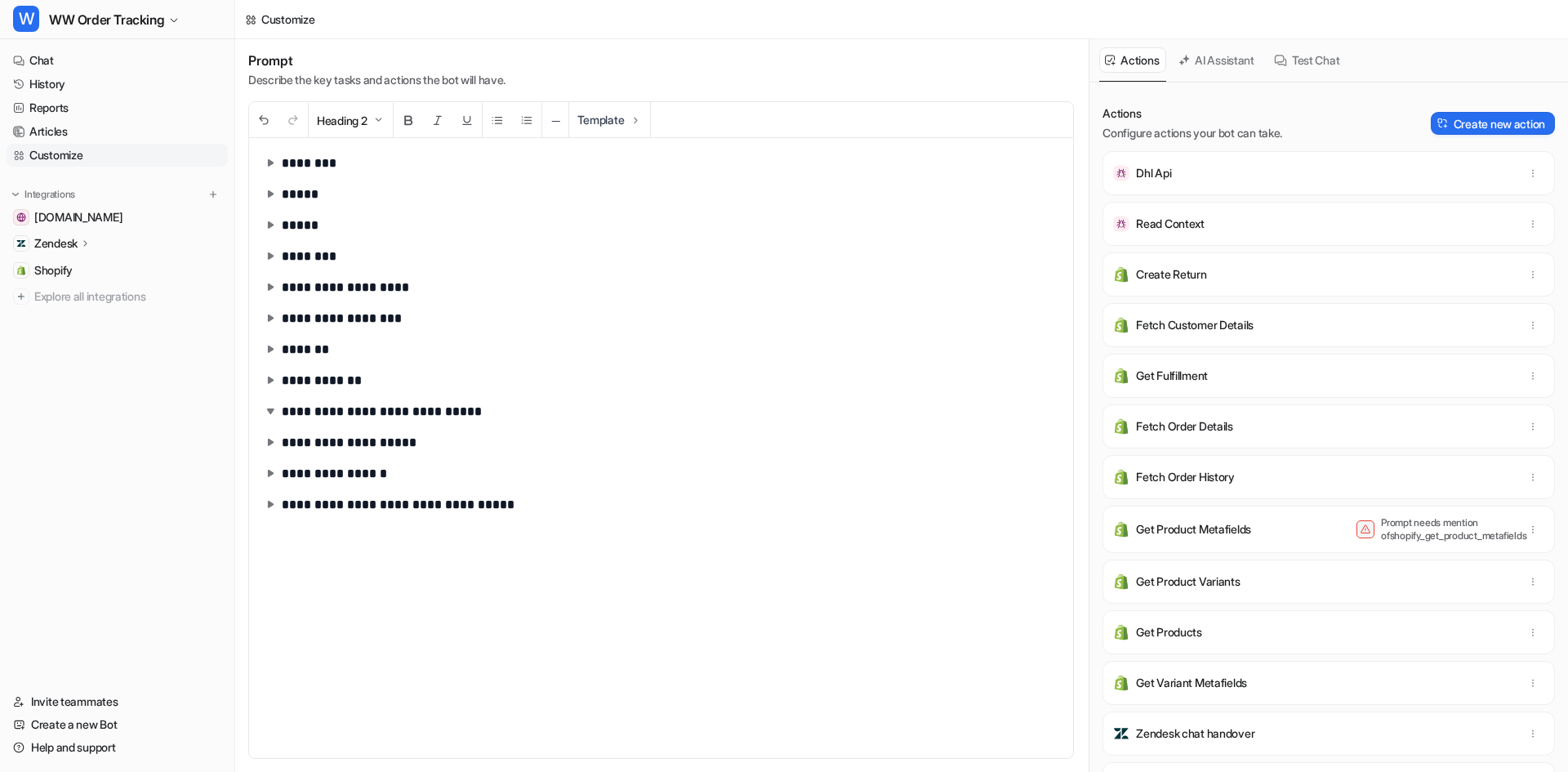
click at [535, 402] on h2 "**********" at bounding box center [656, 412] width 786 height 25
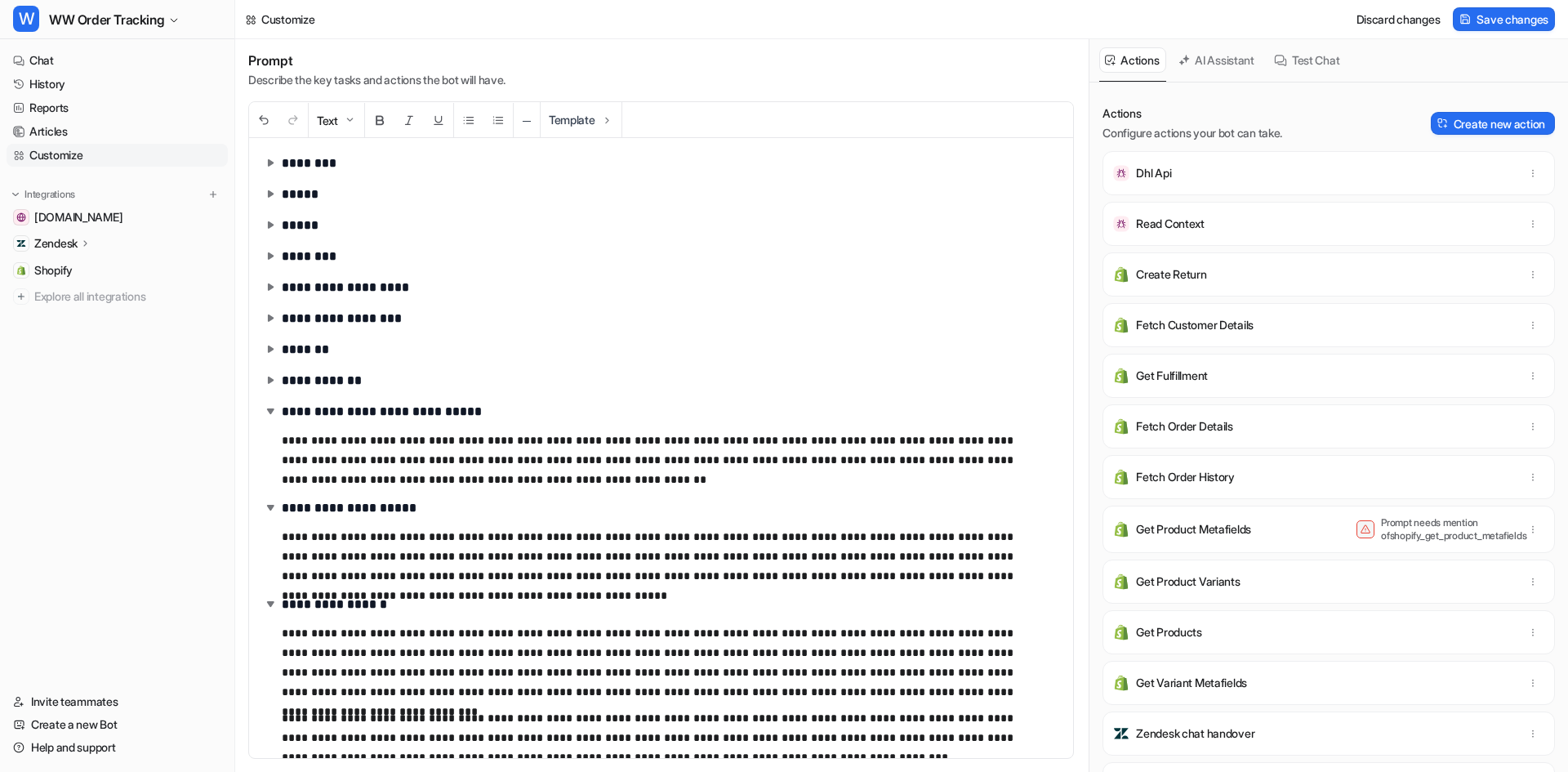
click at [580, 441] on p "**********" at bounding box center [659, 460] width 754 height 59
click at [603, 478] on p "**********" at bounding box center [659, 460] width 754 height 59
click at [811, 461] on p "**********" at bounding box center [659, 460] width 754 height 59
click at [643, 477] on p "**********" at bounding box center [659, 460] width 754 height 59
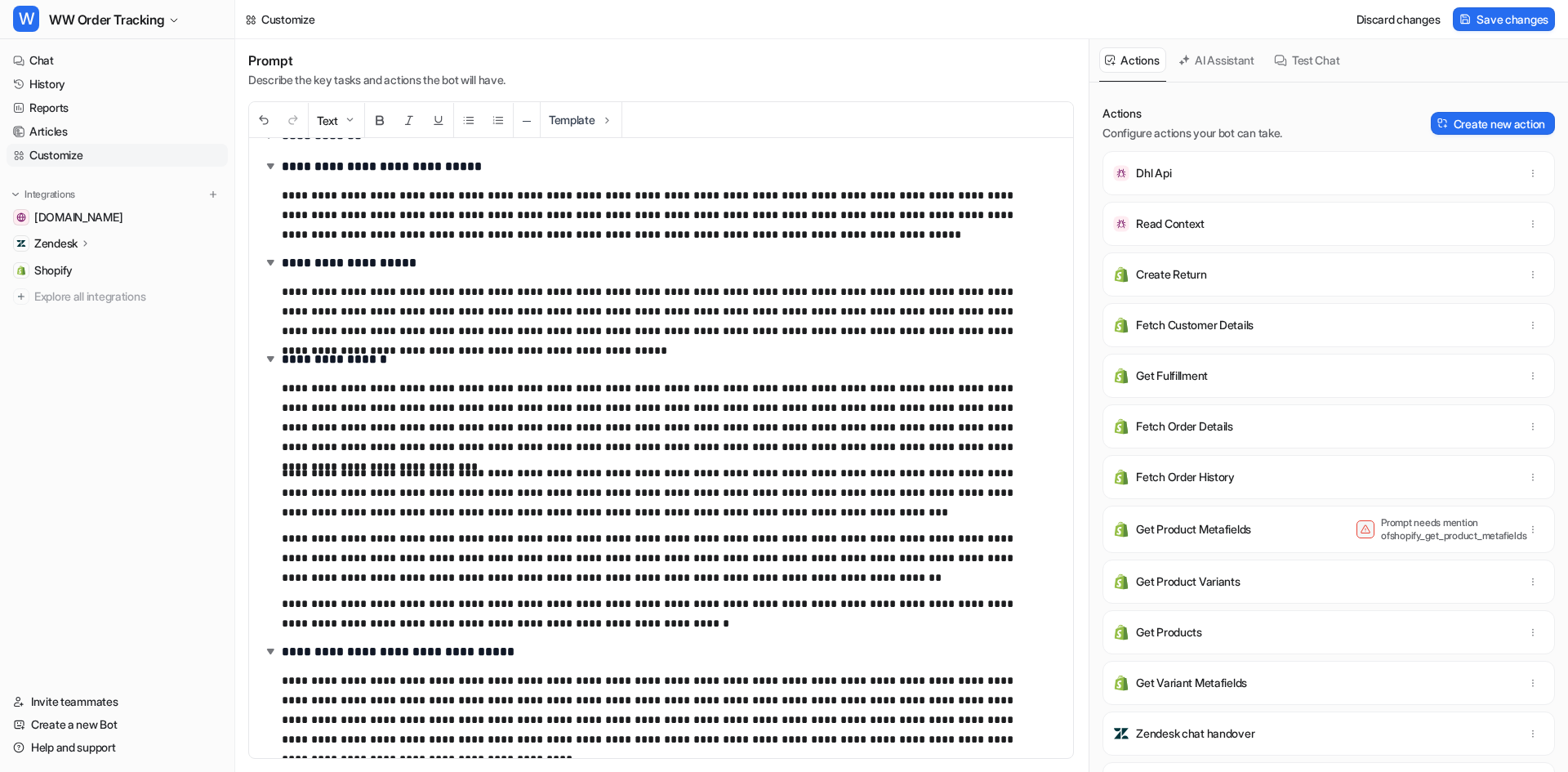
scroll to position [163, 0]
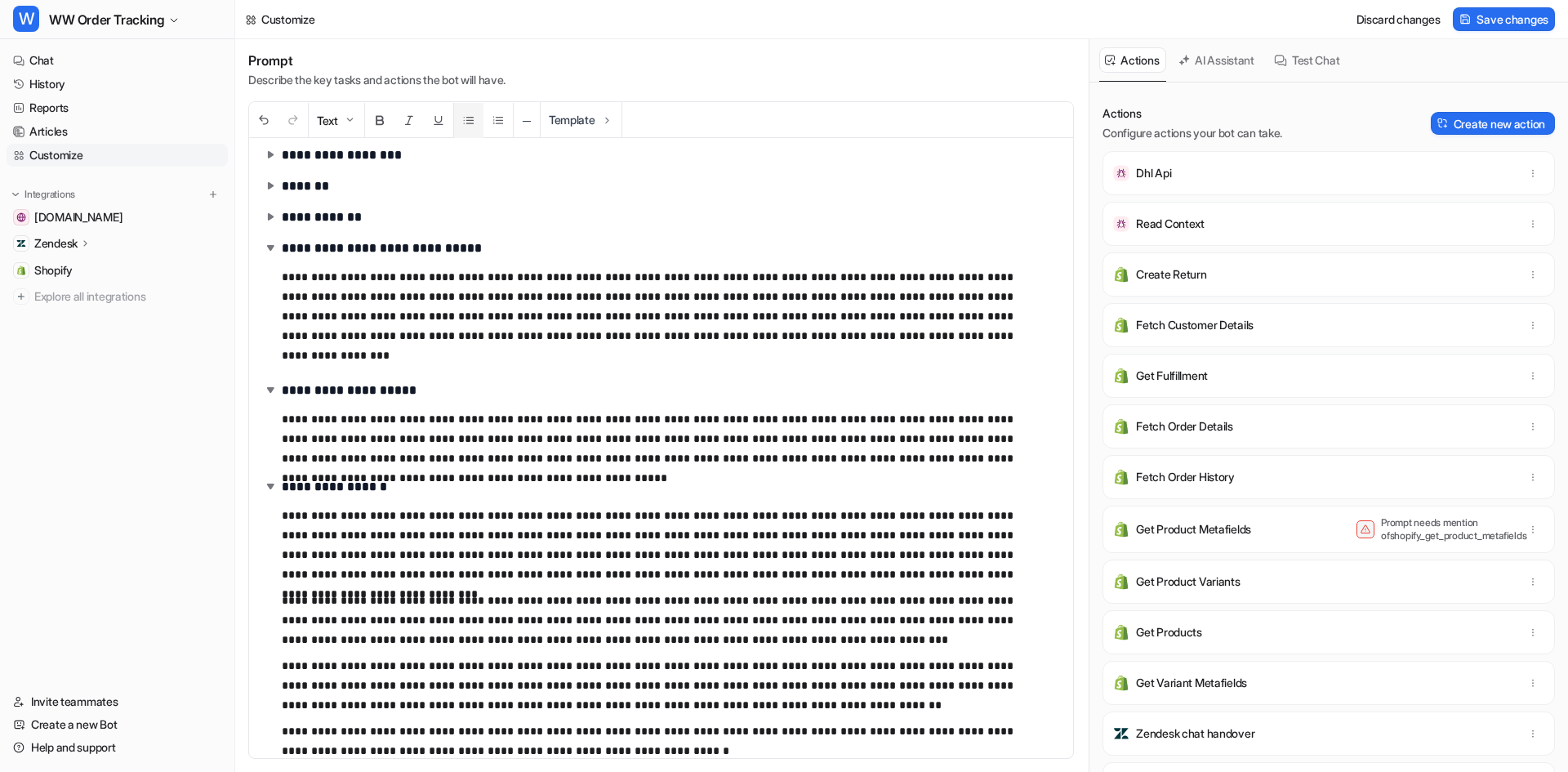
click at [480, 112] on button at bounding box center [469, 120] width 30 height 36
click at [1472, 19] on div at bounding box center [1467, 19] width 17 height 12
